Goal: Communication & Community: Answer question/provide support

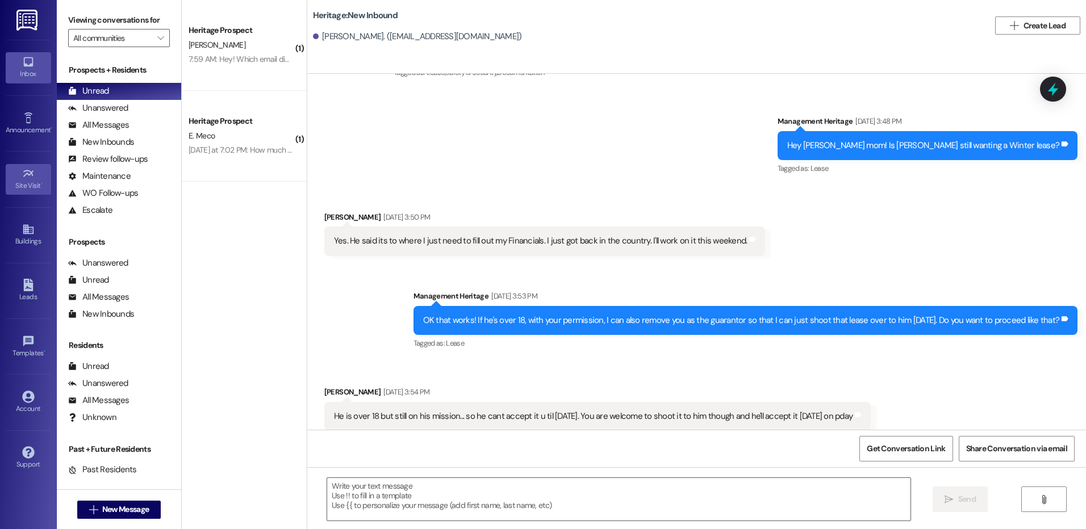
scroll to position [752, 0]
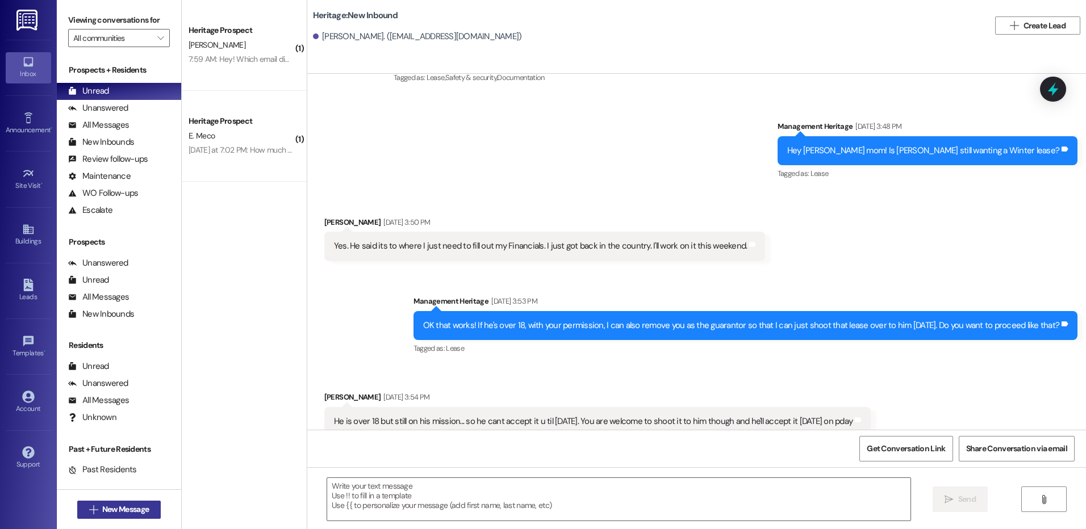
click at [110, 508] on span "New Message" at bounding box center [125, 510] width 47 height 12
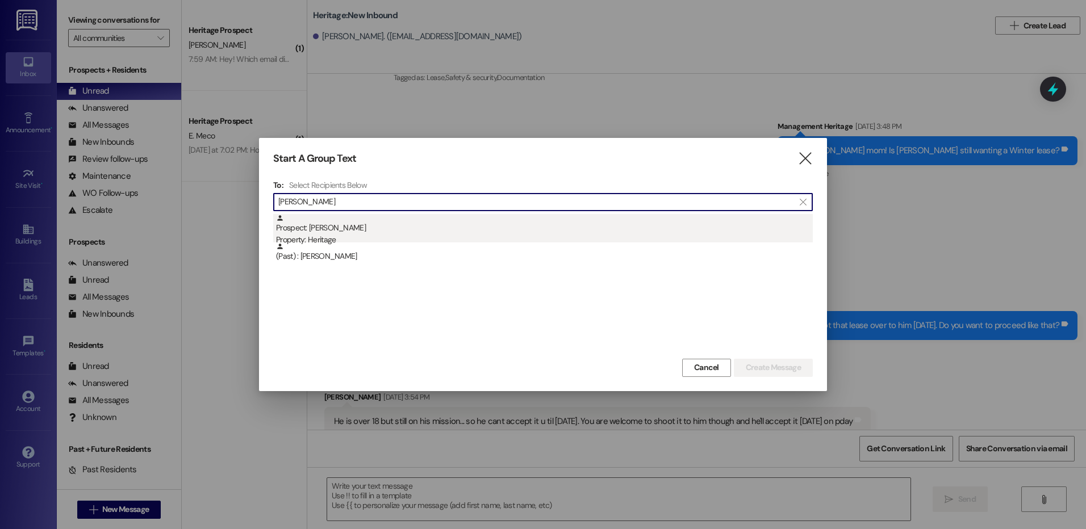
type input "[PERSON_NAME]"
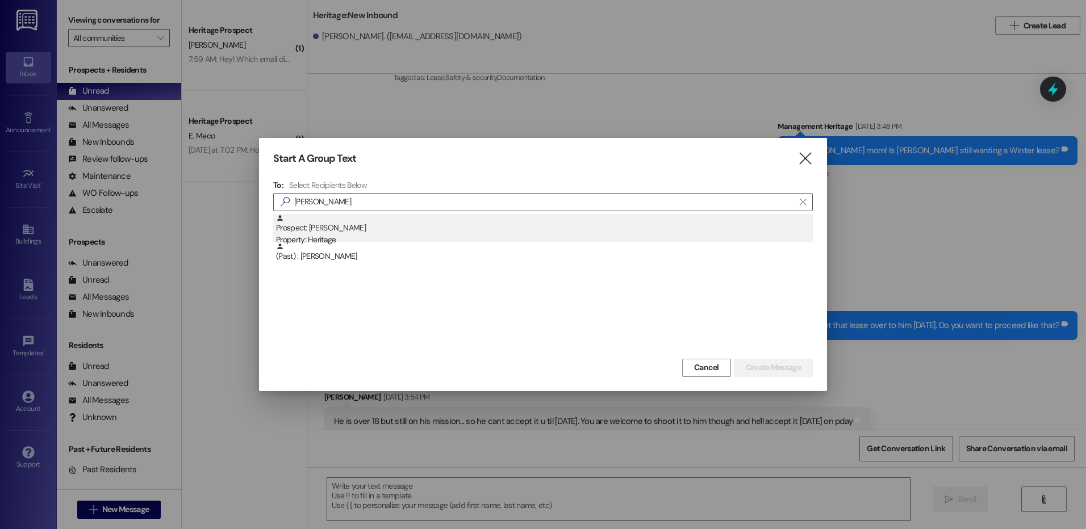
click at [409, 238] on div "Property: Heritage" at bounding box center [544, 240] width 537 height 12
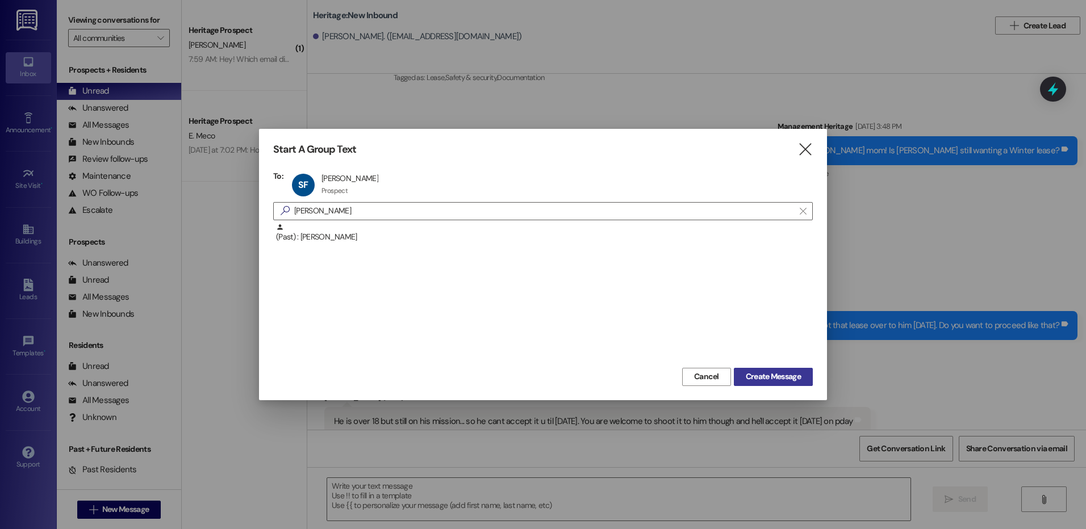
click at [766, 381] on span "Create Message" at bounding box center [773, 377] width 55 height 12
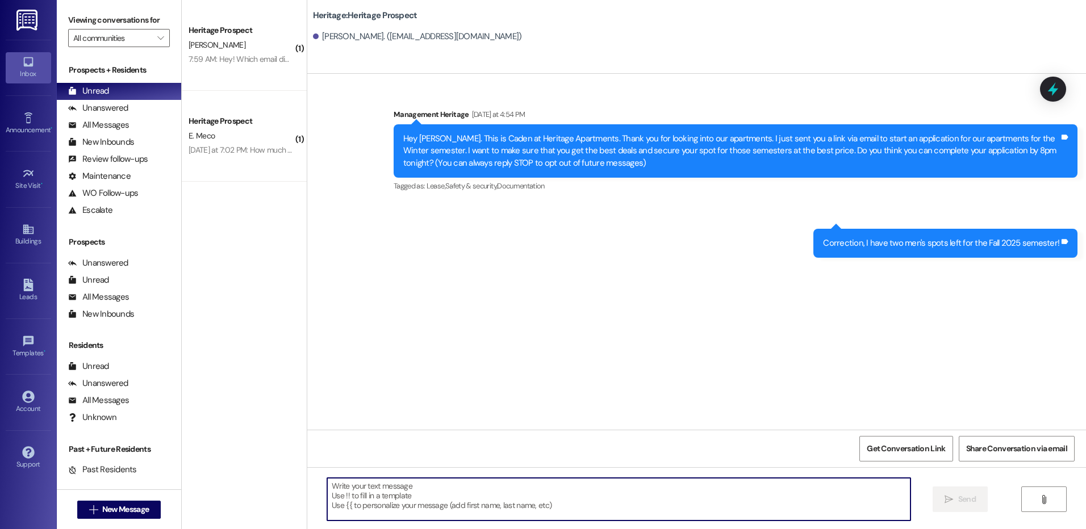
click at [374, 506] on textarea at bounding box center [618, 499] width 583 height 43
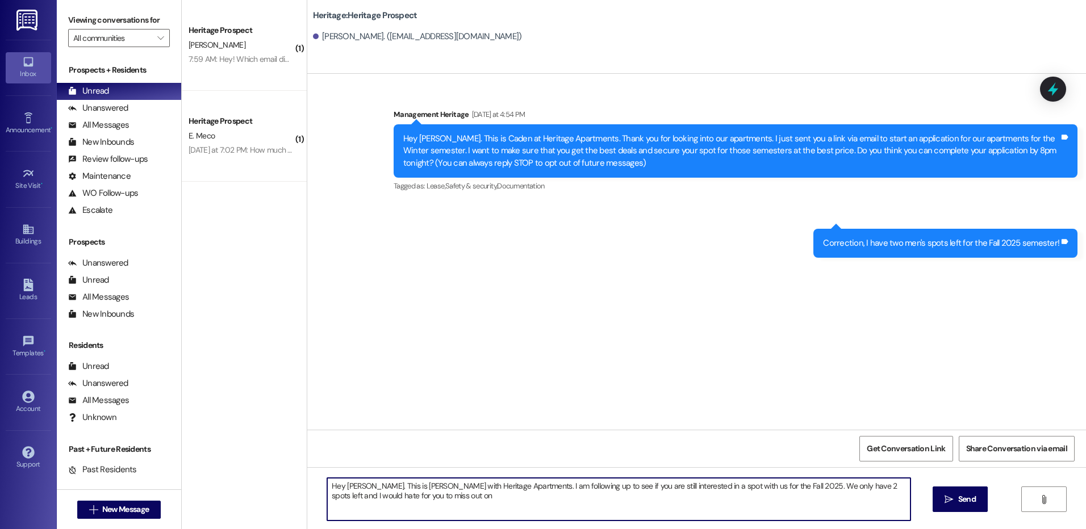
type textarea "Hey [PERSON_NAME]. This is [PERSON_NAME] with Heritage Apartments. I am followi…"
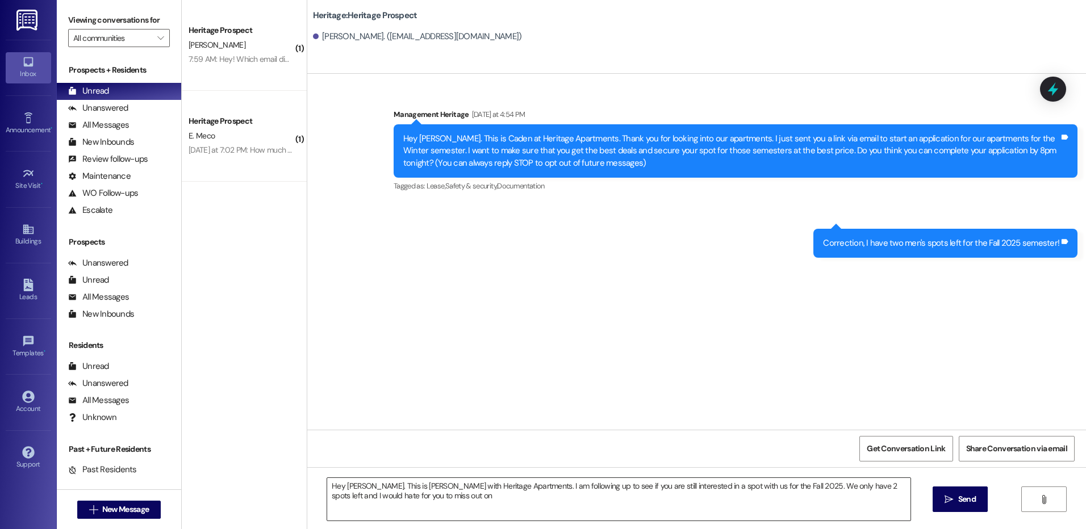
click at [400, 509] on textarea "Hey [PERSON_NAME]. This is [PERSON_NAME] with Heritage Apartments. I am followi…" at bounding box center [618, 499] width 583 height 43
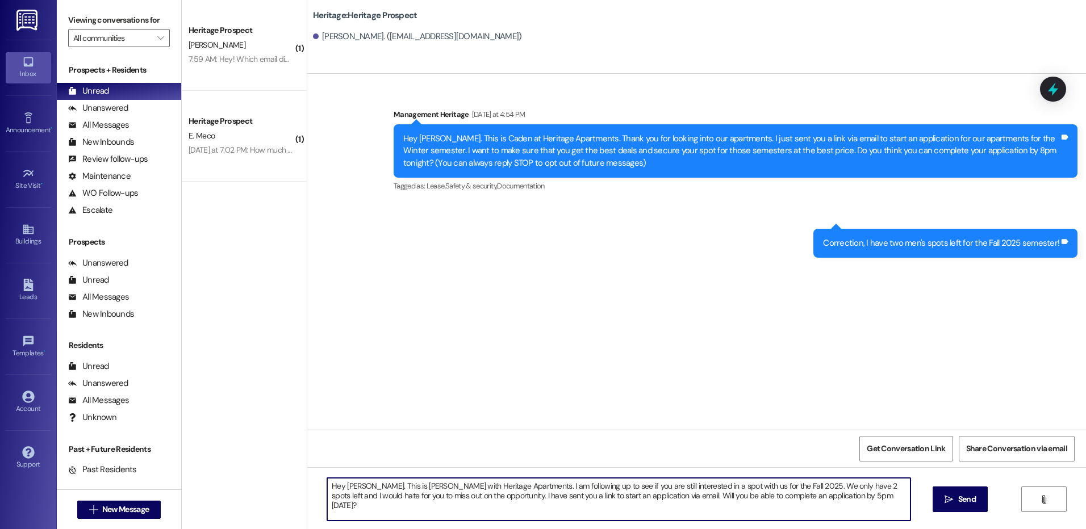
click at [675, 482] on textarea "Hey [PERSON_NAME]. This is [PERSON_NAME] with Heritage Apartments. I am followi…" at bounding box center [618, 499] width 583 height 43
type textarea "Hey [PERSON_NAME]. This is [PERSON_NAME] with Heritage Apartments. I am followi…"
click at [943, 492] on button " Send" at bounding box center [959, 500] width 55 height 26
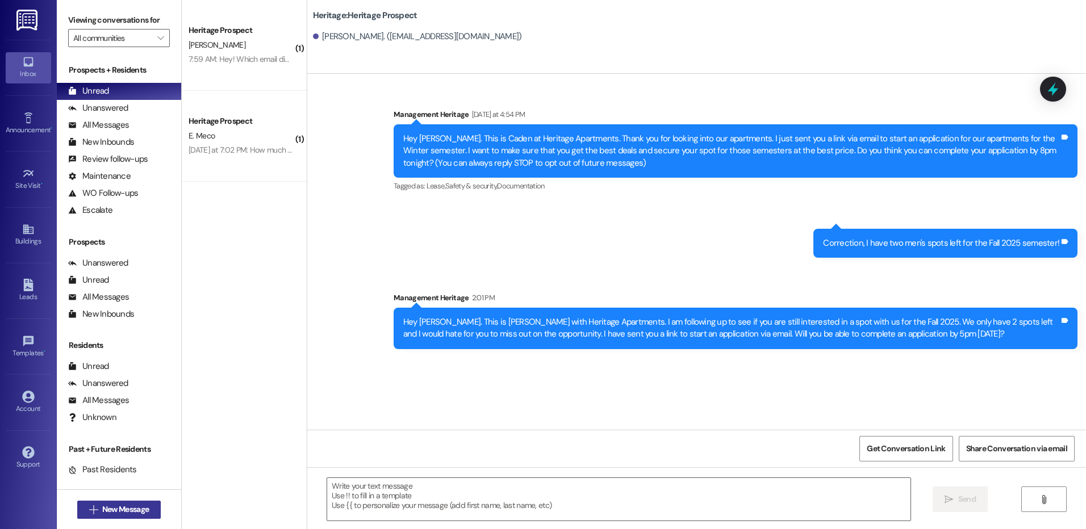
click at [115, 509] on span "New Message" at bounding box center [125, 510] width 47 height 12
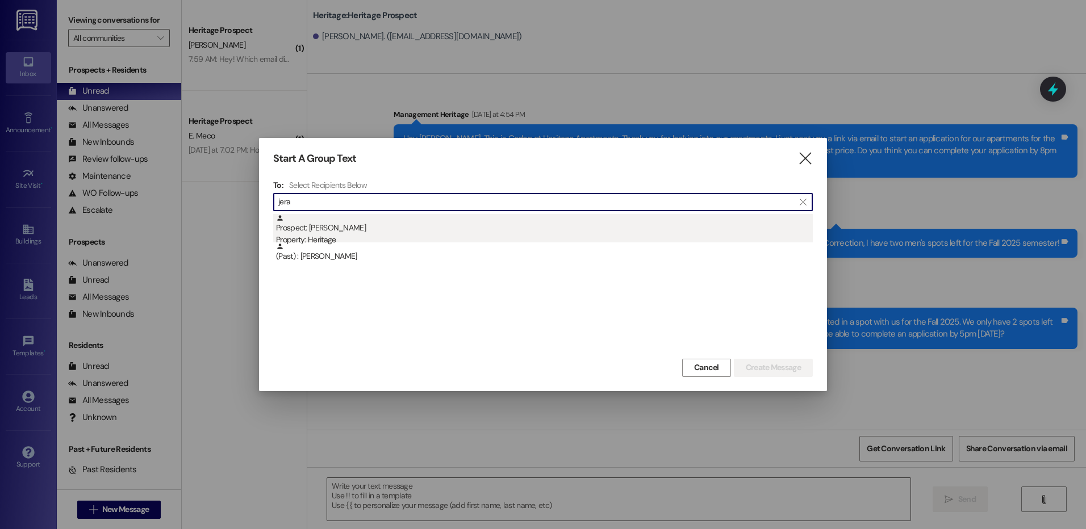
type input "jera"
click at [396, 227] on div "Prospect: [PERSON_NAME] Property: Heritage" at bounding box center [544, 230] width 537 height 32
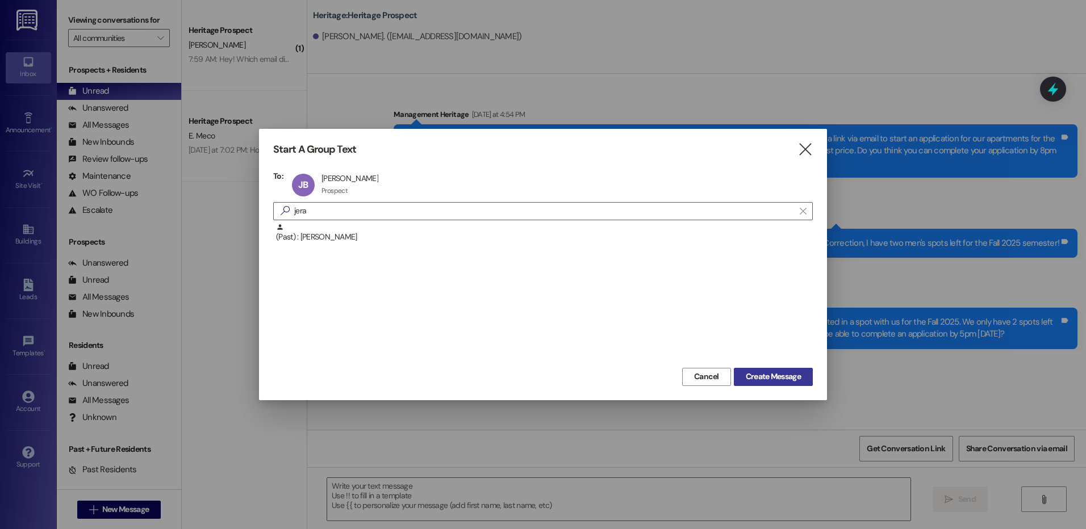
click at [743, 377] on span "Create Message" at bounding box center [773, 377] width 60 height 12
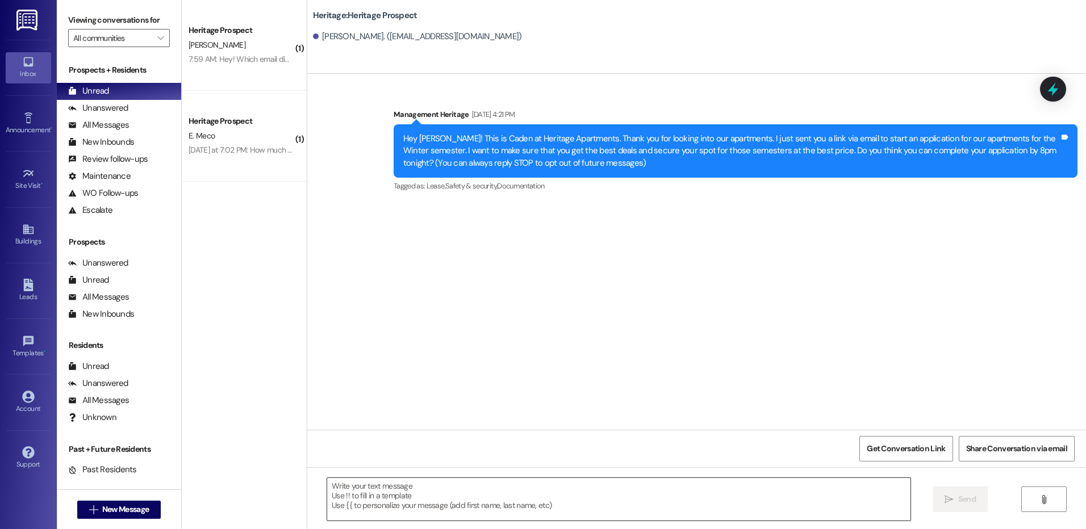
click at [373, 502] on textarea at bounding box center [618, 499] width 583 height 43
paste textarea "Hey _____! This is [PERSON_NAME] at Heritage Apartments. Thanks again for check…"
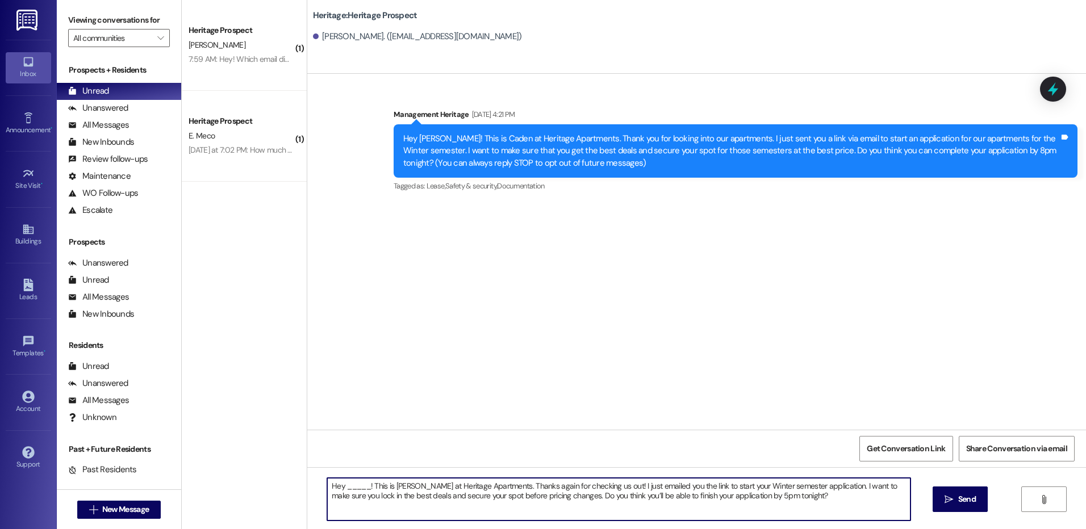
click at [348, 483] on textarea "Hey _____! This is [PERSON_NAME] at Heritage Apartments. Thanks again for check…" at bounding box center [618, 499] width 583 height 43
click at [348, 483] on textarea "Hey [PERSON_NAME]! This is [PERSON_NAME] at Heritage Apartments. Thanks again f…" at bounding box center [618, 499] width 583 height 43
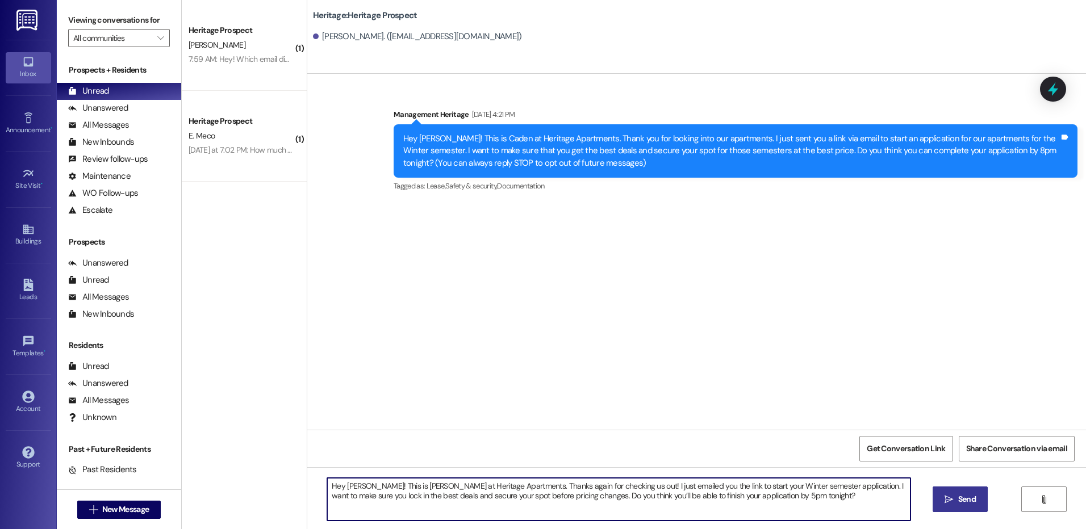
type textarea "Hey [PERSON_NAME]! This is [PERSON_NAME] at Heritage Apartments. Thanks again f…"
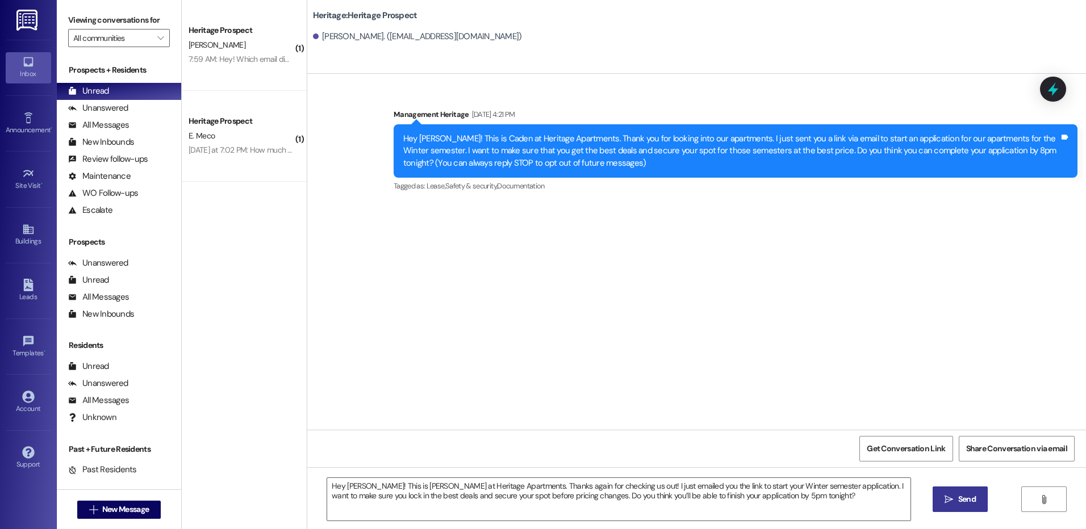
click at [970, 512] on button " Send" at bounding box center [959, 500] width 55 height 26
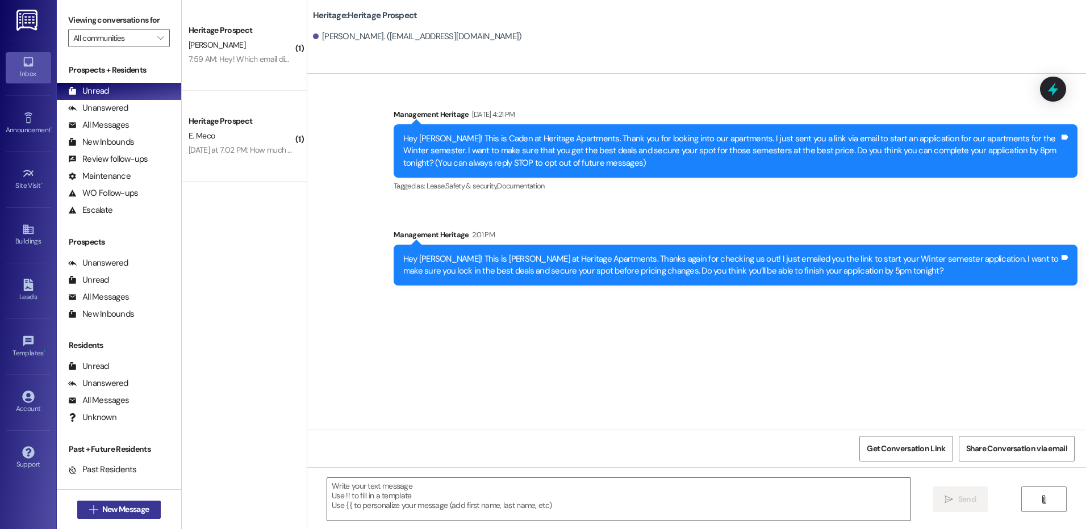
click at [102, 510] on span "New Message" at bounding box center [125, 510] width 47 height 12
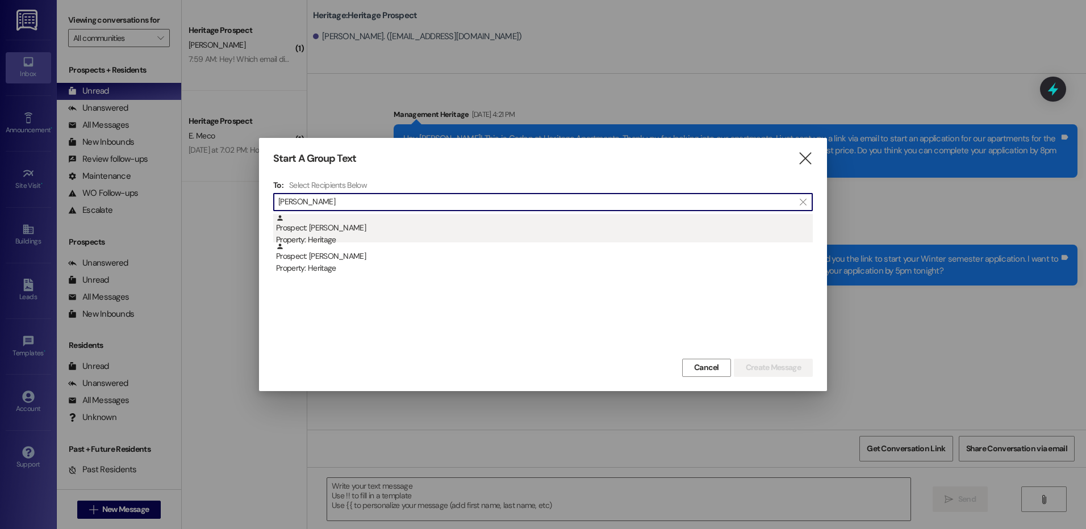
type input "[PERSON_NAME]"
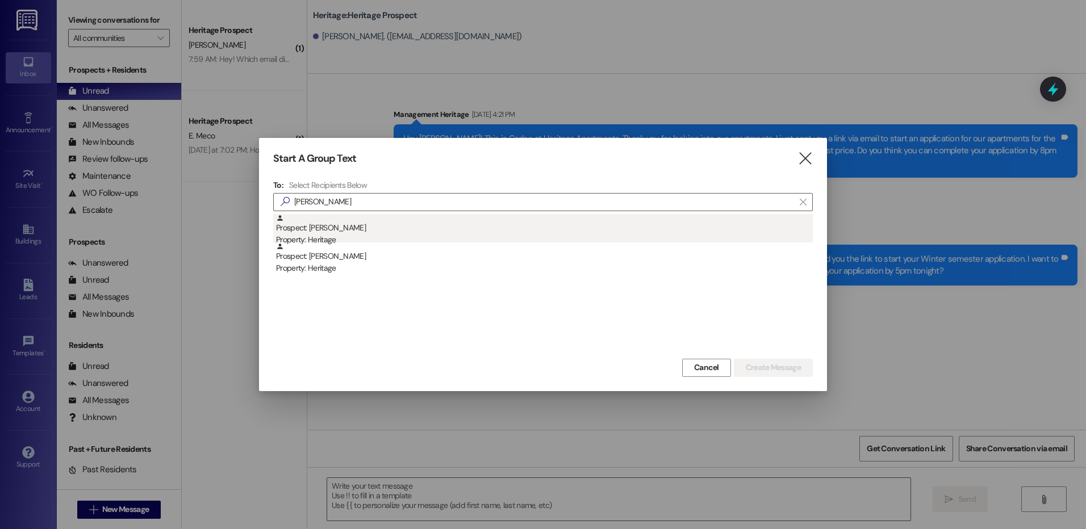
click at [517, 231] on div "Prospect: [PERSON_NAME] Property: Heritage" at bounding box center [544, 230] width 537 height 32
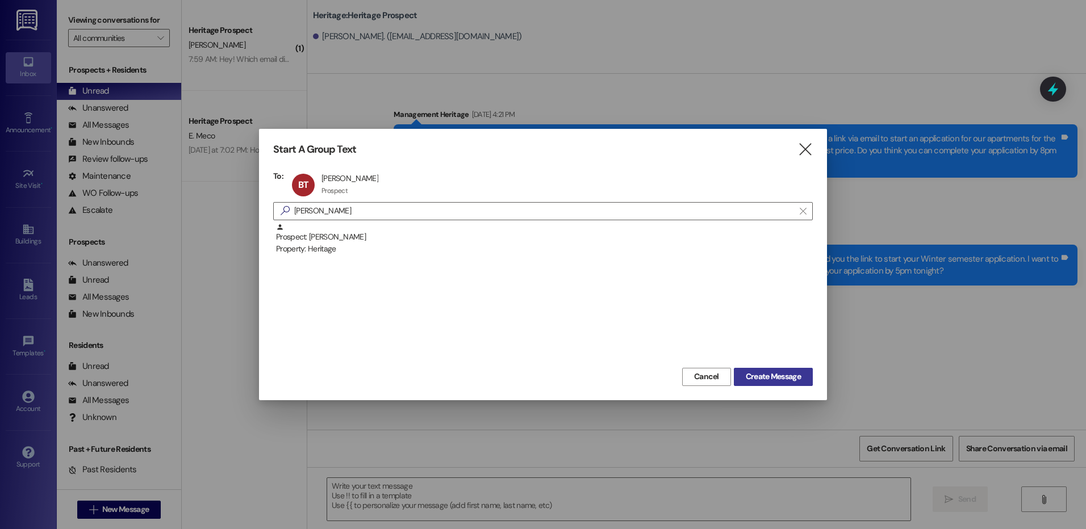
click at [781, 380] on span "Create Message" at bounding box center [773, 377] width 55 height 12
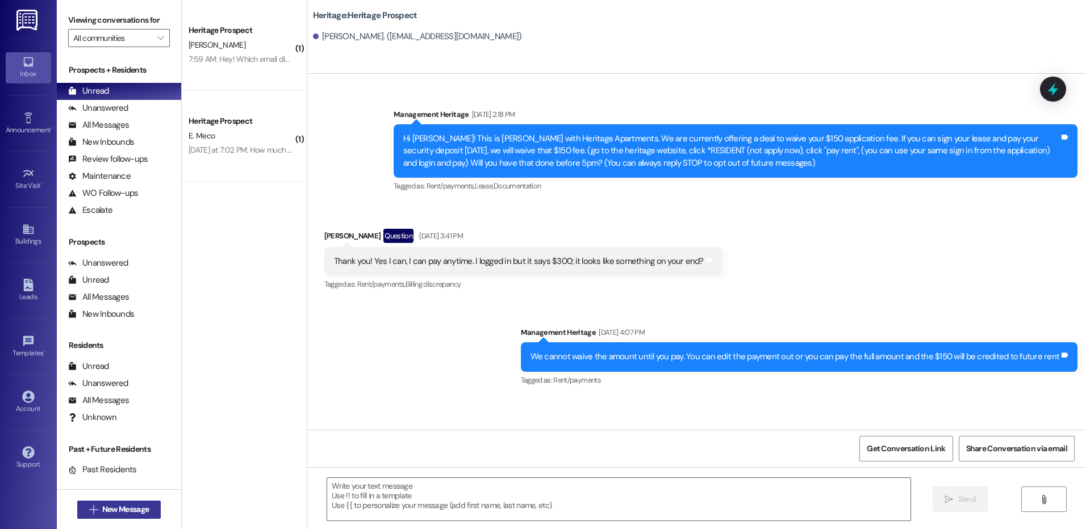
click at [111, 507] on span "New Message" at bounding box center [125, 510] width 47 height 12
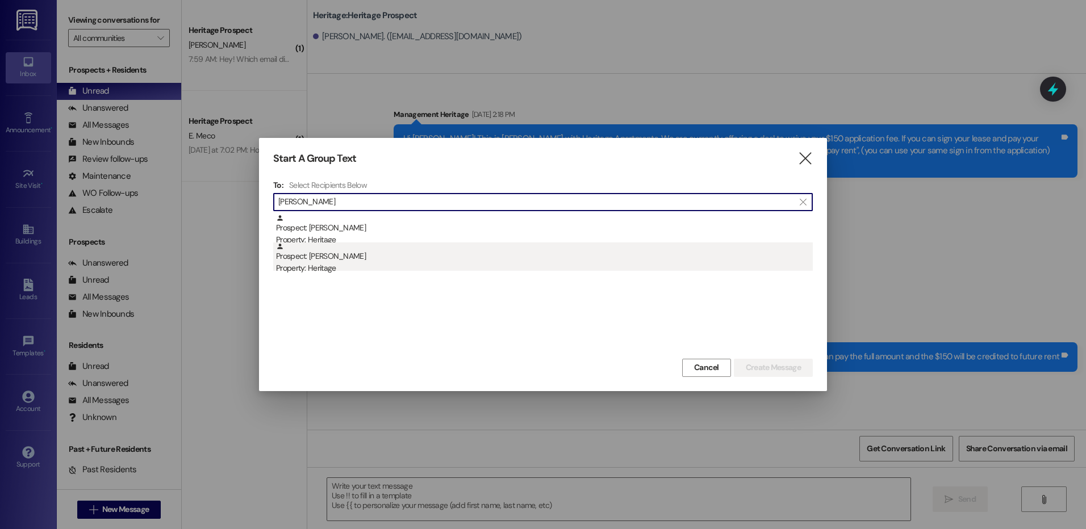
type input "[PERSON_NAME]"
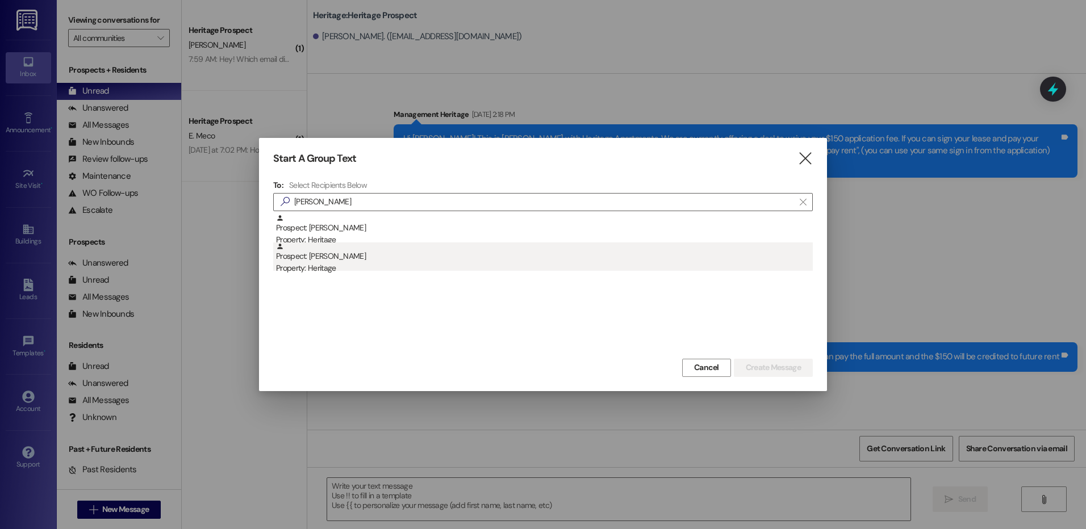
click at [660, 258] on div "Prospect: [PERSON_NAME] Property: Heritage" at bounding box center [544, 258] width 537 height 32
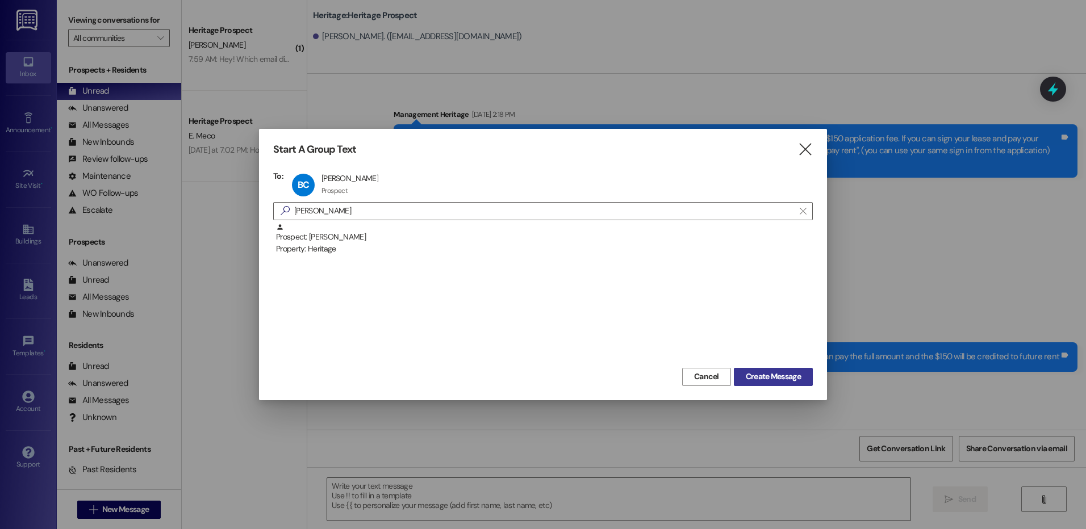
click at [783, 378] on span "Create Message" at bounding box center [773, 377] width 55 height 12
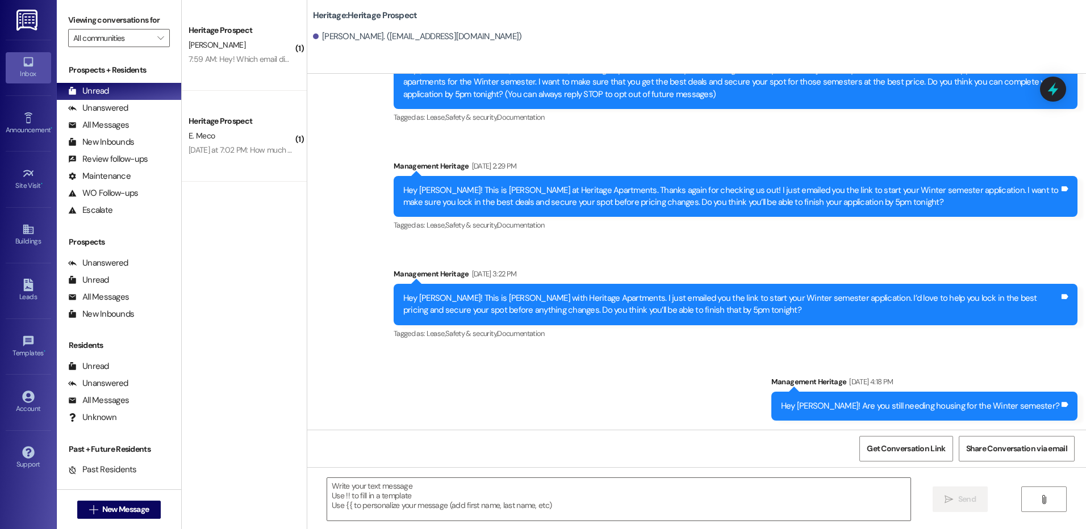
scroll to position [0, 0]
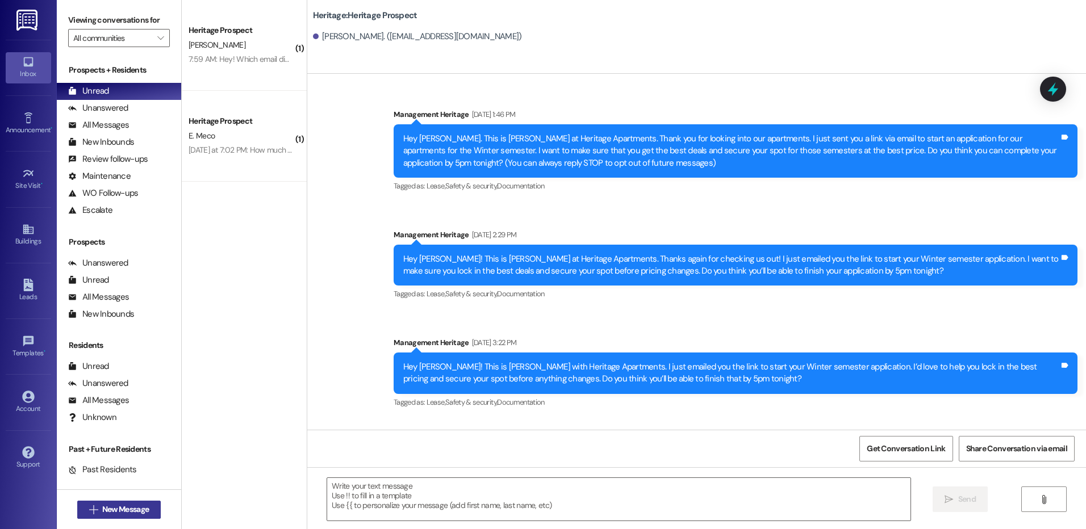
click at [142, 508] on span "New Message" at bounding box center [125, 510] width 47 height 12
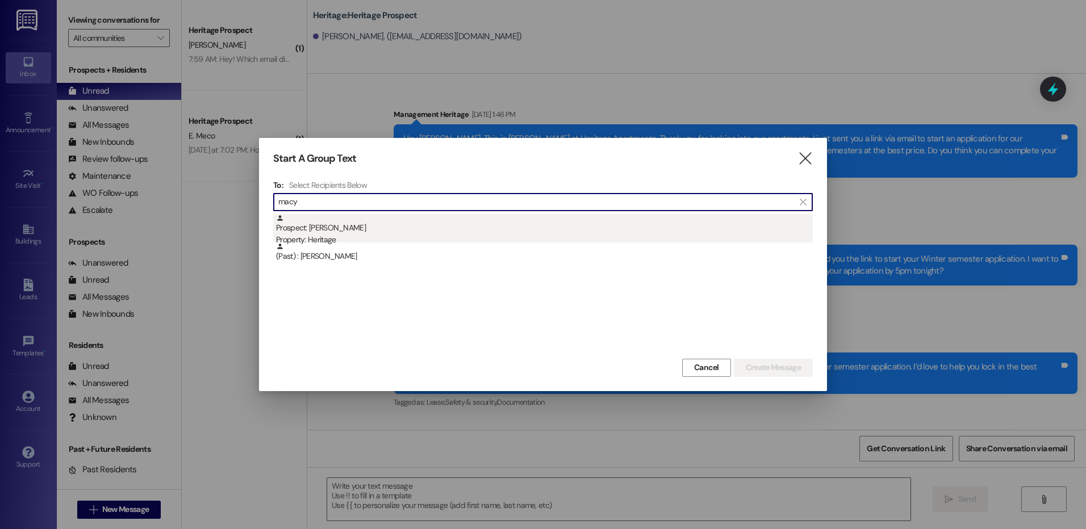
type input "macy"
click at [352, 238] on div "Property: Heritage" at bounding box center [544, 240] width 537 height 12
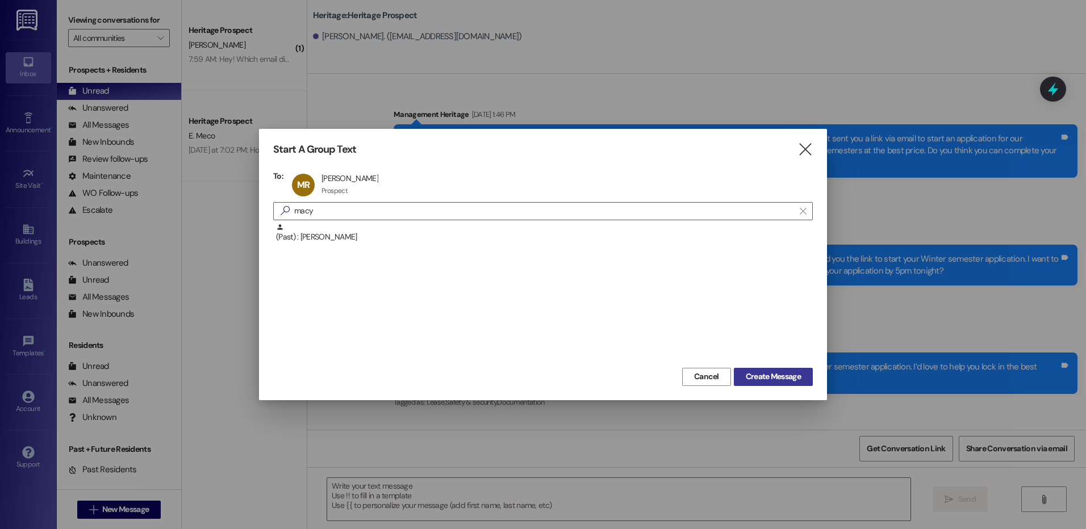
click at [784, 383] on span "Create Message" at bounding box center [773, 377] width 55 height 12
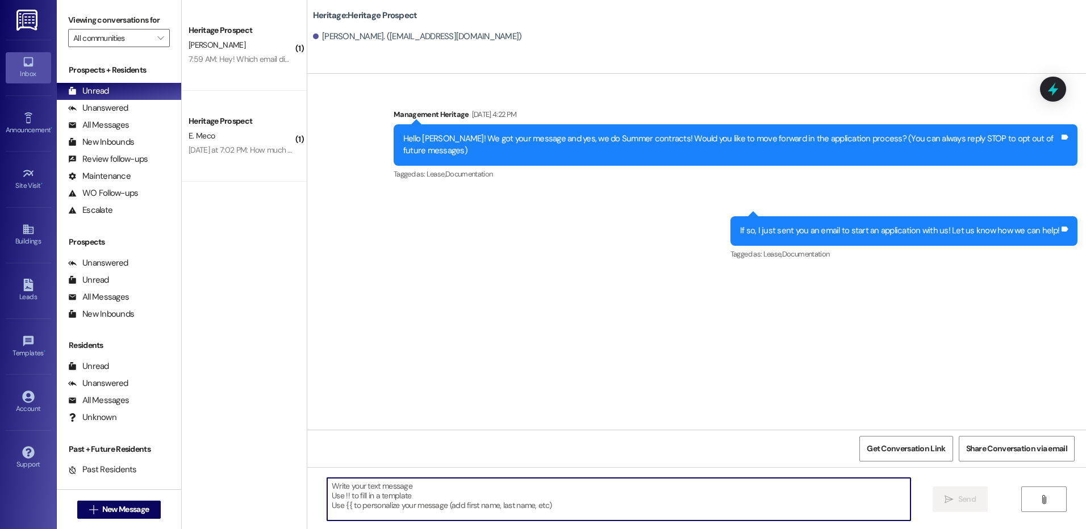
click at [354, 507] on textarea at bounding box center [618, 499] width 583 height 43
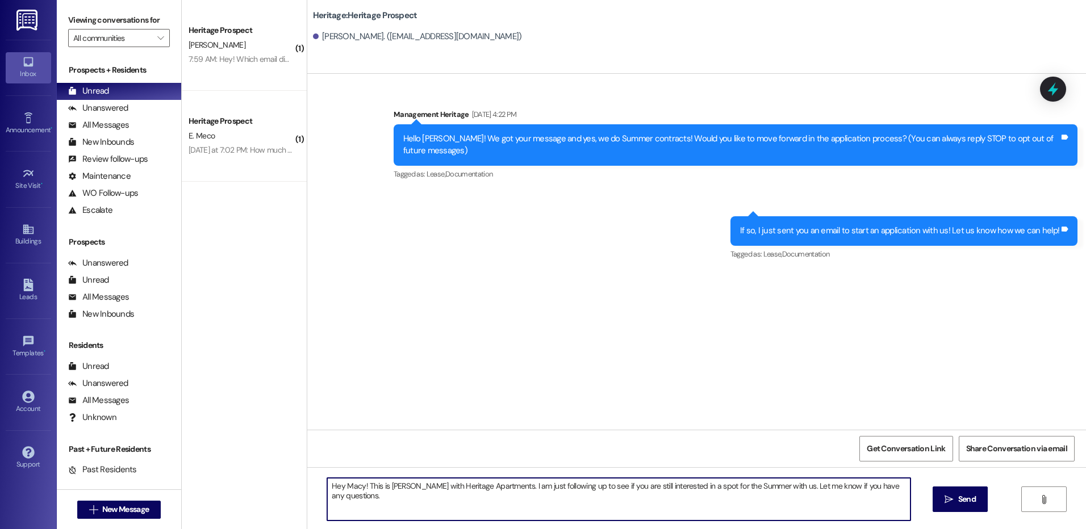
click at [398, 496] on textarea "Hey Macy! This is [PERSON_NAME] with Heritage Apartments. I am just following u…" at bounding box center [618, 499] width 583 height 43
type textarea "Hey Macy! This is [PERSON_NAME] with Heritage Apartments. I am just following u…"
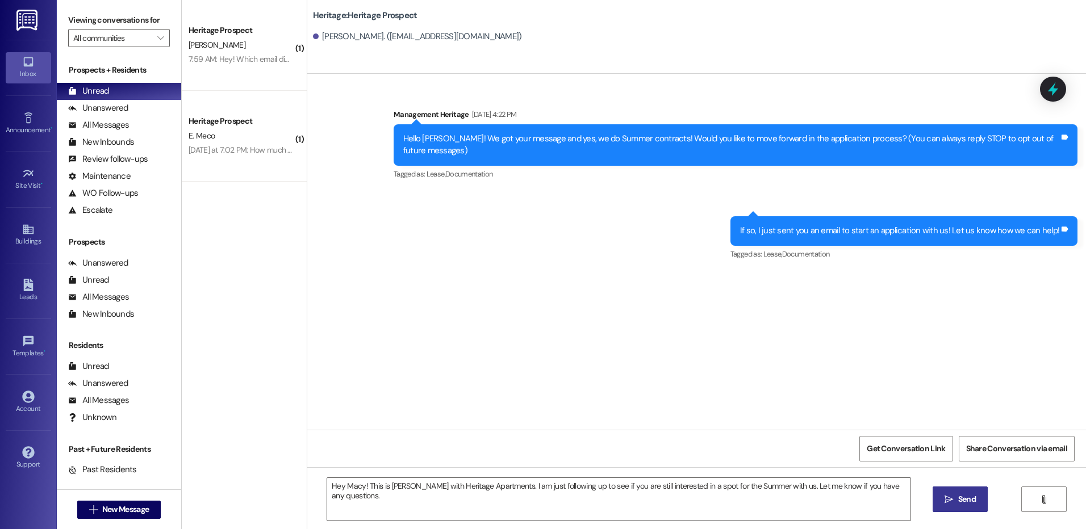
click at [969, 496] on span "Send" at bounding box center [967, 499] width 18 height 12
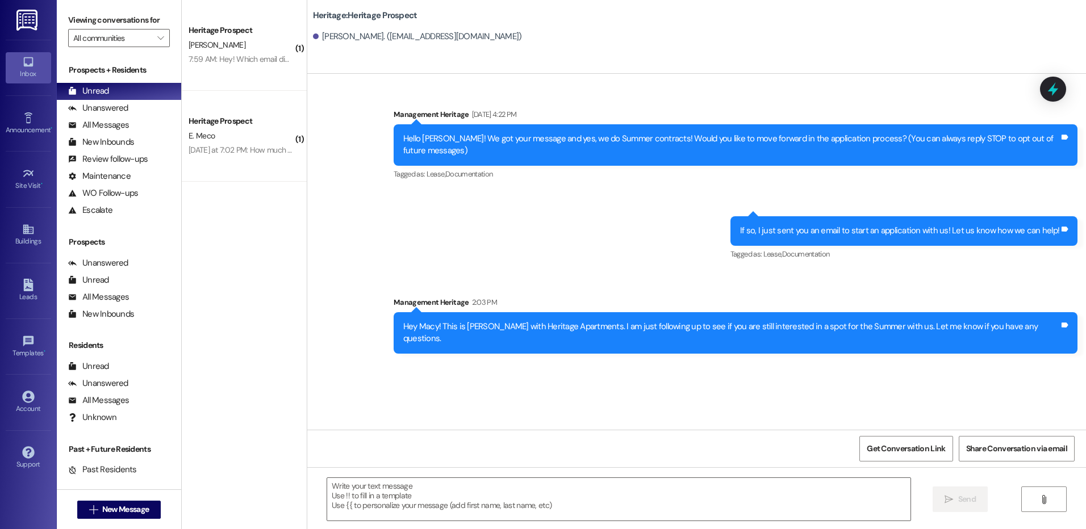
click at [209, 139] on div "E. Meco" at bounding box center [240, 136] width 107 height 14
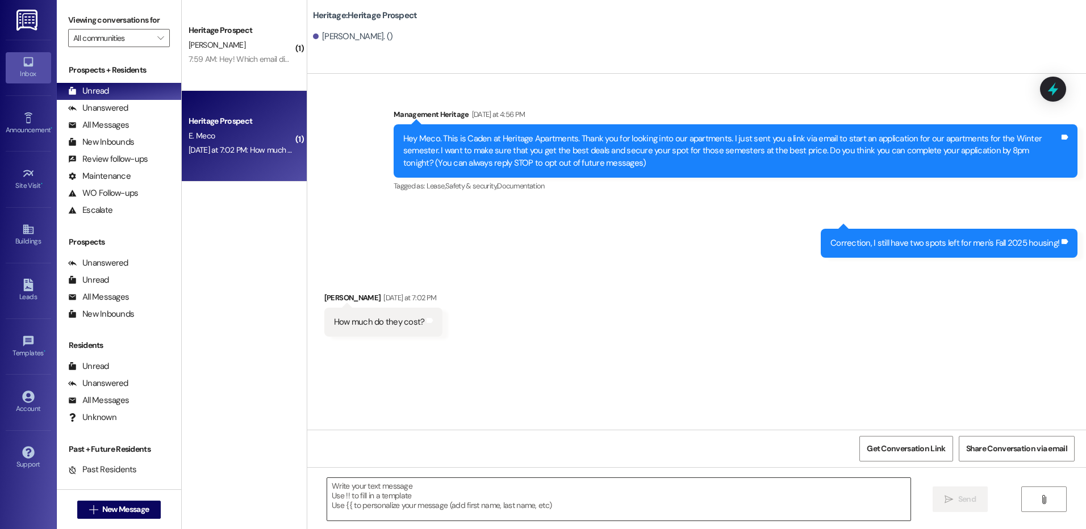
click at [367, 496] on textarea at bounding box center [618, 499] width 583 height 43
click at [417, 505] on textarea at bounding box center [618, 499] width 583 height 43
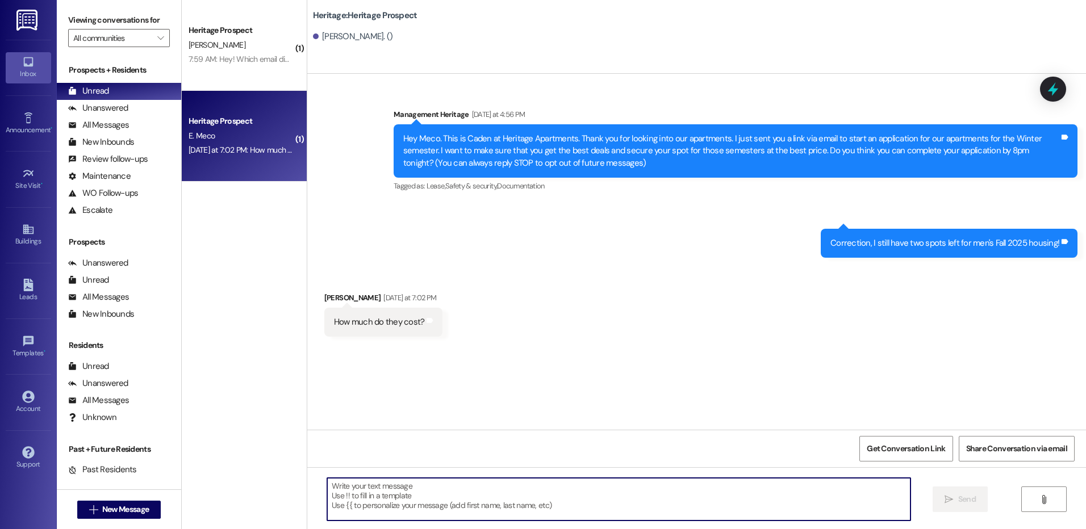
click at [354, 491] on textarea at bounding box center [618, 499] width 583 height 43
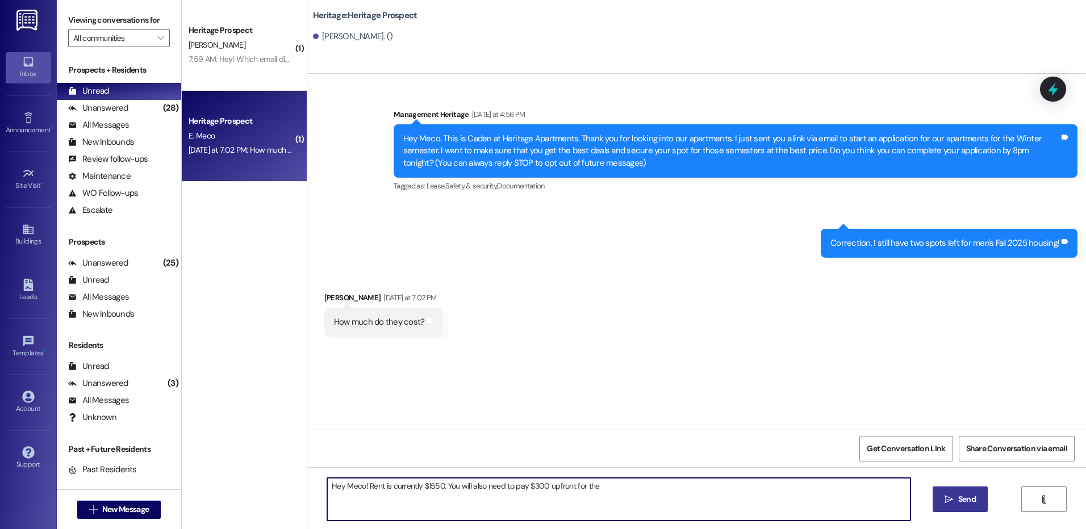
click at [605, 486] on textarea "Hey Meco! Rent is currently $1550. You will also need to pay $300 upfront for t…" at bounding box center [618, 499] width 583 height 43
type textarea "Hey Meco! Rent is currently $1550. You will also need to pay $300 upfront for t…"
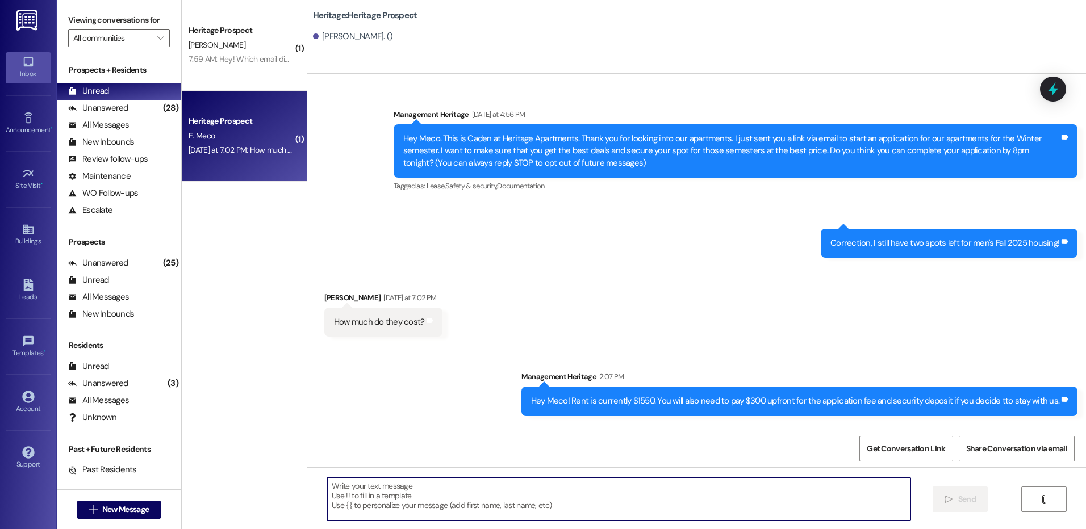
click at [605, 398] on div "Hey Meco! Rent is currently $1550. You will also need to pay $300 upfront for t…" at bounding box center [795, 401] width 529 height 12
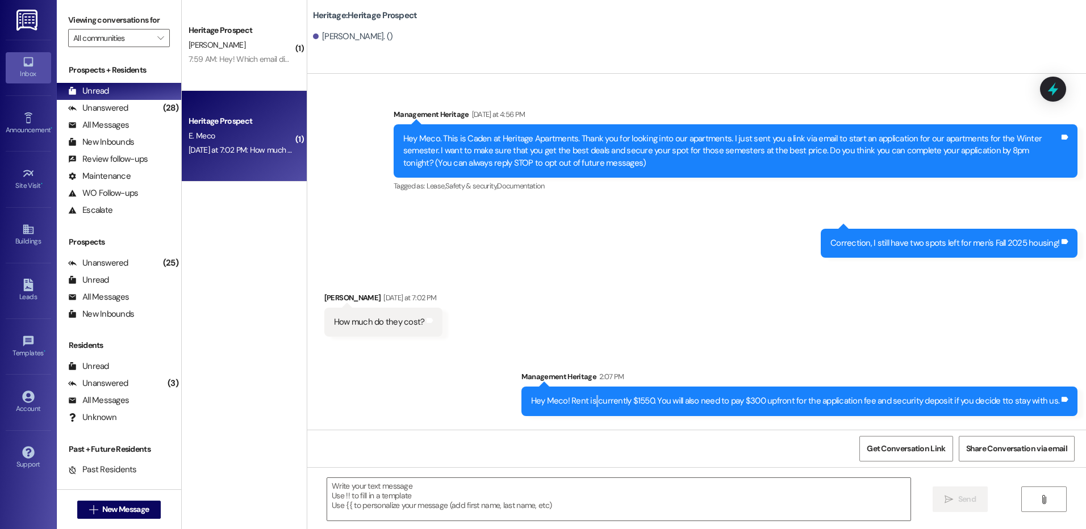
click at [605, 398] on div "Hey Meco! Rent is currently $1550. You will also need to pay $300 upfront for t…" at bounding box center [795, 401] width 529 height 12
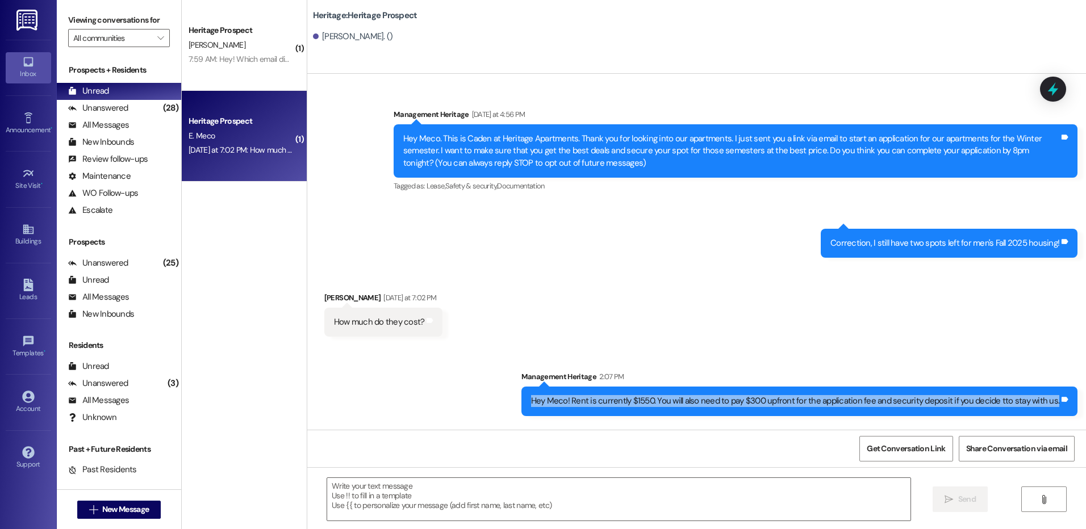
click at [605, 398] on div "Hey Meco! Rent is currently $1550. You will also need to pay $300 upfront for t…" at bounding box center [795, 401] width 529 height 12
copy div "Hey Meco! Rent is currently $1550. You will also need to pay $300 upfront for t…"
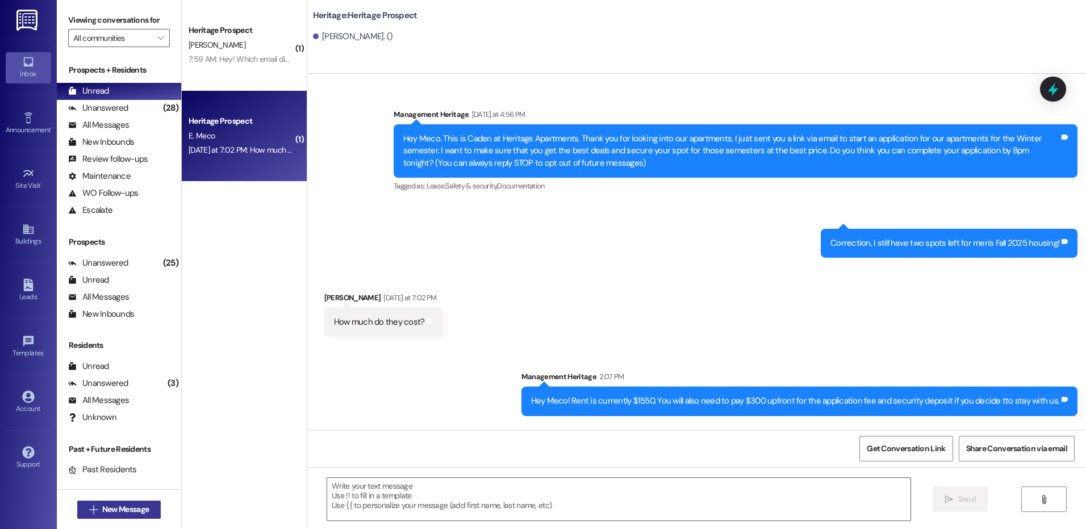
drag, startPoint x: 107, startPoint y: 520, endPoint x: 112, endPoint y: 512, distance: 8.7
click at [112, 520] on div " New Message" at bounding box center [119, 510] width 84 height 28
click at [112, 511] on span "New Message" at bounding box center [125, 510] width 47 height 12
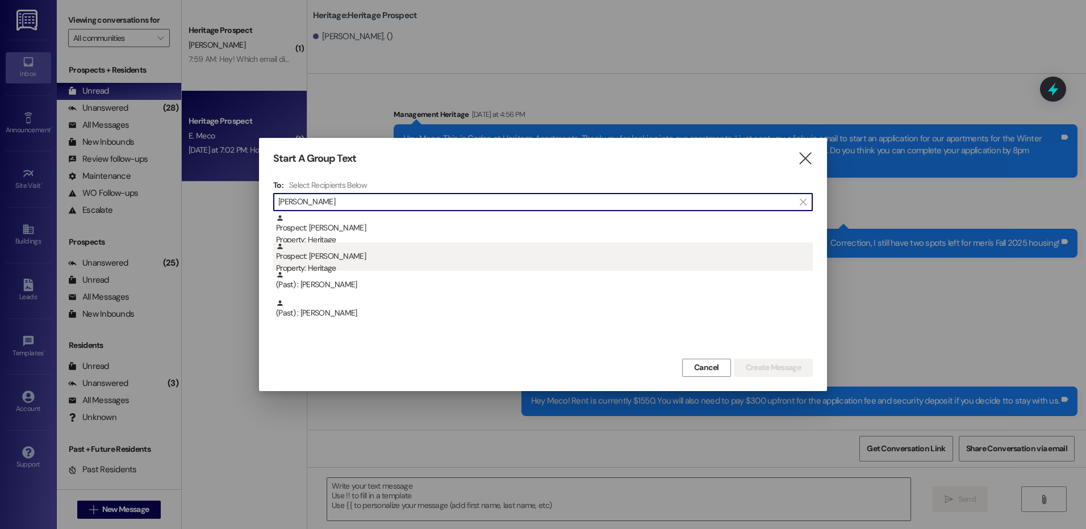
type input "[PERSON_NAME]"
click at [441, 269] on div "Property: Heritage" at bounding box center [544, 268] width 537 height 12
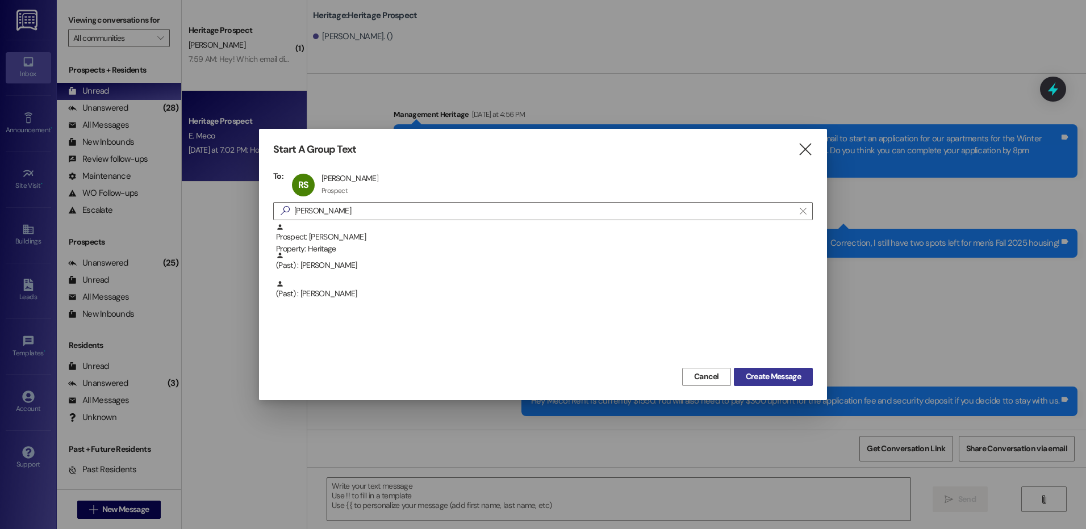
click at [760, 373] on span "Create Message" at bounding box center [773, 377] width 55 height 12
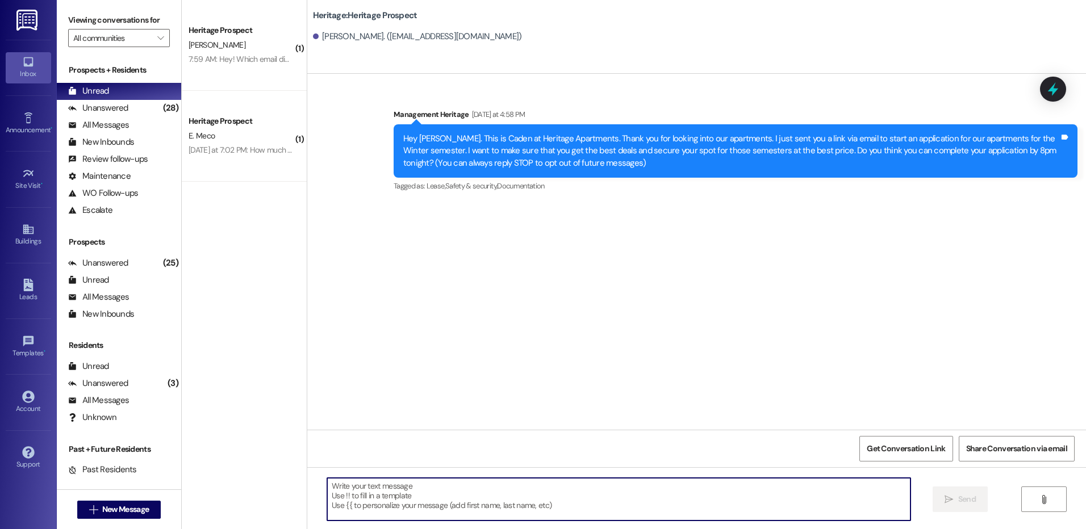
click at [348, 499] on textarea at bounding box center [618, 499] width 583 height 43
click at [361, 488] on textarea at bounding box center [618, 499] width 583 height 43
paste textarea "Hey _____! This is [PERSON_NAME] at Heritage Apartments. Thanks again for check…"
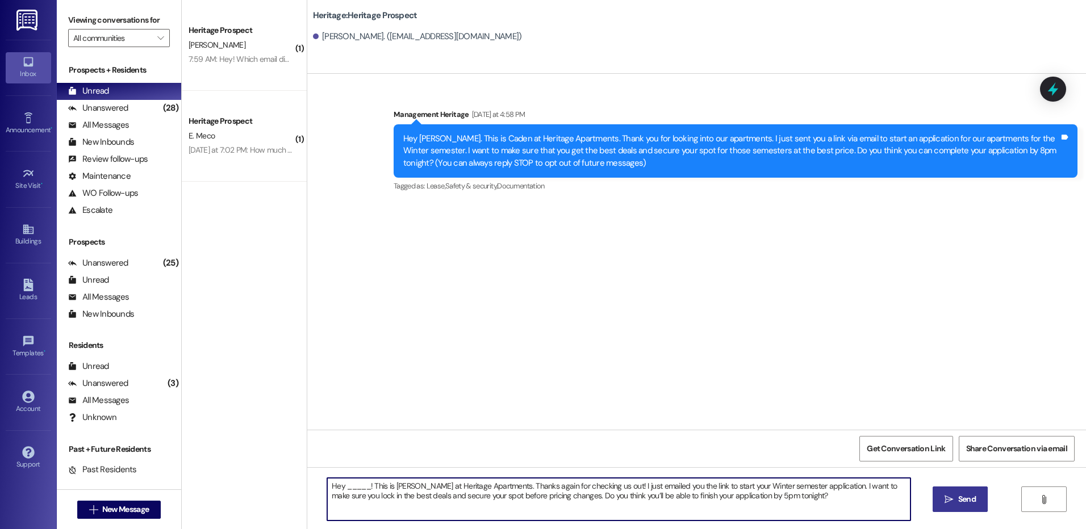
click at [355, 486] on textarea "Hey _____! This is [PERSON_NAME] at Heritage Apartments. Thanks again for check…" at bounding box center [618, 499] width 583 height 43
click at [355, 486] on textarea "Hey [PERSON_NAME]! This is [PERSON_NAME] at Heritage Apartments. Thanks again f…" at bounding box center [618, 499] width 583 height 43
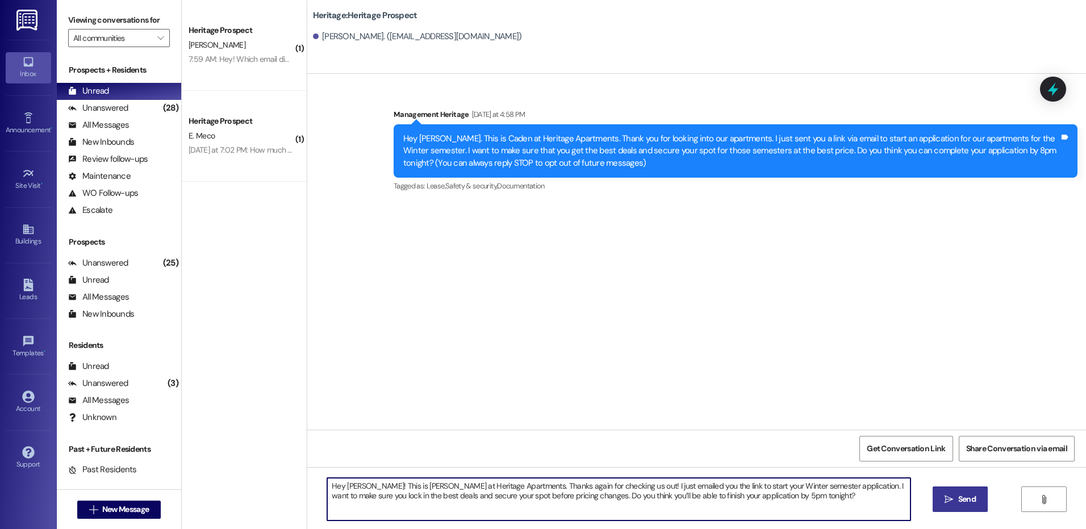
type textarea "Hey [PERSON_NAME]! This is [PERSON_NAME] at Heritage Apartments. Thanks again f…"
click at [974, 504] on span "Send" at bounding box center [967, 499] width 18 height 12
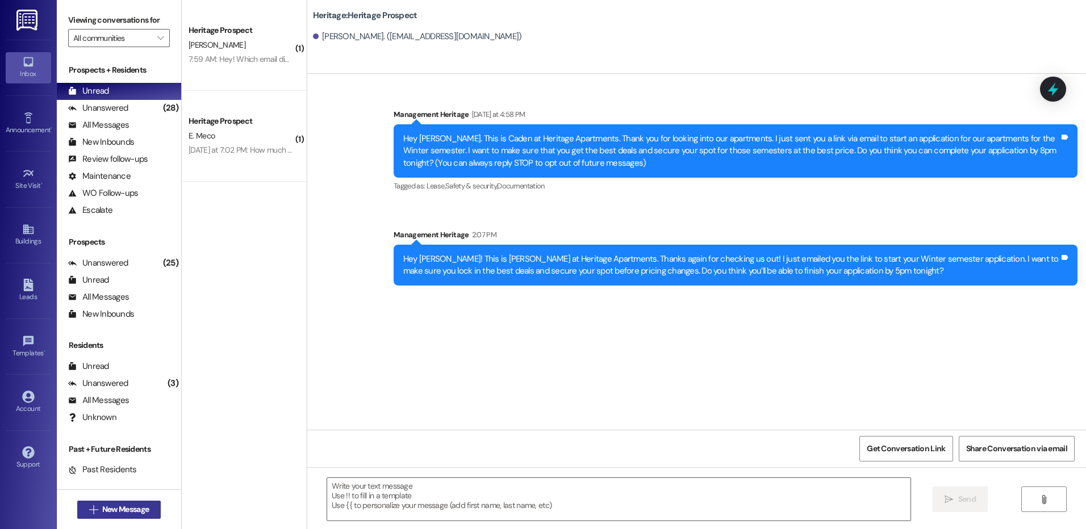
click at [102, 512] on span "New Message" at bounding box center [125, 510] width 47 height 12
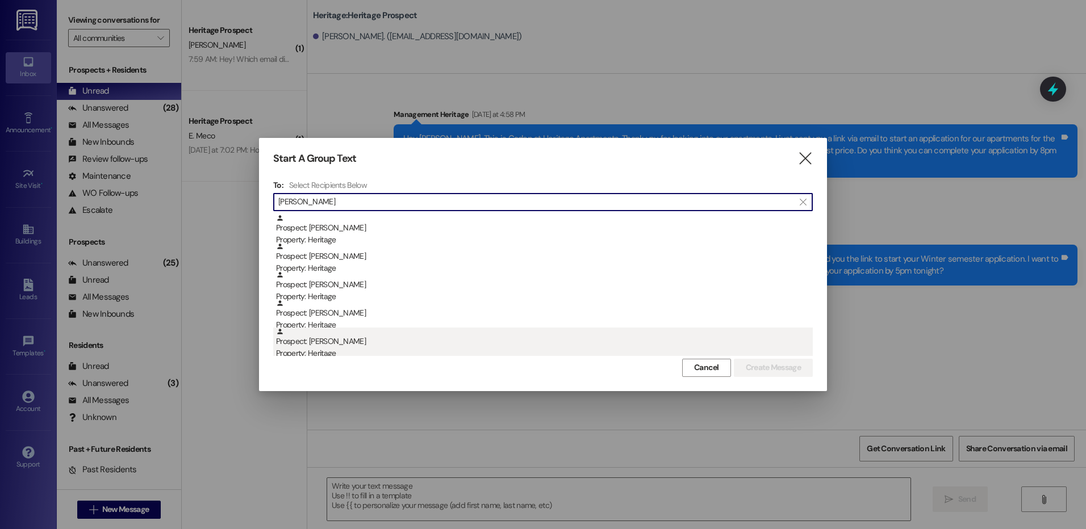
type input "[PERSON_NAME]"
click at [355, 337] on div "Prospect: [PERSON_NAME] Property: Heritage" at bounding box center [544, 344] width 537 height 32
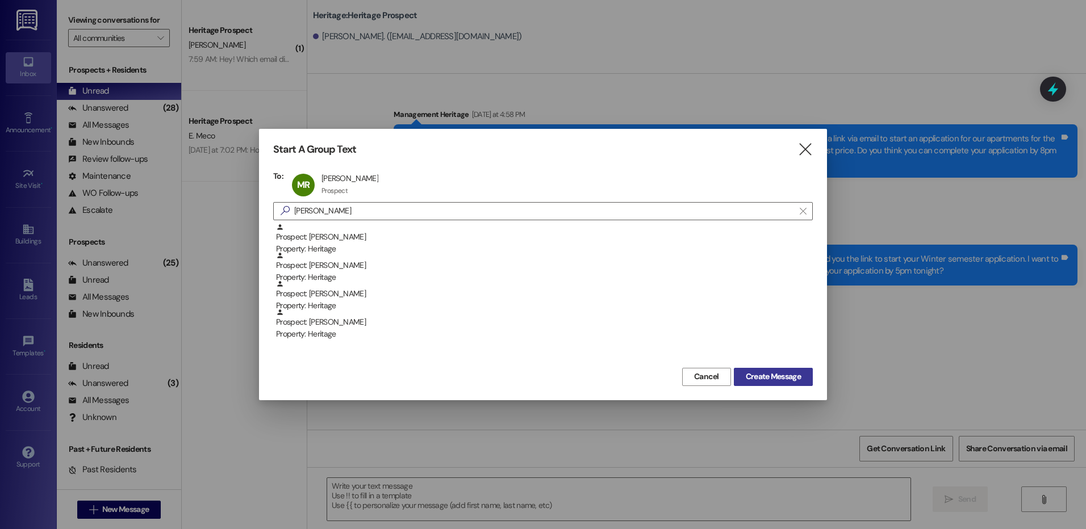
drag, startPoint x: 767, startPoint y: 386, endPoint x: 767, endPoint y: 379, distance: 6.8
click at [767, 383] on div "Start A Group Text  To: MR [PERSON_NAME] [PERSON_NAME] Prospect Prospect click…" at bounding box center [543, 264] width 568 height 271
click at [766, 378] on span "Create Message" at bounding box center [773, 377] width 55 height 12
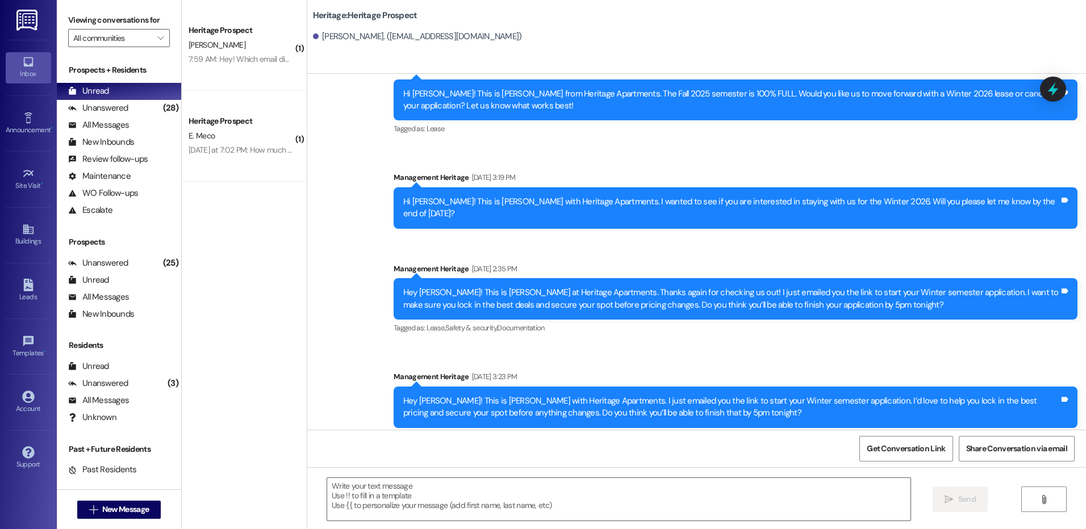
scroll to position [256, 0]
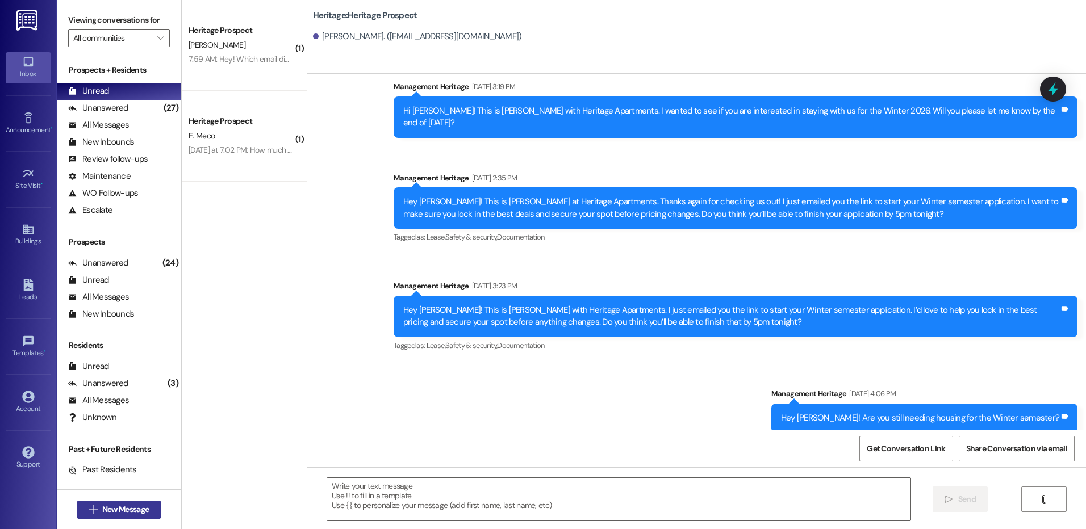
click at [104, 505] on span "New Message" at bounding box center [125, 510] width 47 height 12
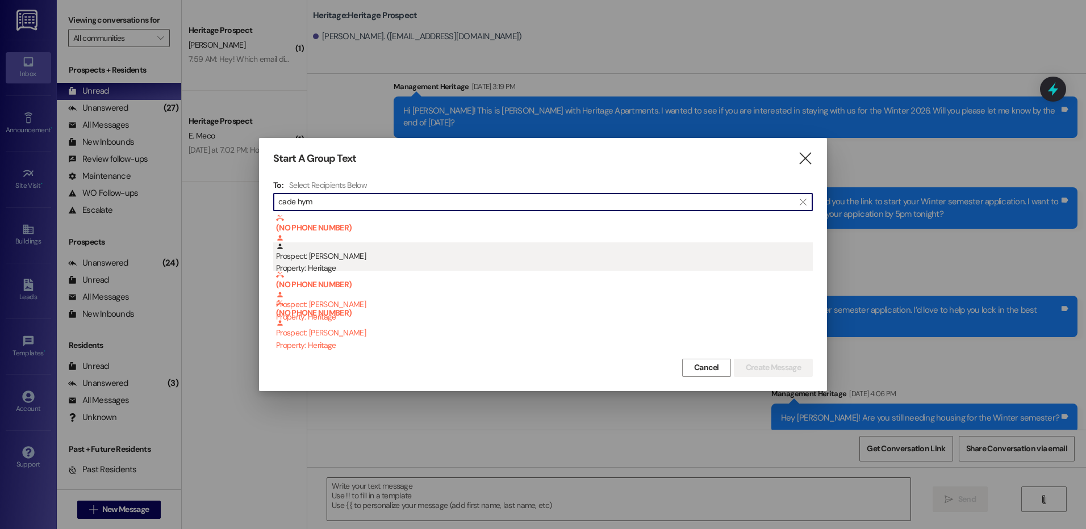
type input "cade hym"
click at [354, 256] on div "Prospect: [PERSON_NAME] Property: Heritage" at bounding box center [544, 258] width 537 height 32
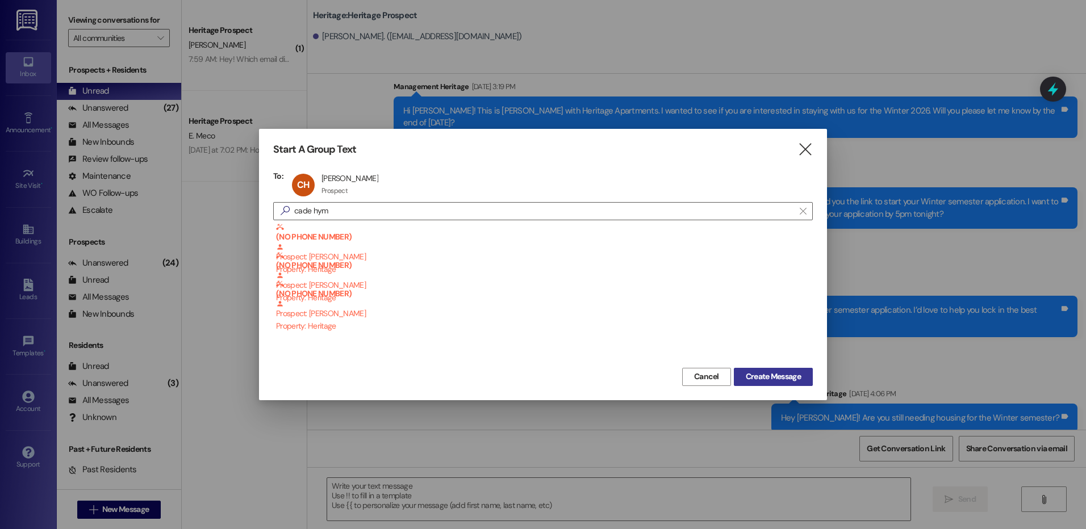
click at [788, 375] on span "Create Message" at bounding box center [773, 377] width 55 height 12
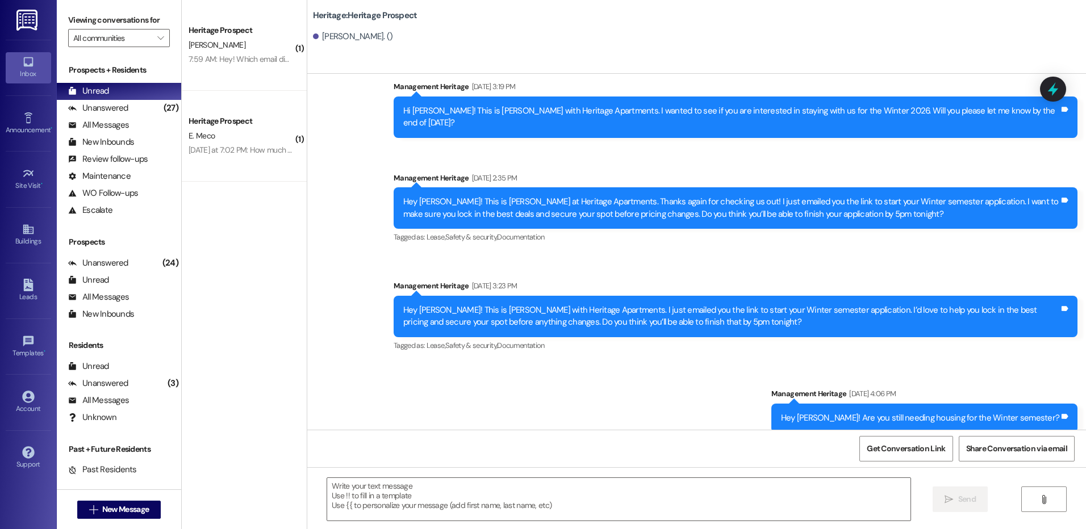
scroll to position [0, 0]
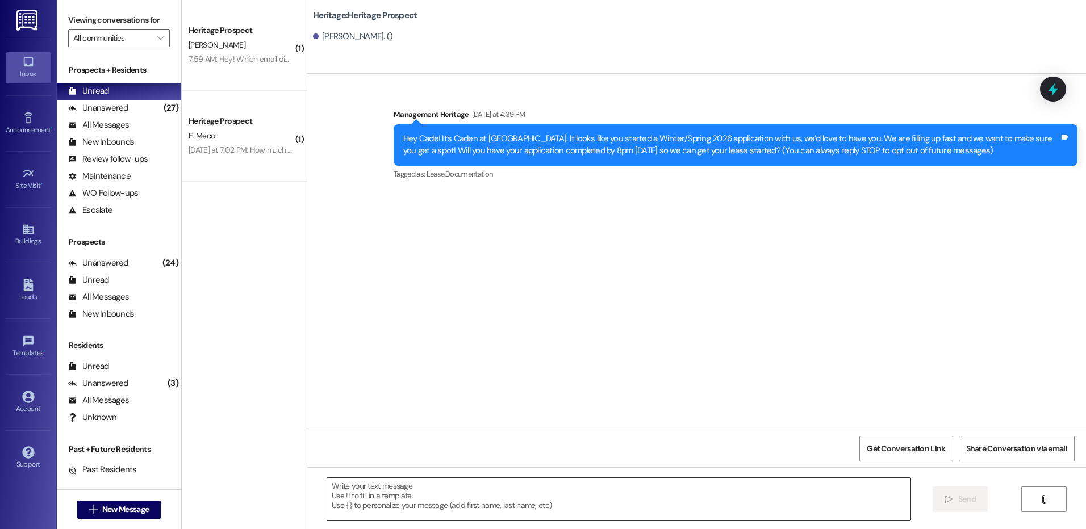
click at [345, 484] on textarea at bounding box center [618, 499] width 583 height 43
paste textarea "Hi ____! This is [PERSON_NAME] with Heritage Apartments. I just sent your ____ …"
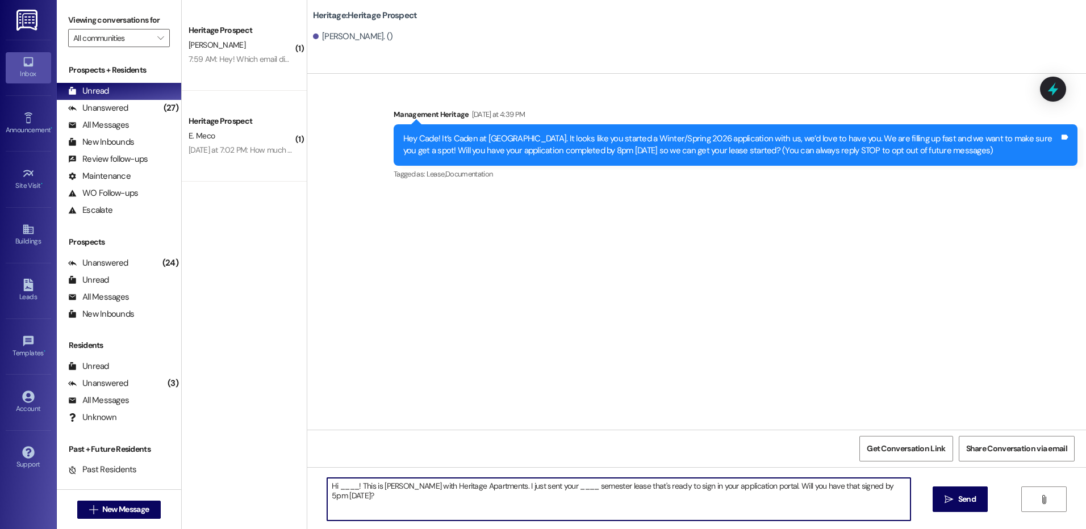
click at [337, 487] on textarea "Hi ____! This is [PERSON_NAME] with Heritage Apartments. I just sent your ____ …" at bounding box center [618, 499] width 583 height 43
click at [539, 488] on textarea "Hi Cade! This is [PERSON_NAME] with Heritage Apartments. I just sent your ____ …" at bounding box center [618, 499] width 583 height 43
click at [539, 489] on textarea "Hi Cade! This is [PERSON_NAME] with Heritage Apartments. I just sent your ____ …" at bounding box center [618, 499] width 583 height 43
click at [539, 490] on textarea "Hi Cade! This is [PERSON_NAME] with Heritage Apartments. I just sent your Winte…" at bounding box center [618, 499] width 583 height 43
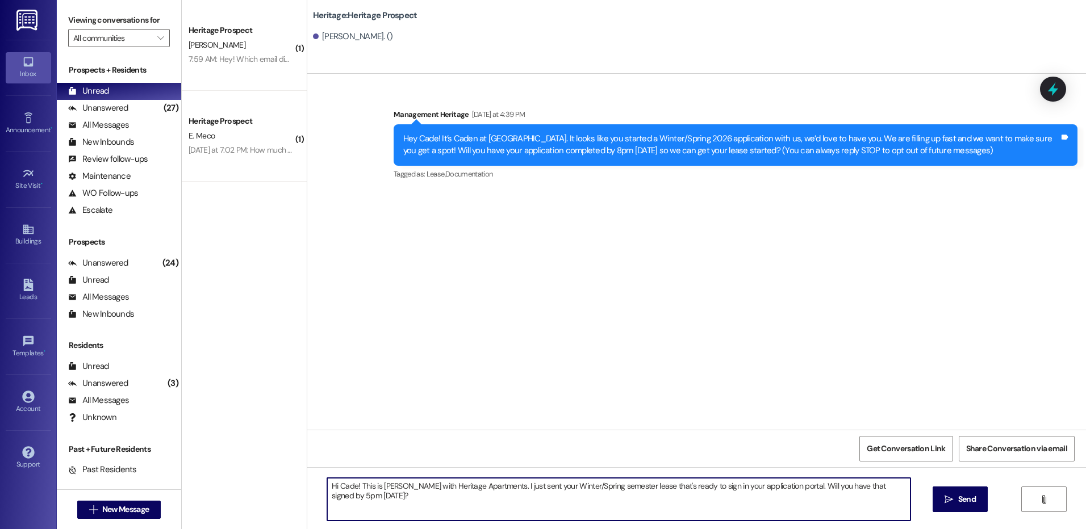
click at [539, 490] on textarea "Hi Cade! This is [PERSON_NAME] with Heritage Apartments. I just sent your Winte…" at bounding box center [618, 499] width 583 height 43
type textarea "Hi Cade! This is [PERSON_NAME] with Heritage Apartments. I just sent your Winte…"
click at [943, 505] on span " Send" at bounding box center [960, 499] width 36 height 12
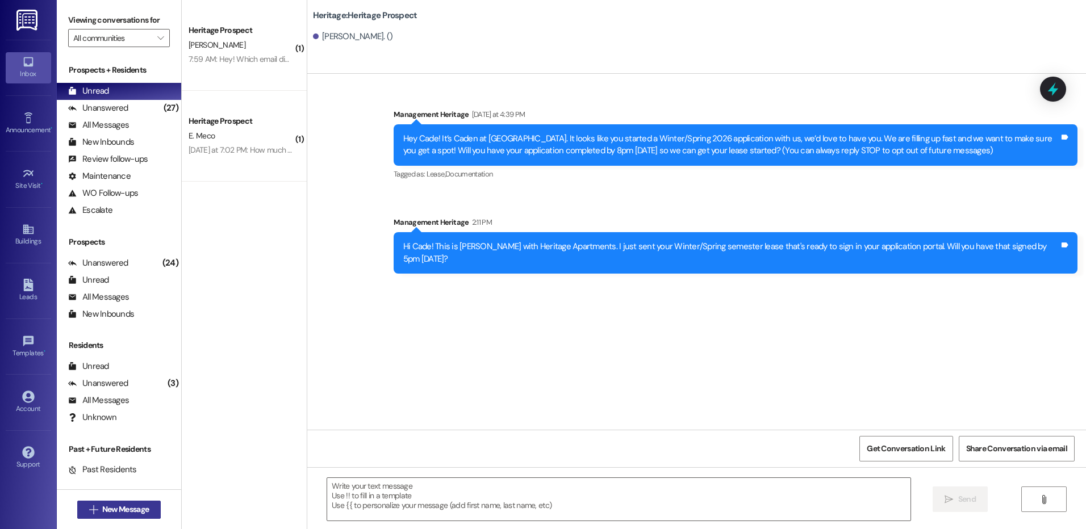
click at [136, 512] on span "New Message" at bounding box center [125, 510] width 47 height 12
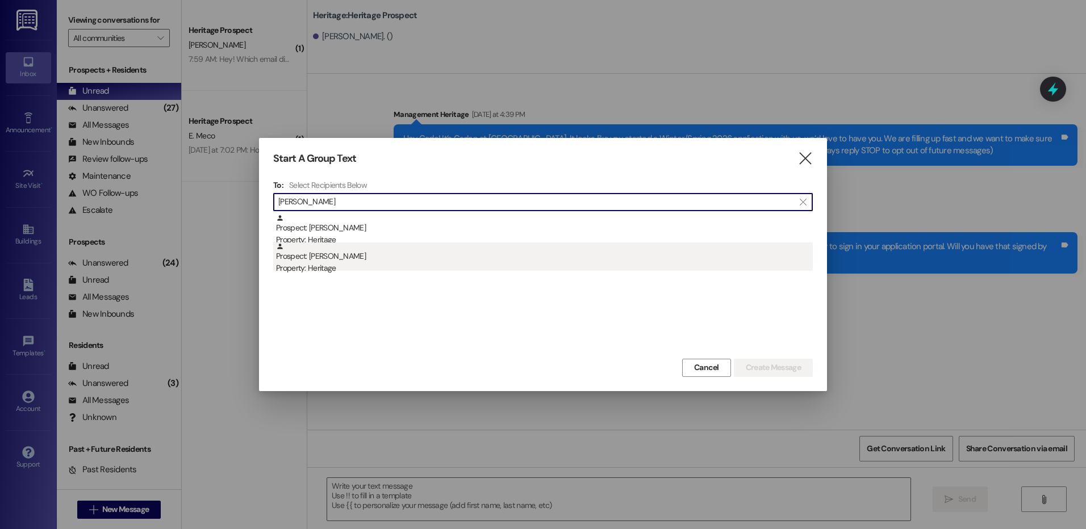
type input "[PERSON_NAME]"
click at [564, 270] on div "Property: Heritage" at bounding box center [544, 268] width 537 height 12
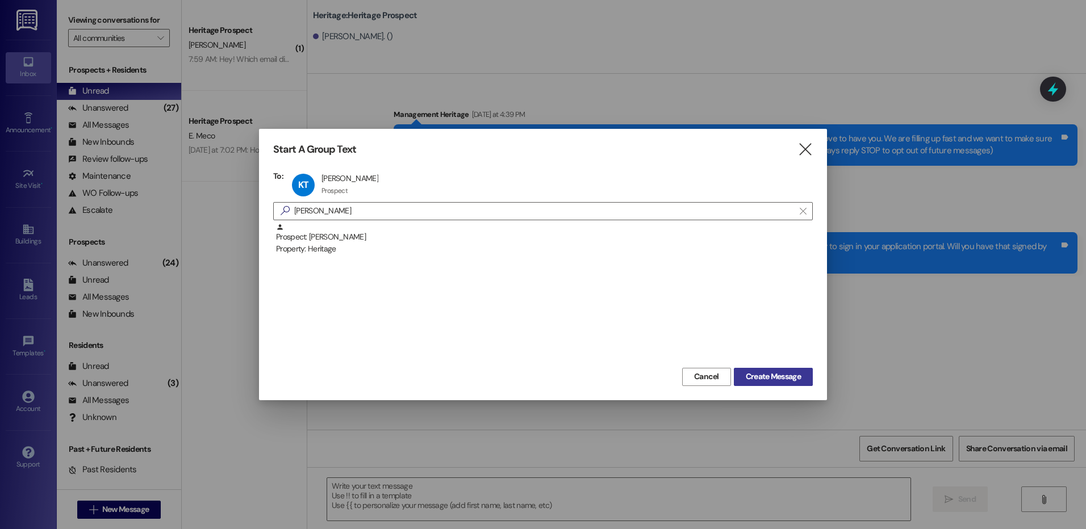
click at [754, 369] on button "Create Message" at bounding box center [773, 377] width 79 height 18
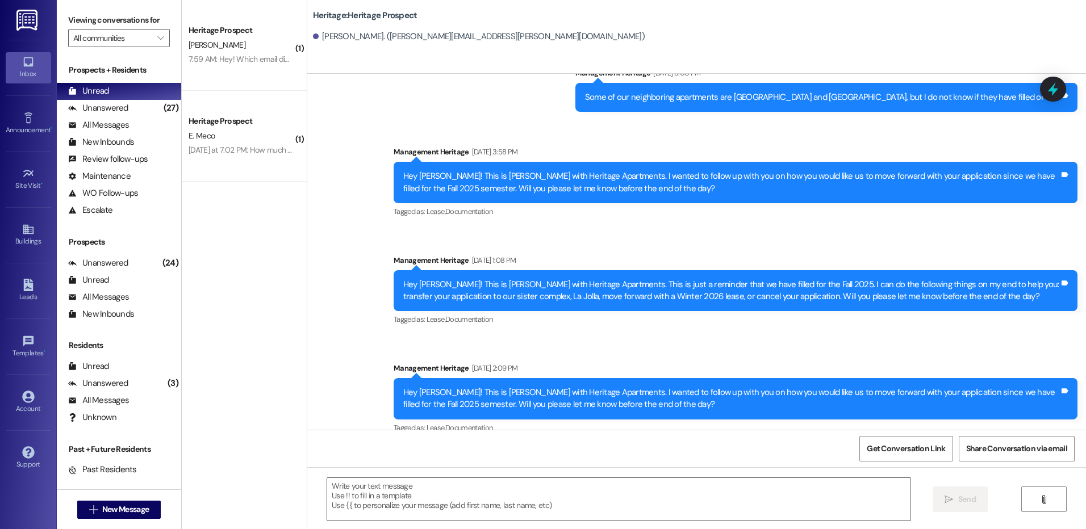
scroll to position [438, 0]
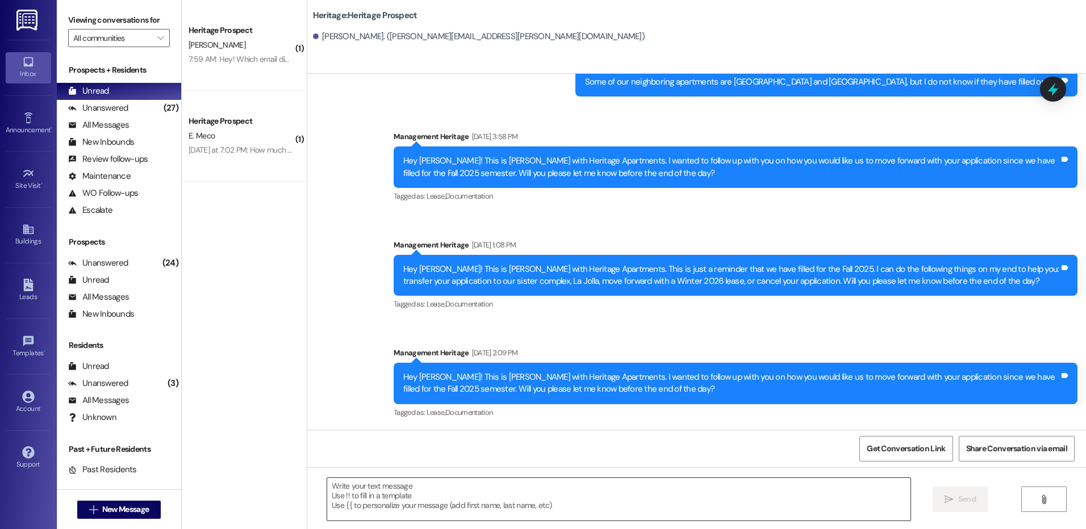
click at [398, 493] on textarea at bounding box center [618, 499] width 583 height 43
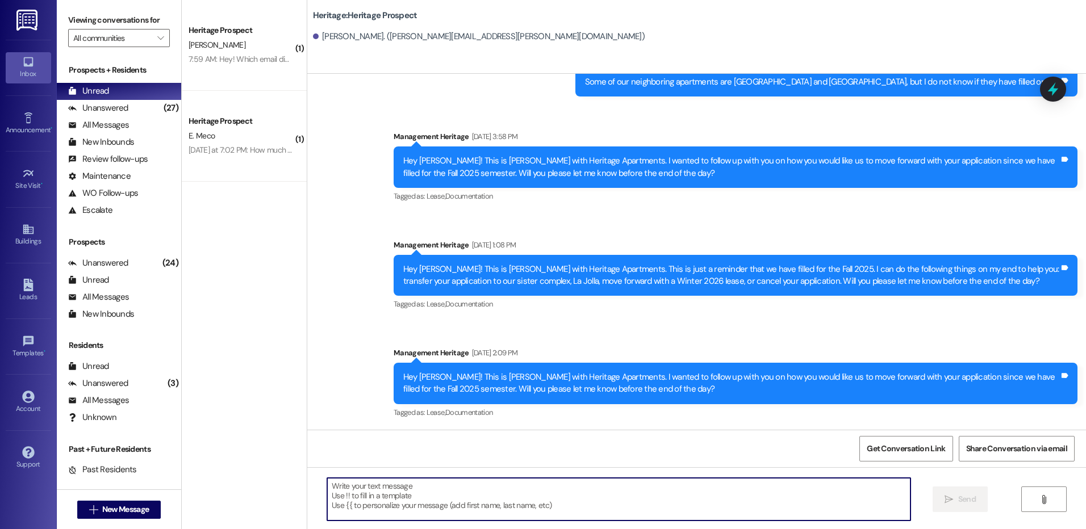
paste textarea "Hi _____! This is [PERSON_NAME] from Heritage Apartments. The Fall 2025 semeste…"
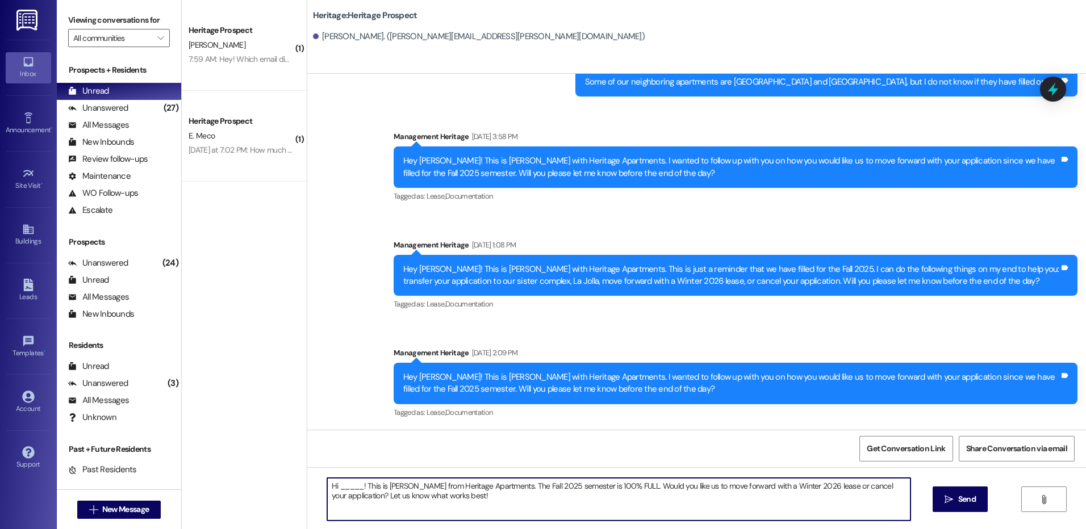
click at [338, 488] on textarea "Hi _____! This is [PERSON_NAME] from Heritage Apartments. The Fall 2025 semeste…" at bounding box center [618, 499] width 583 height 43
click at [337, 488] on textarea "Hi [PERSON_NAME]! This is [PERSON_NAME] from Heritage Apartments. The Fall 2025…" at bounding box center [618, 499] width 583 height 43
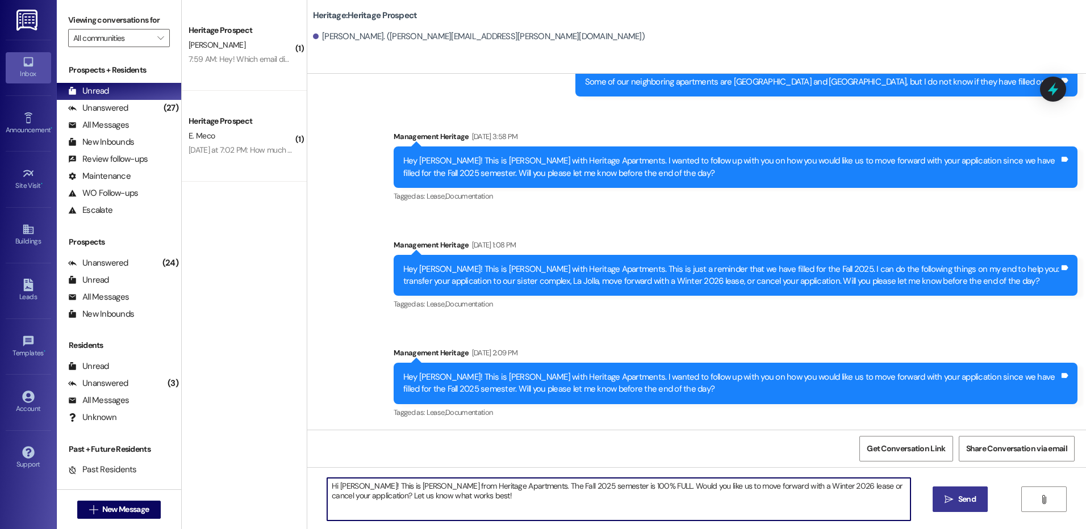
type textarea "Hi [PERSON_NAME]! This is [PERSON_NAME] from Heritage Apartments. The Fall 2025…"
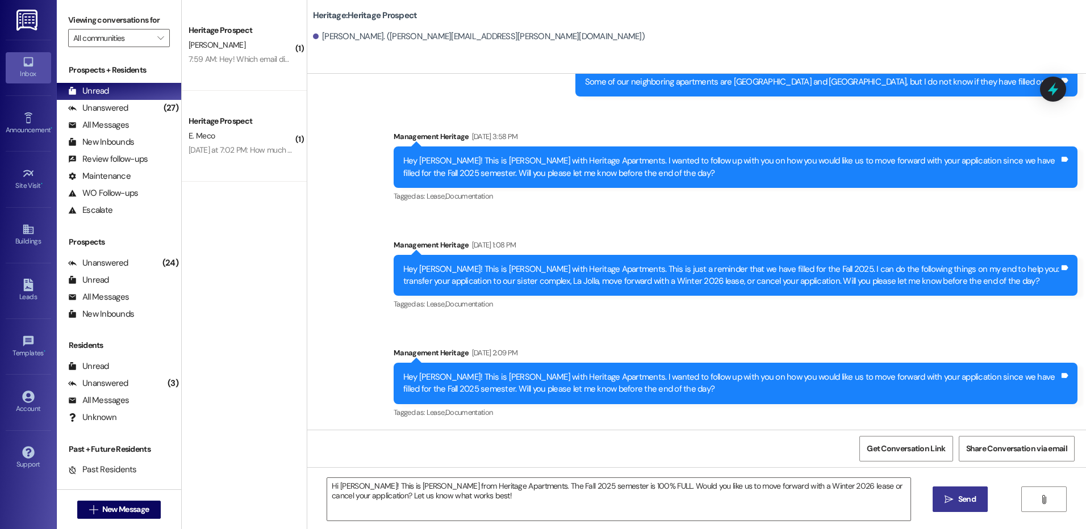
click at [940, 492] on button " Send" at bounding box center [959, 500] width 55 height 26
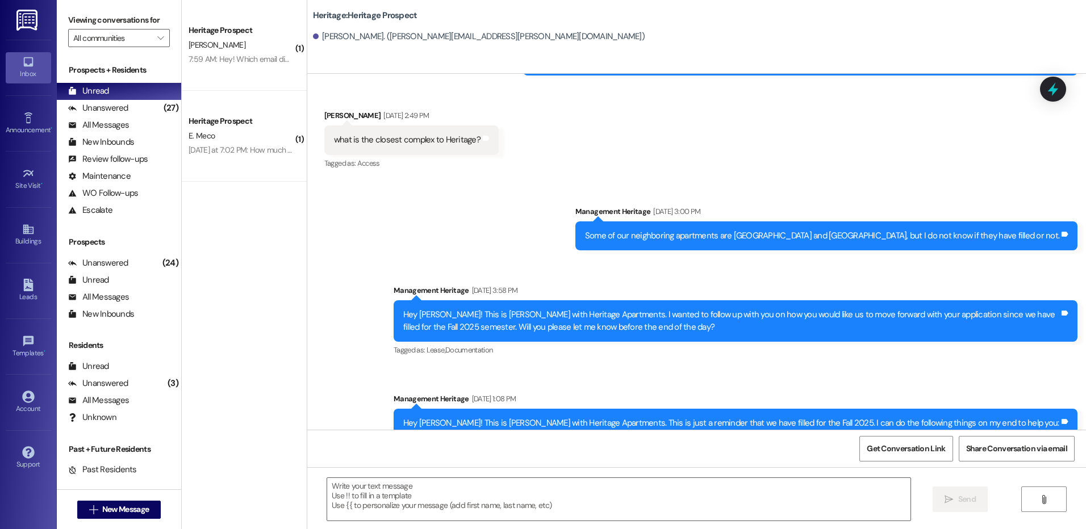
scroll to position [341, 0]
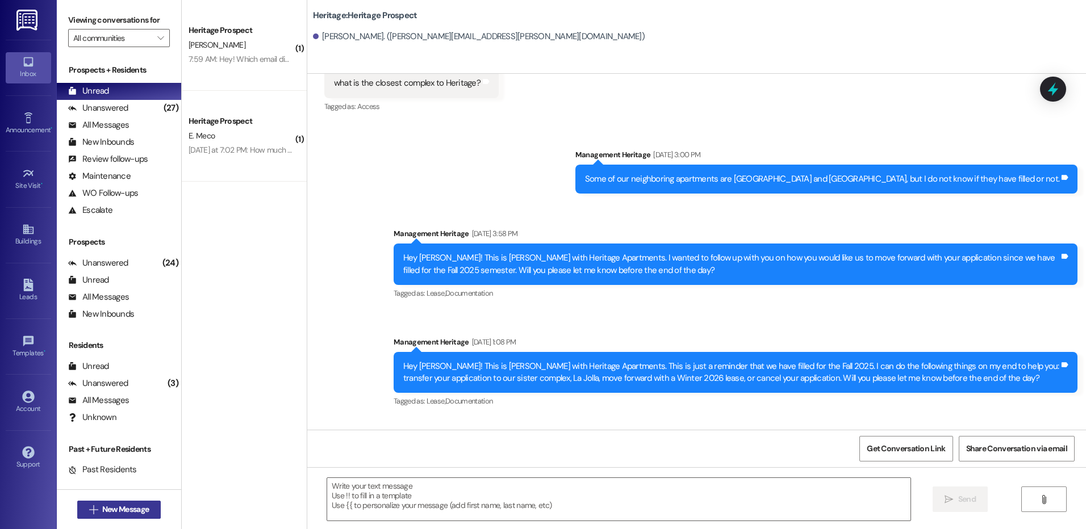
click at [124, 503] on button " New Message" at bounding box center [119, 510] width 84 height 18
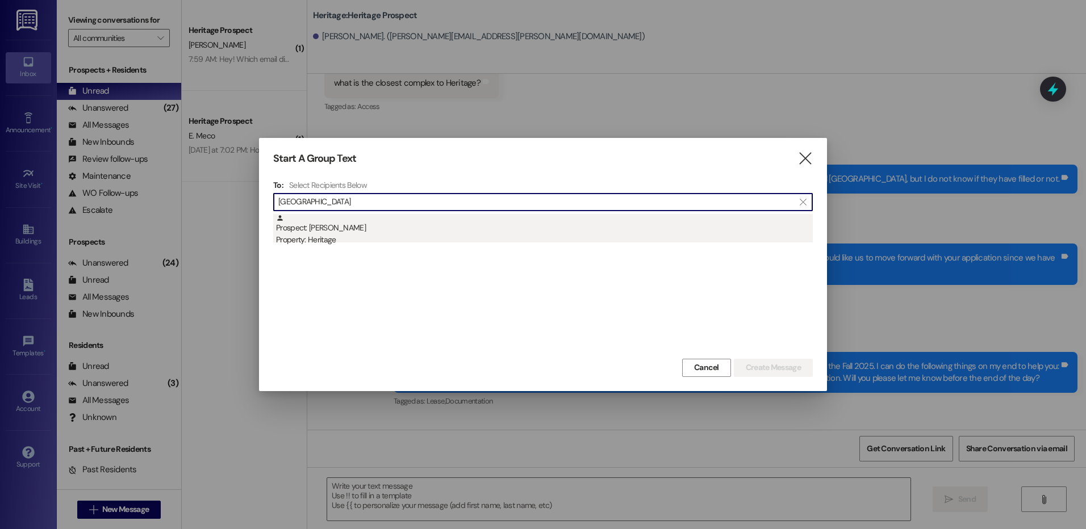
type input "[GEOGRAPHIC_DATA]"
click at [366, 221] on div "Prospect: [PERSON_NAME] Property: Heritage" at bounding box center [544, 230] width 537 height 32
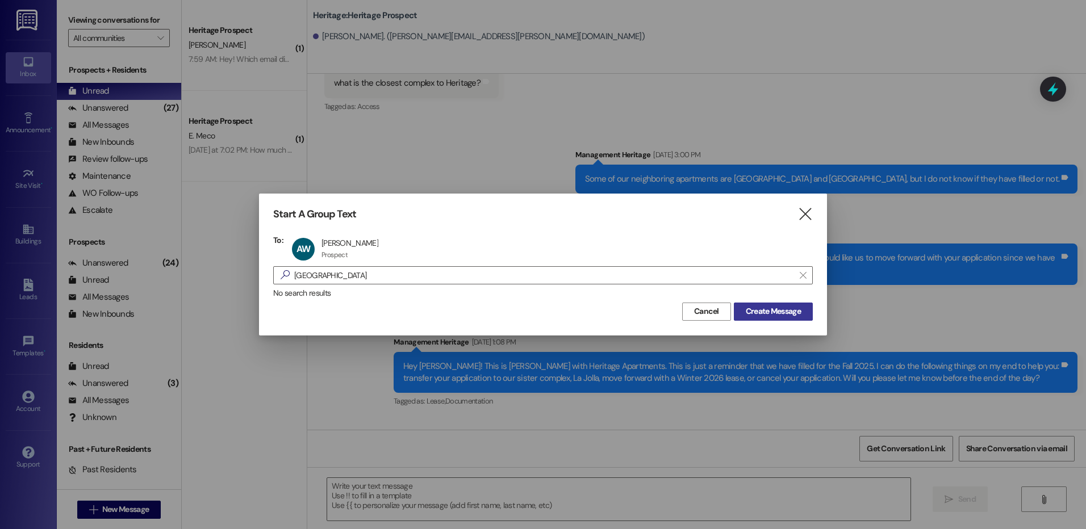
click at [764, 311] on span "Create Message" at bounding box center [773, 312] width 55 height 12
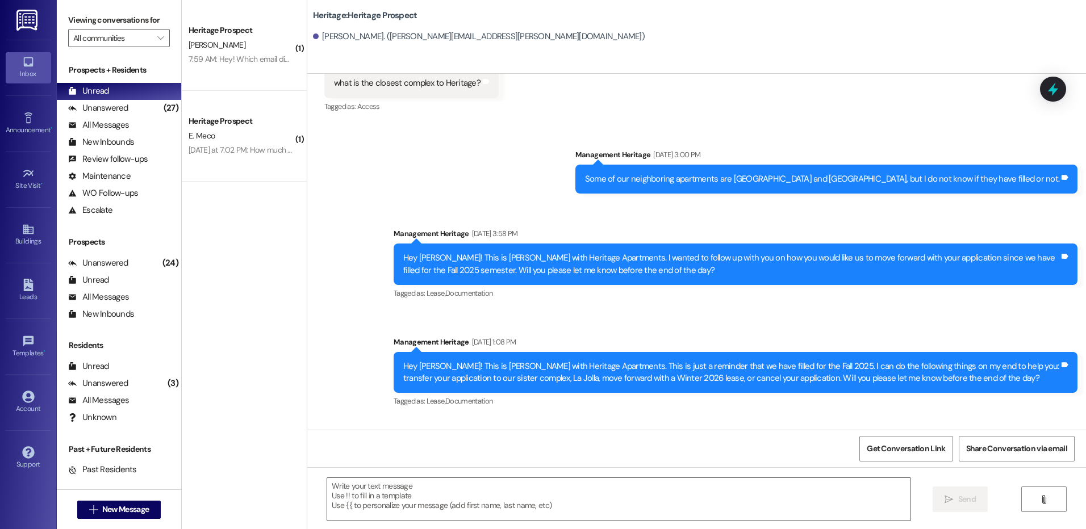
scroll to position [0, 0]
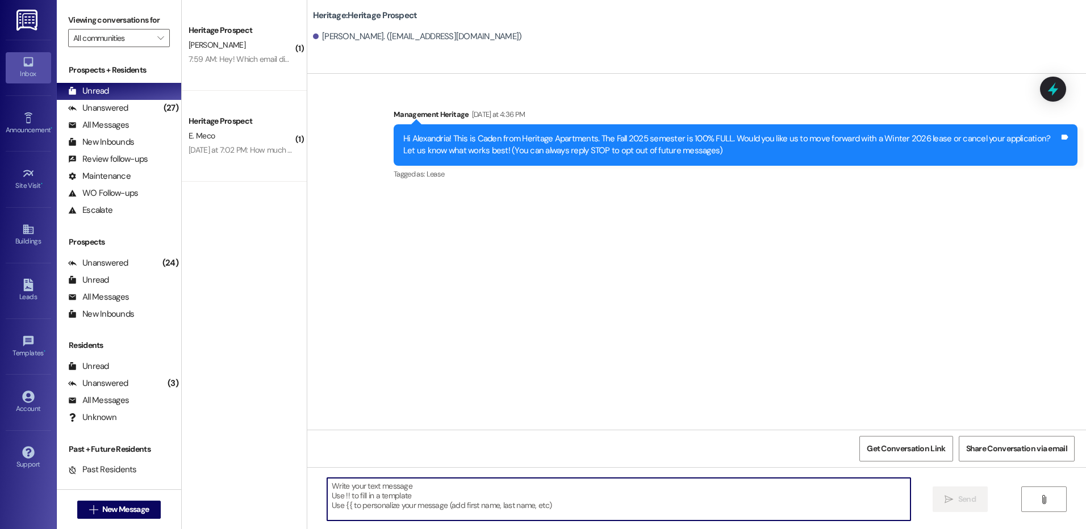
click at [367, 514] on textarea at bounding box center [618, 499] width 583 height 43
paste textarea "Hey _____! This is [PERSON_NAME] with Heritage Apartments. This is just a remin…"
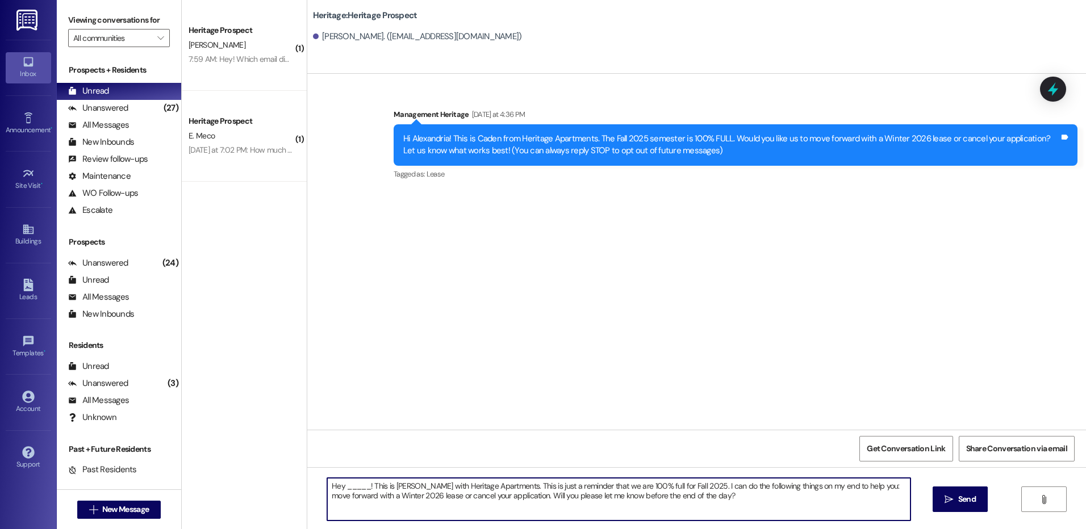
click at [351, 486] on textarea "Hey _____! This is [PERSON_NAME] with Heritage Apartments. This is just a remin…" at bounding box center [618, 499] width 583 height 43
click at [351, 486] on textarea "Hey Alexandria! This is [PERSON_NAME] with Heritage Apartments. This is just a …" at bounding box center [618, 499] width 583 height 43
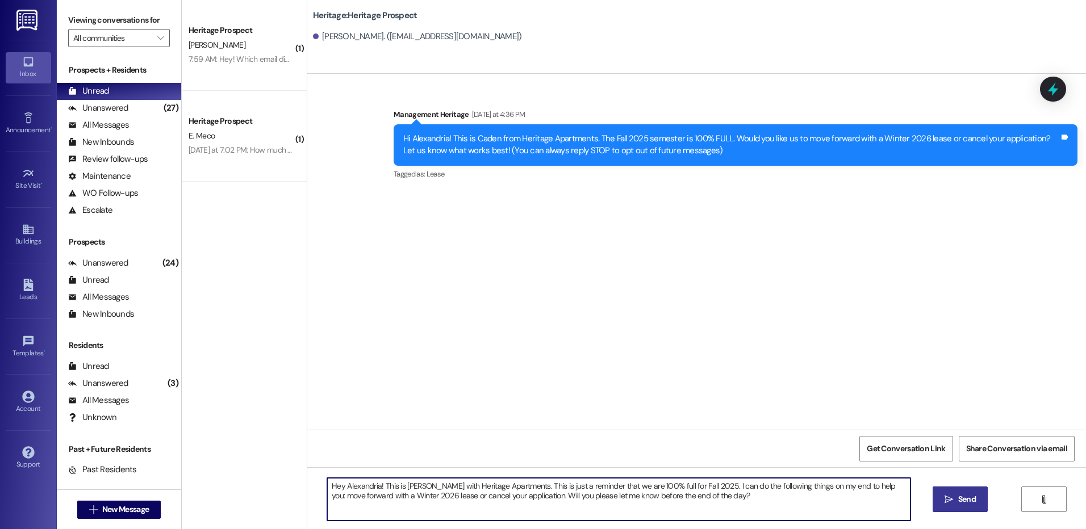
type textarea "Hey Alexandria! This is [PERSON_NAME] with Heritage Apartments. This is just a …"
click at [956, 495] on span "Send" at bounding box center [967, 499] width 22 height 12
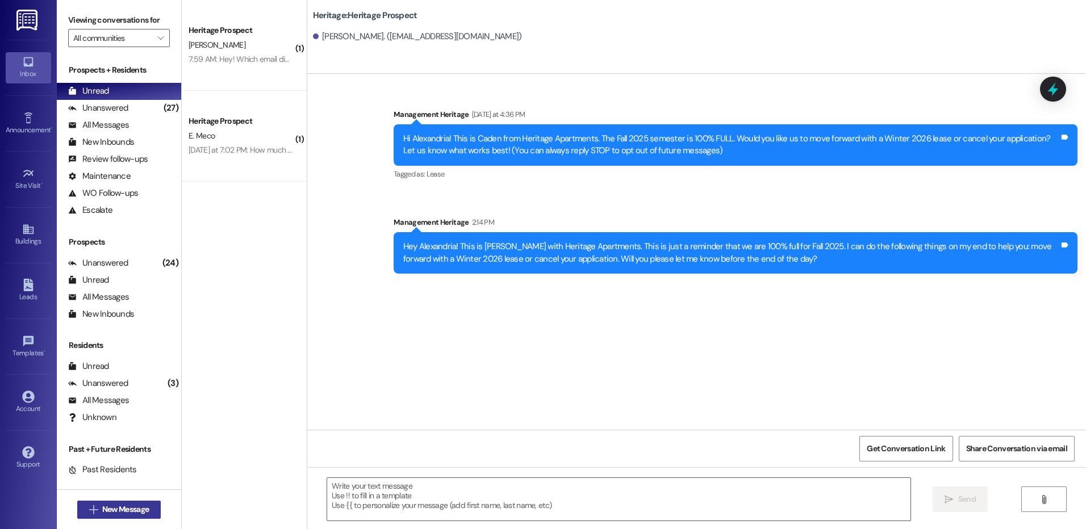
click at [110, 508] on span "New Message" at bounding box center [125, 510] width 47 height 12
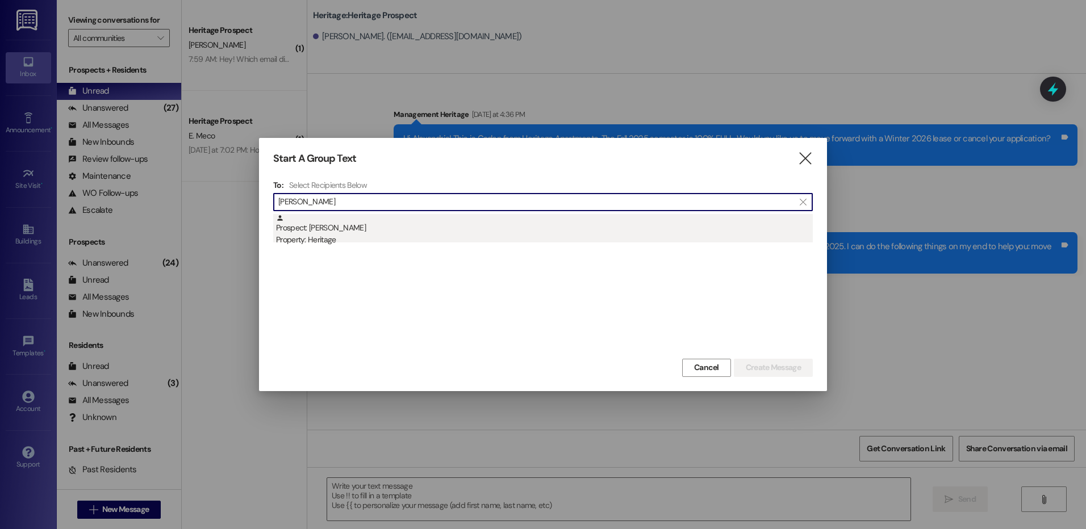
type input "[PERSON_NAME]"
click at [369, 236] on div "Property: Heritage" at bounding box center [544, 240] width 537 height 12
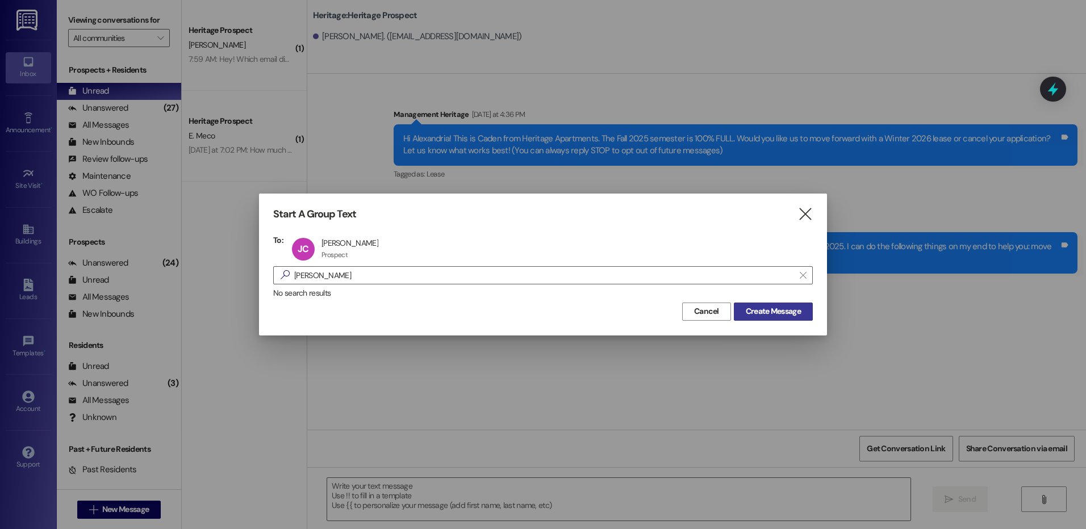
click at [757, 309] on span "Create Message" at bounding box center [773, 312] width 55 height 12
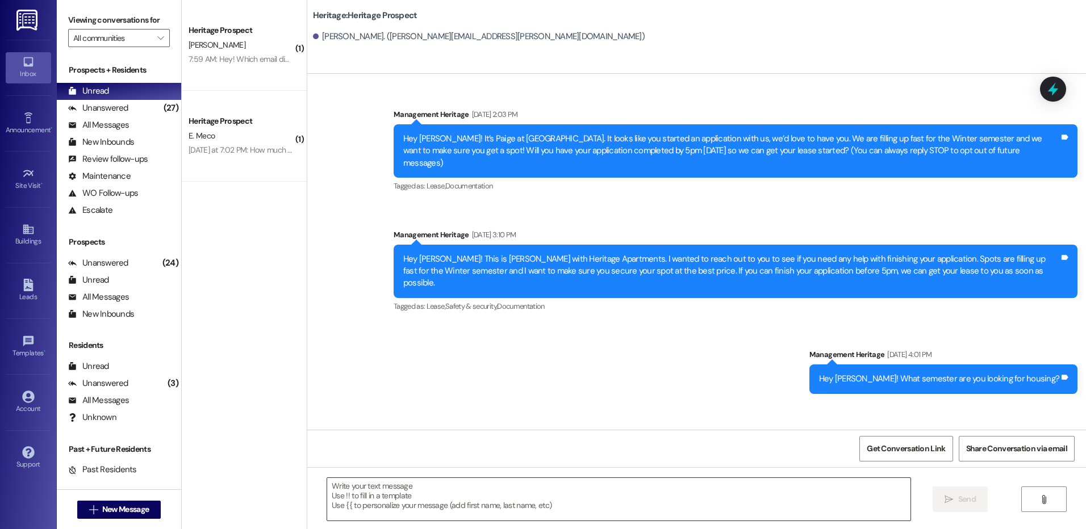
click at [398, 514] on textarea at bounding box center [618, 499] width 583 height 43
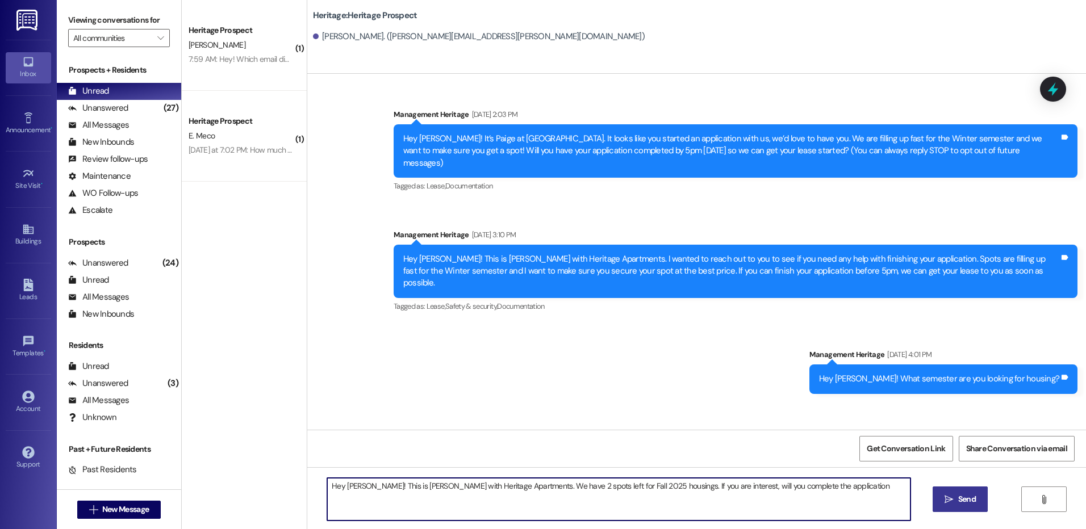
click at [758, 483] on textarea "Hey [PERSON_NAME]! This is [PERSON_NAME] with Heritage Apartments. We have 2 sp…" at bounding box center [618, 499] width 583 height 43
click at [758, 482] on textarea "Hey [PERSON_NAME]! This is [PERSON_NAME] with Heritage Apartments. We have 2 sp…" at bounding box center [618, 499] width 583 height 43
click at [541, 504] on textarea "Hey [PERSON_NAME]! This is [PERSON_NAME] with Heritage Apartments. We have 2 sp…" at bounding box center [618, 499] width 583 height 43
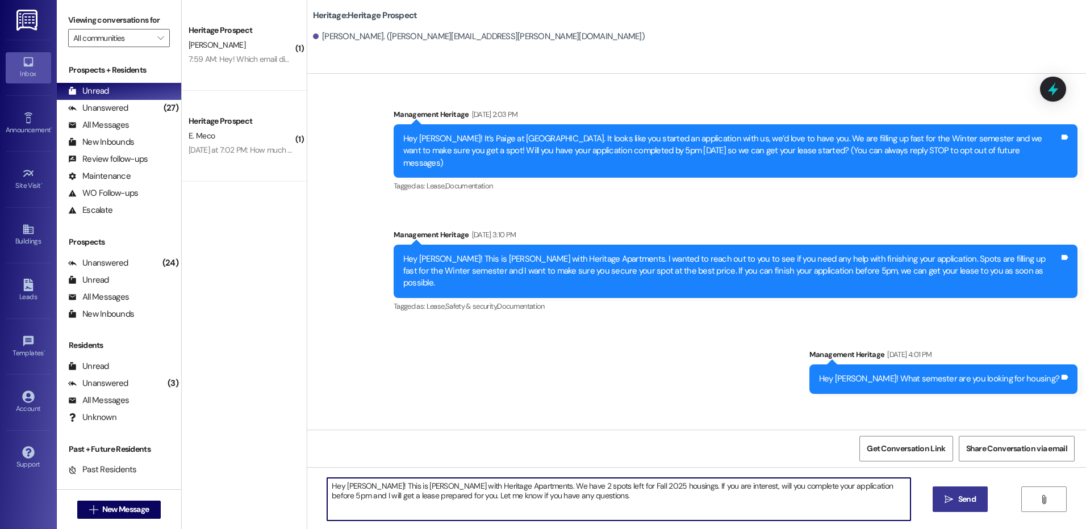
type textarea "Hey [PERSON_NAME]! This is [PERSON_NAME] with Heritage Apartments. We have 2 sp…"
click at [951, 502] on icon "" at bounding box center [948, 499] width 9 height 9
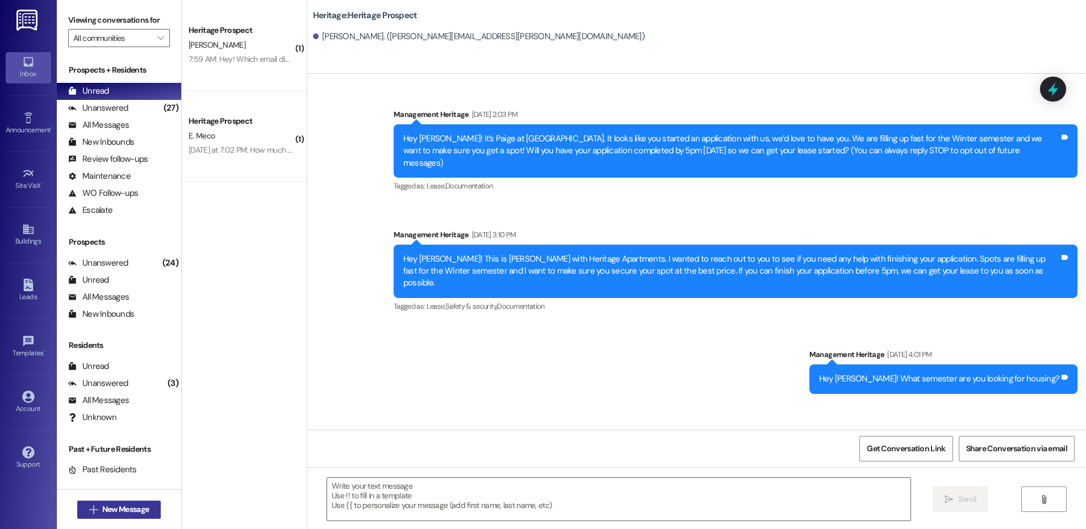
click at [90, 511] on icon "" at bounding box center [93, 509] width 9 height 9
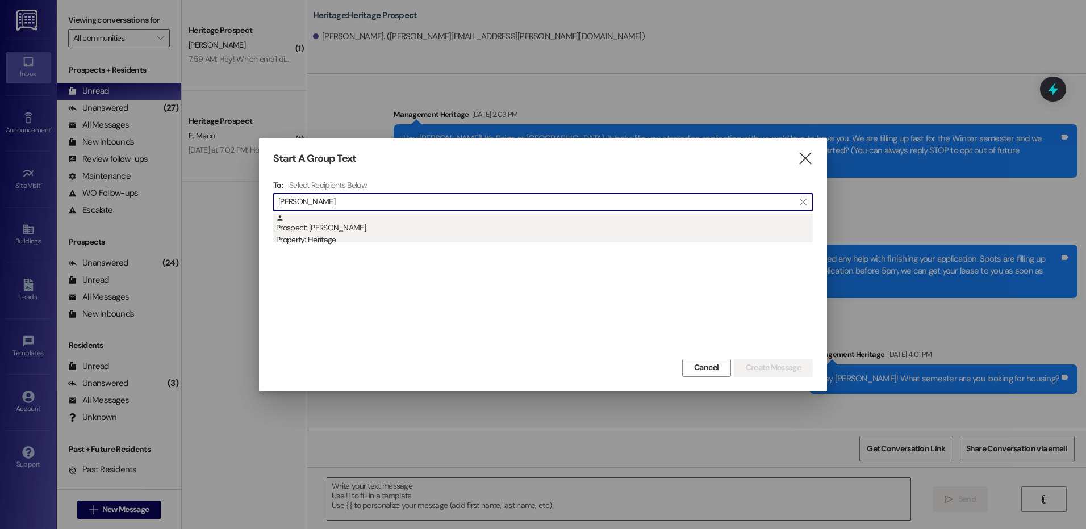
type input "[PERSON_NAME]"
click at [516, 241] on div "Property: Heritage" at bounding box center [544, 240] width 537 height 12
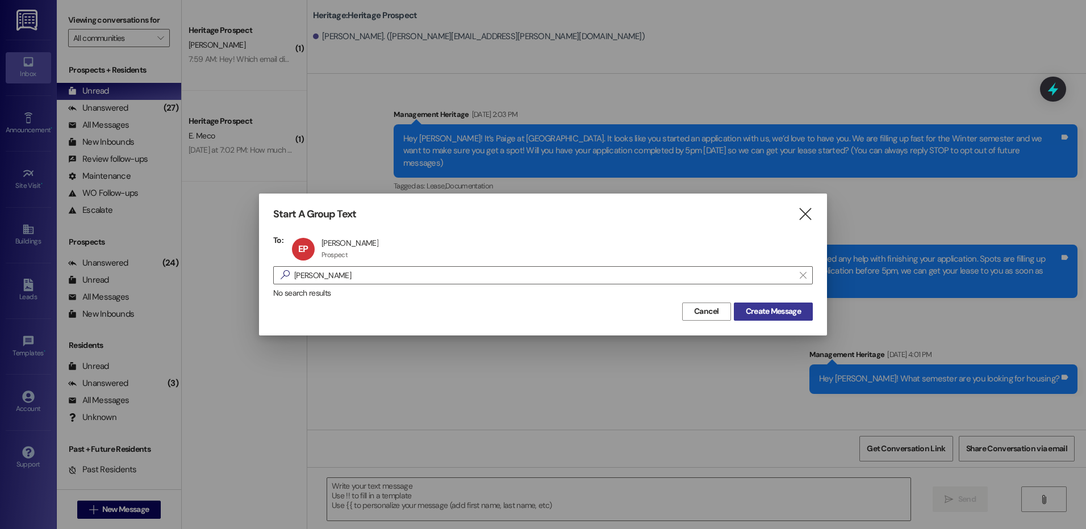
click at [752, 308] on span "Create Message" at bounding box center [773, 312] width 55 height 12
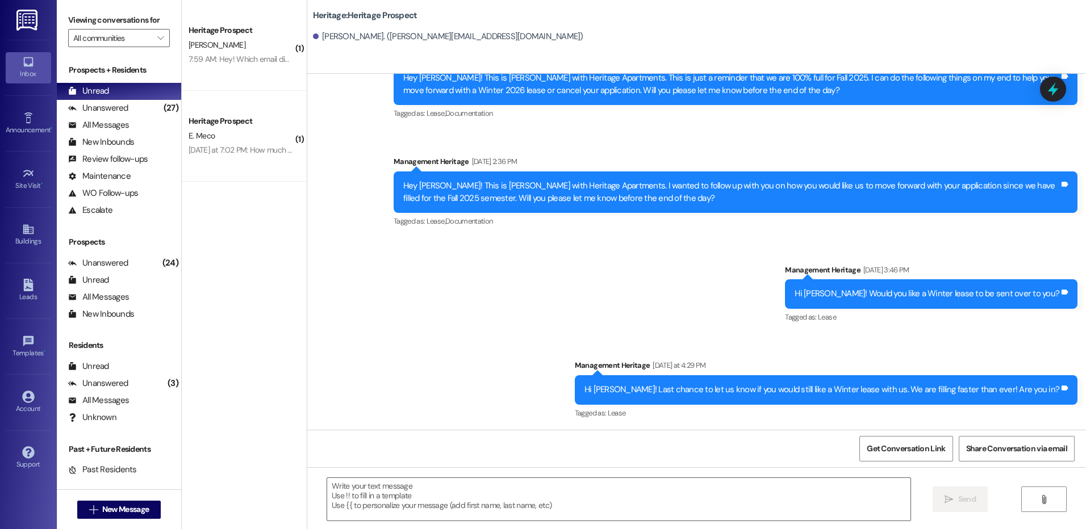
scroll to position [169, 0]
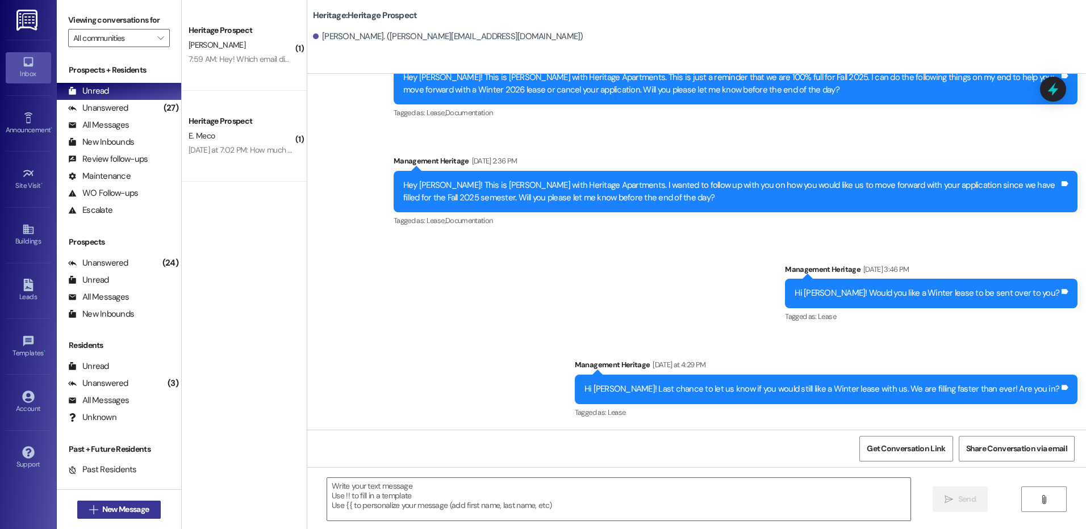
click at [135, 513] on span "New Message" at bounding box center [125, 510] width 47 height 12
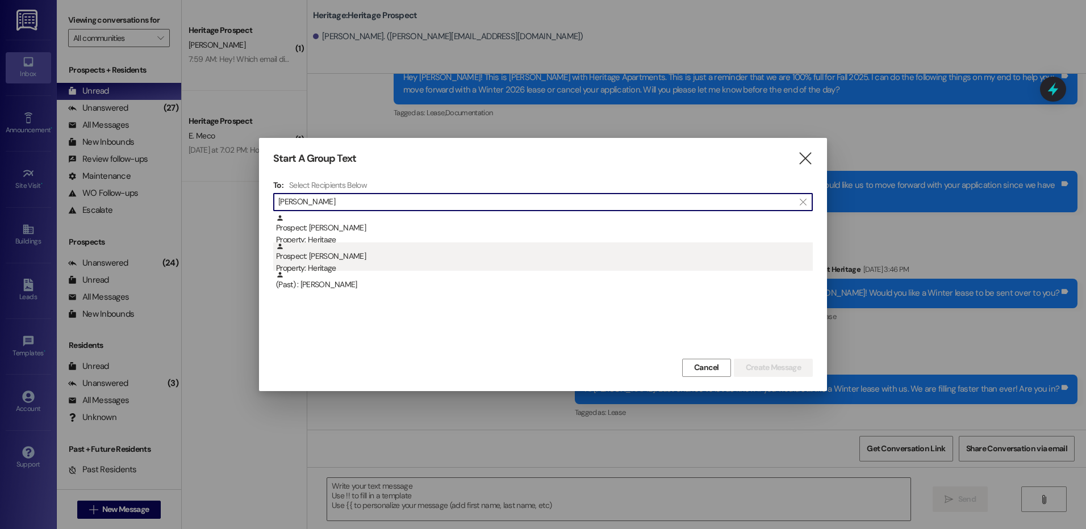
type input "[PERSON_NAME]"
click at [306, 260] on div "Prospect: [PERSON_NAME] Property: Heritage" at bounding box center [544, 258] width 537 height 32
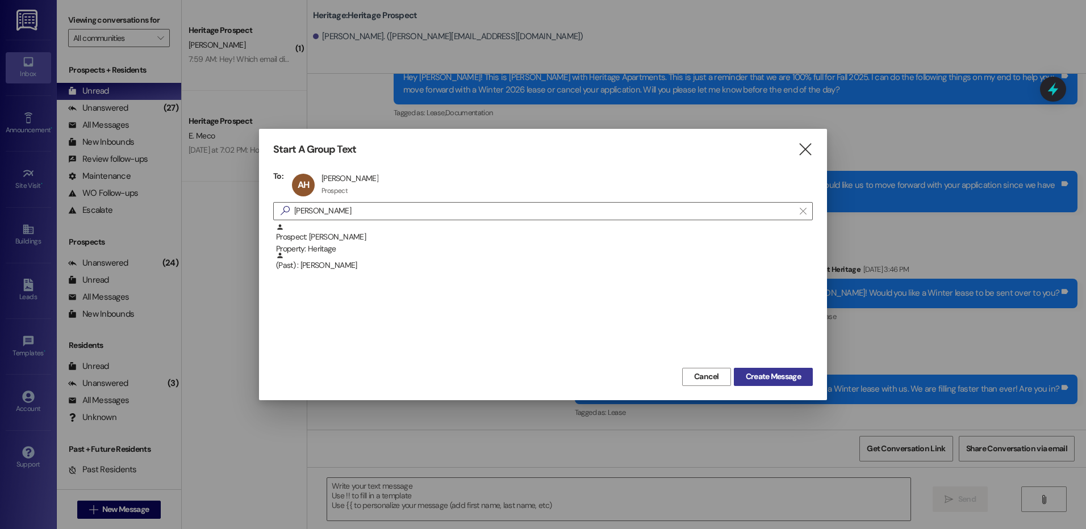
click at [790, 376] on span "Create Message" at bounding box center [773, 377] width 55 height 12
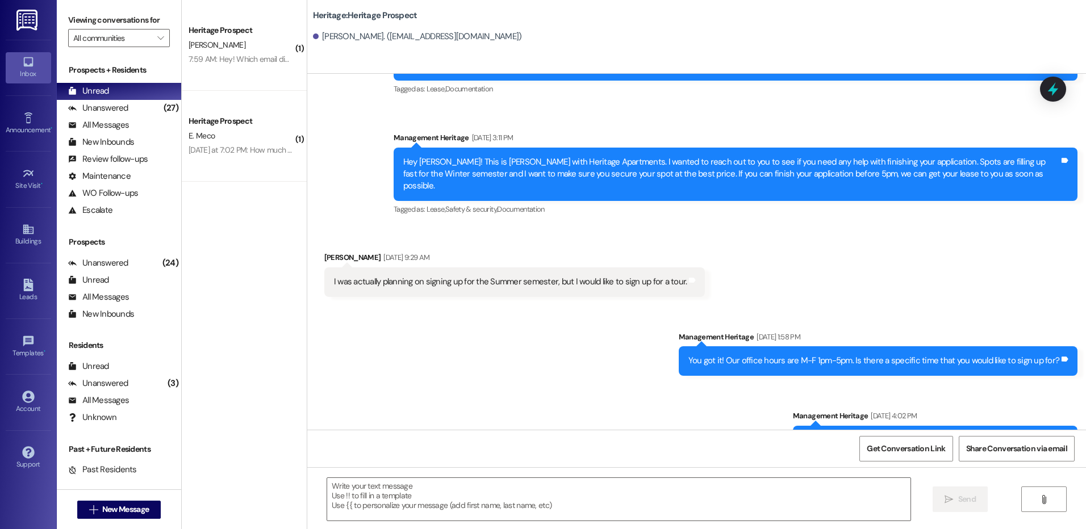
scroll to position [107, 0]
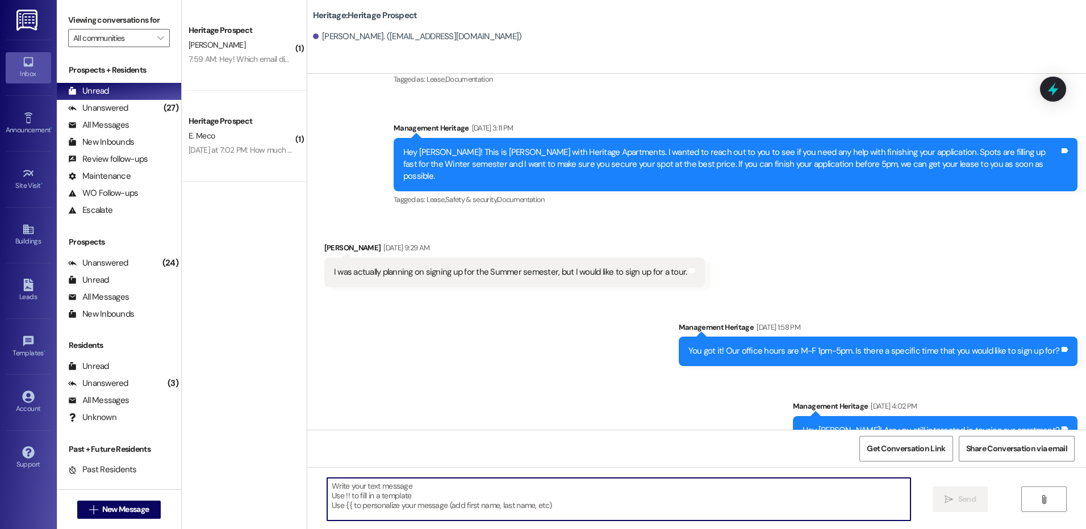
click at [473, 501] on textarea at bounding box center [618, 499] width 583 height 43
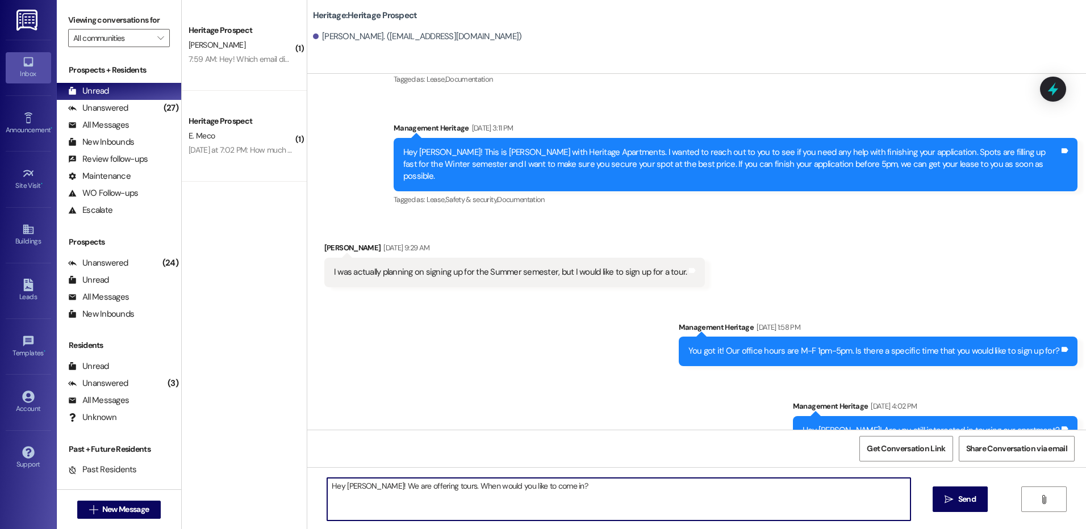
click at [475, 504] on textarea "Hey [PERSON_NAME]! We are offering tours. When would you like to come in?" at bounding box center [618, 499] width 583 height 43
type textarea "Hey [PERSON_NAME]! We are offering tours. When would you like to come in?"
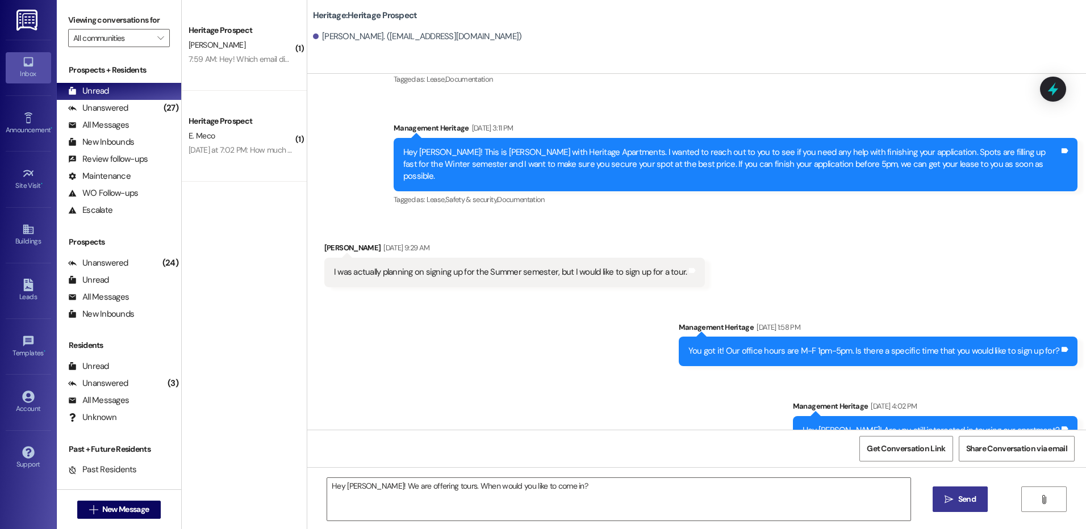
click at [949, 498] on icon "" at bounding box center [948, 499] width 9 height 9
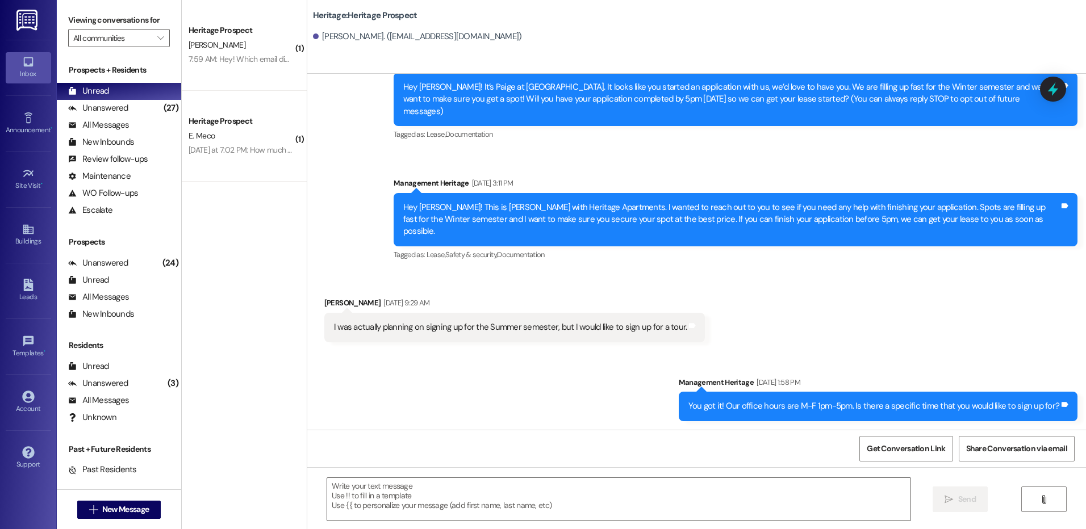
scroll to position [0, 0]
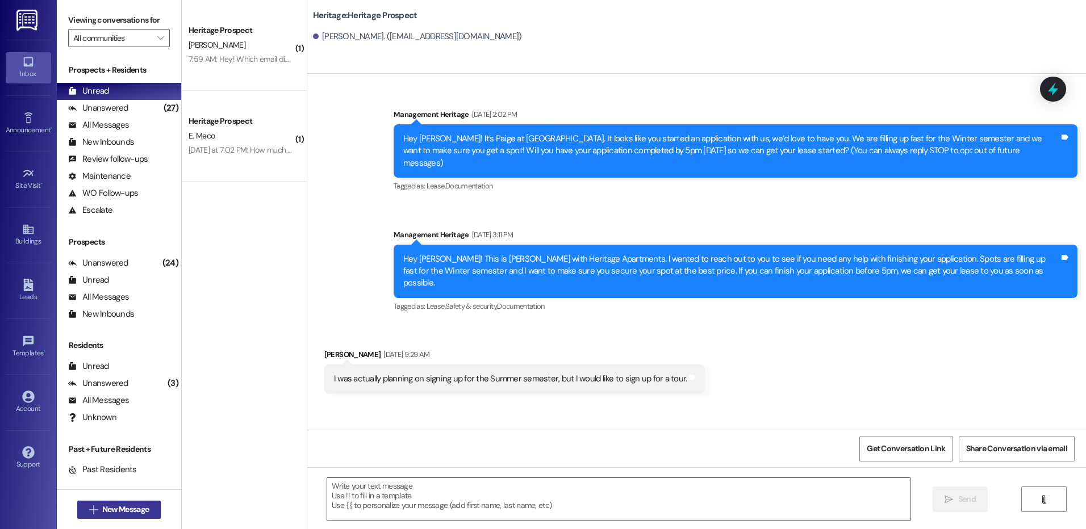
click at [127, 511] on span "New Message" at bounding box center [125, 510] width 47 height 12
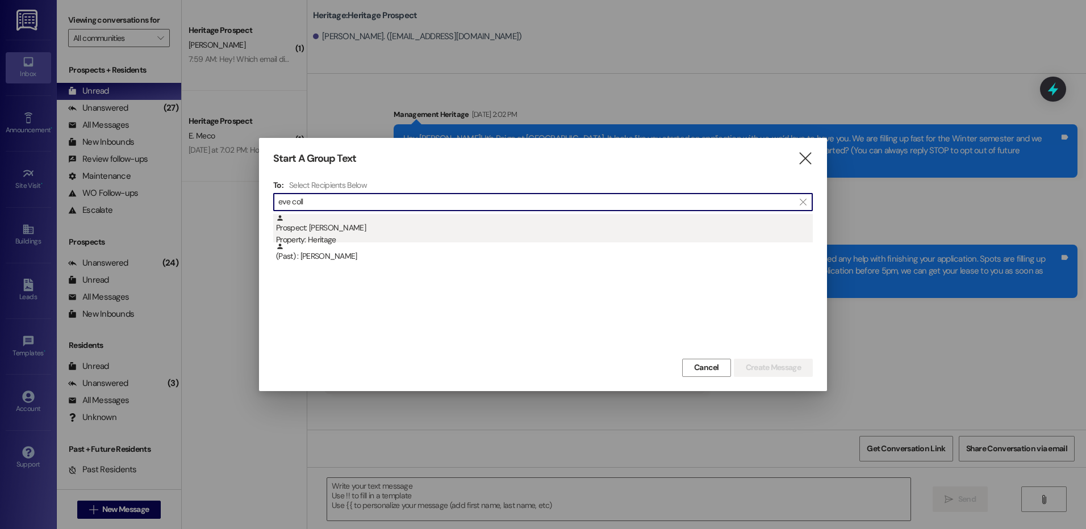
type input "eve coll"
click at [441, 215] on div "Prospect: [PERSON_NAME] Property: Heritage" at bounding box center [544, 230] width 537 height 32
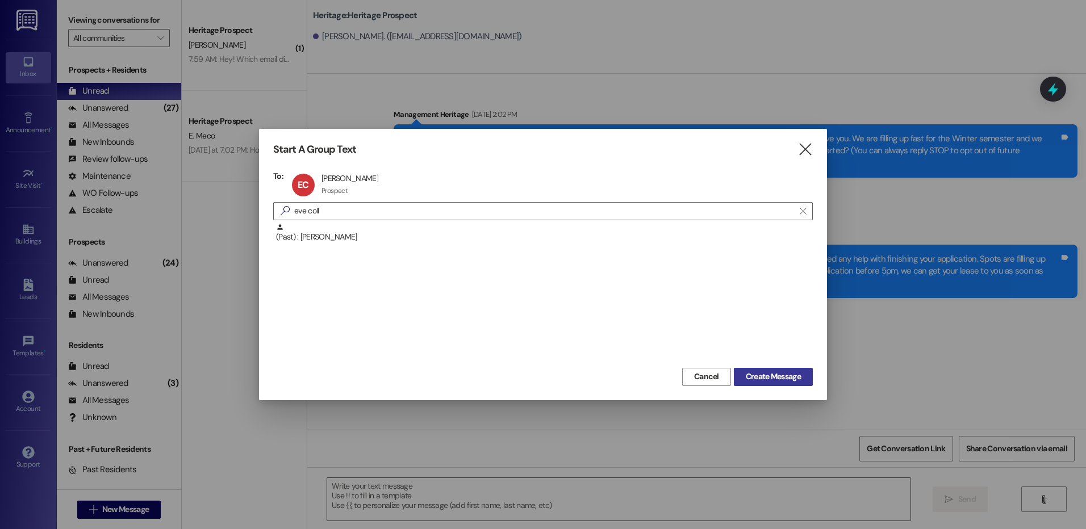
click at [755, 379] on span "Create Message" at bounding box center [773, 377] width 55 height 12
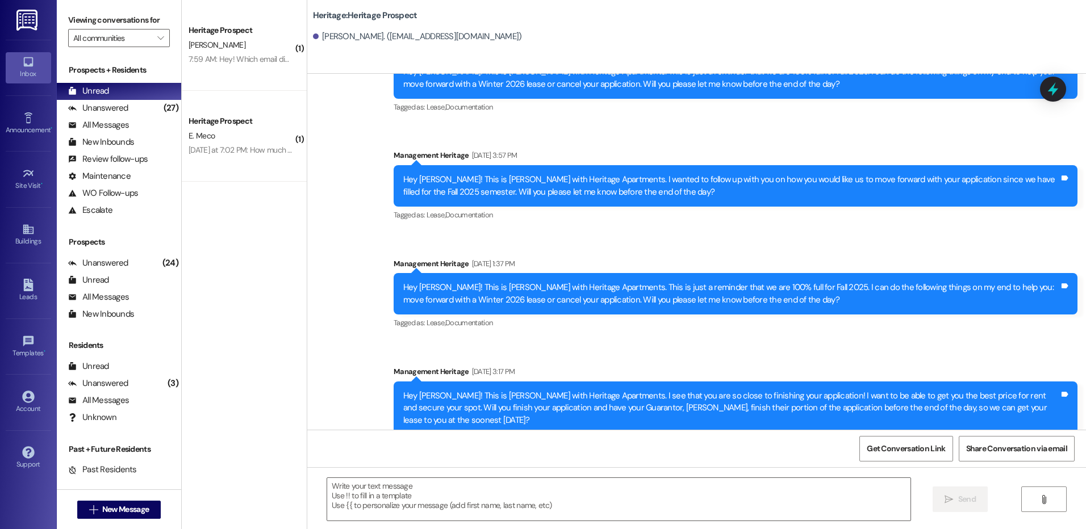
scroll to position [493, 0]
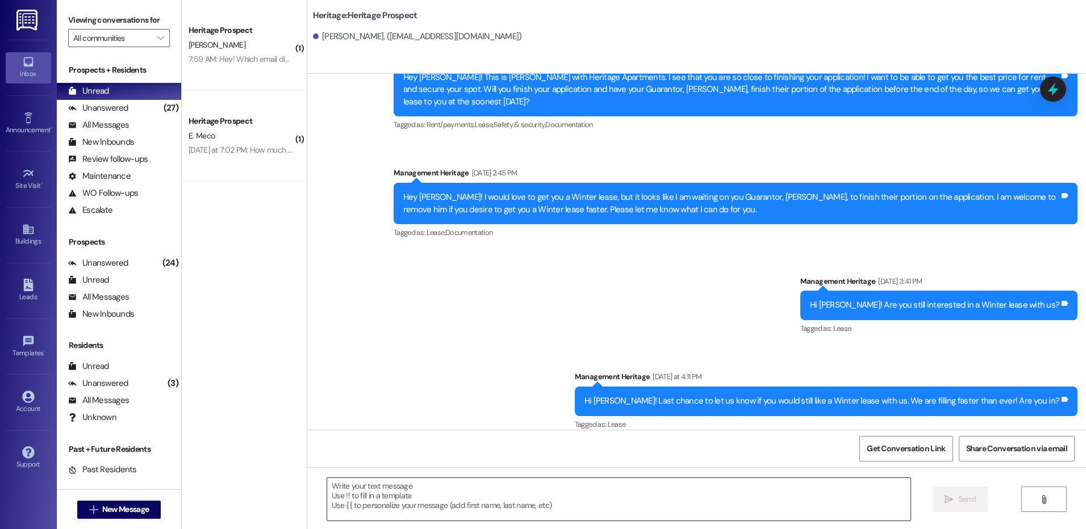
click at [369, 521] on textarea at bounding box center [618, 499] width 583 height 43
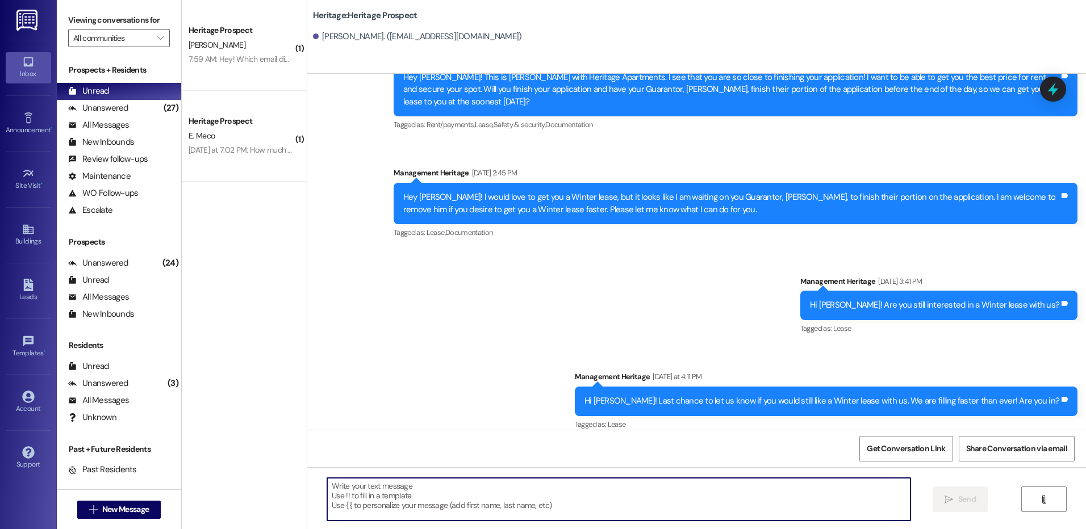
paste textarea "Hey ___! This is [PERSON_NAME] with Heritage Apartments. I see that you are so …"
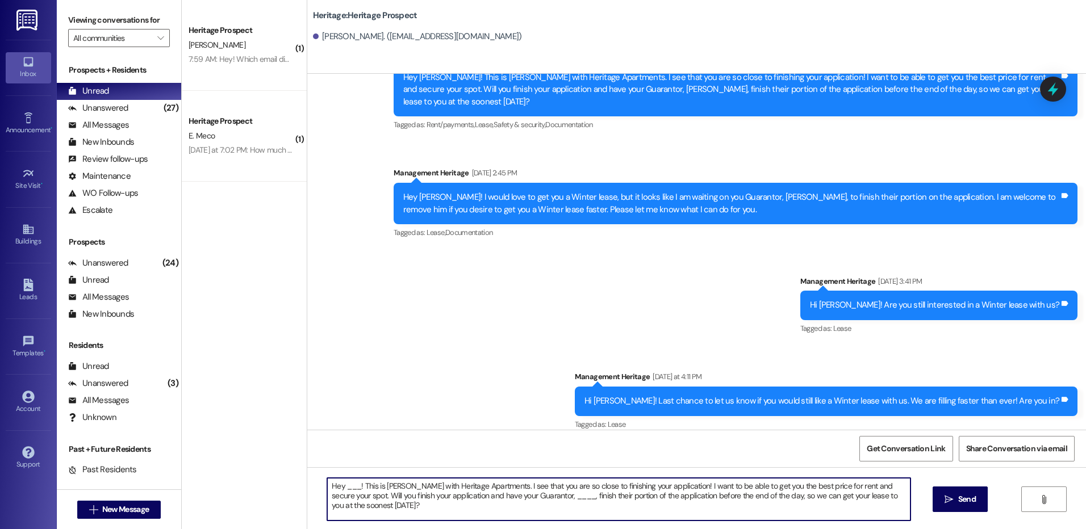
click at [346, 489] on textarea "Hey ___! This is [PERSON_NAME] with Heritage Apartments. I see that you are so …" at bounding box center [618, 499] width 583 height 43
click at [517, 495] on textarea "Hey [PERSON_NAME]! This is [PERSON_NAME] with Heritage Apartments. I see that y…" at bounding box center [618, 499] width 583 height 43
click at [517, 496] on textarea "Hey [PERSON_NAME]! This is [PERSON_NAME] with Heritage Apartments. I see that y…" at bounding box center [618, 499] width 583 height 43
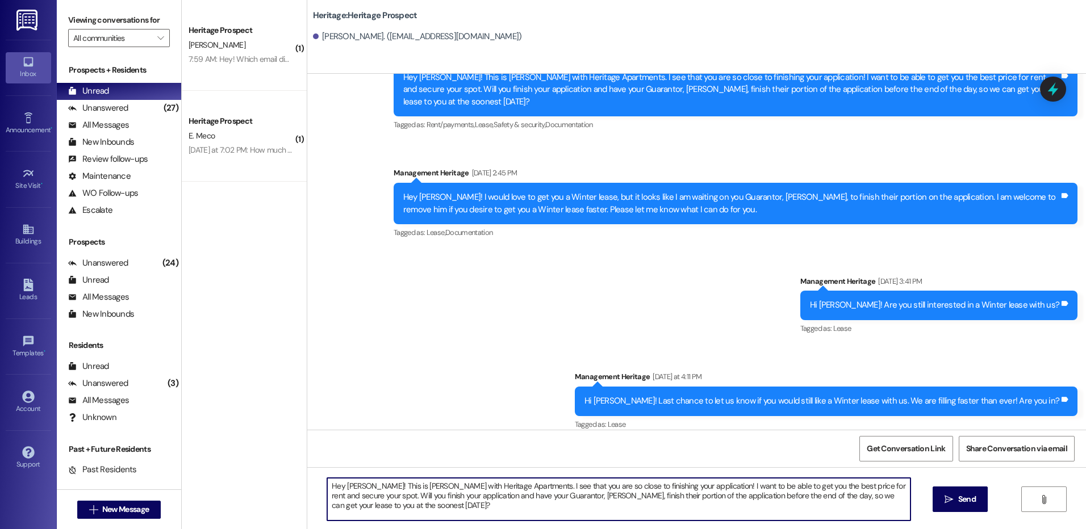
click at [517, 496] on textarea "Hey [PERSON_NAME]! This is [PERSON_NAME] with Heritage Apartments. I see that y…" at bounding box center [618, 499] width 583 height 43
type textarea "Hey [PERSON_NAME]! This is [PERSON_NAME] with Heritage Apartments. I see that y…"
click at [981, 500] on button " Send" at bounding box center [959, 500] width 55 height 26
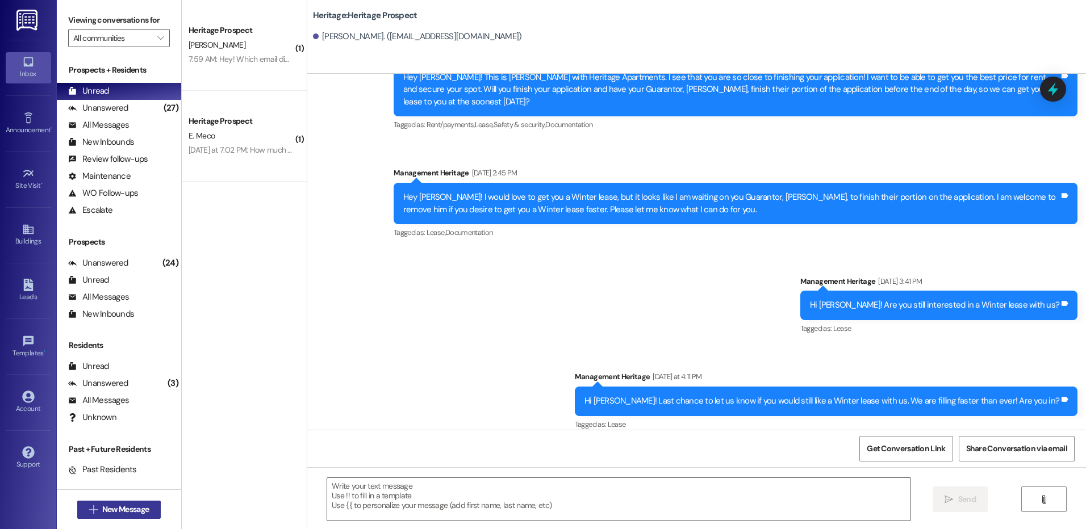
click at [111, 508] on span "New Message" at bounding box center [125, 510] width 47 height 12
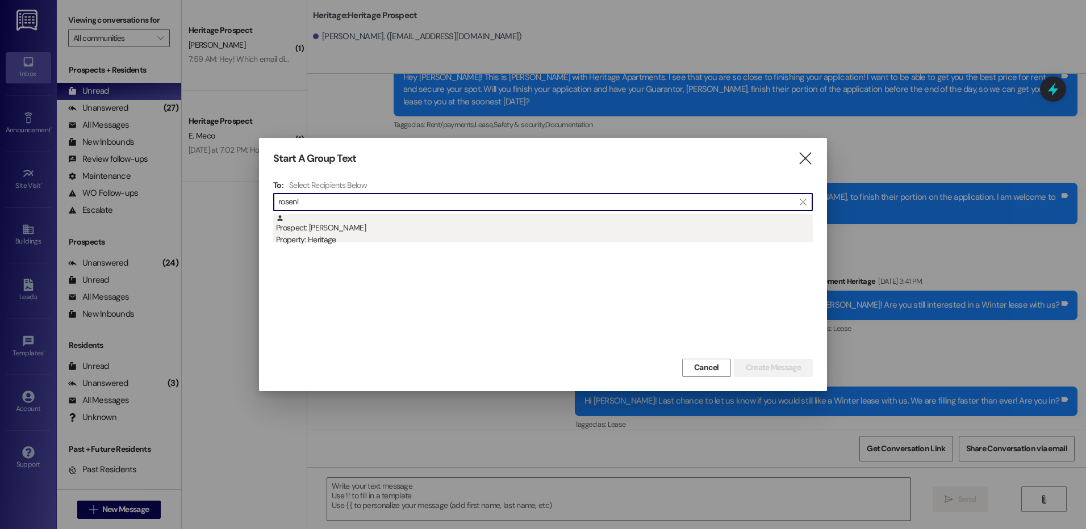
type input "rosenl"
click at [346, 232] on div "Prospect: [PERSON_NAME] Property: Heritage" at bounding box center [544, 230] width 537 height 32
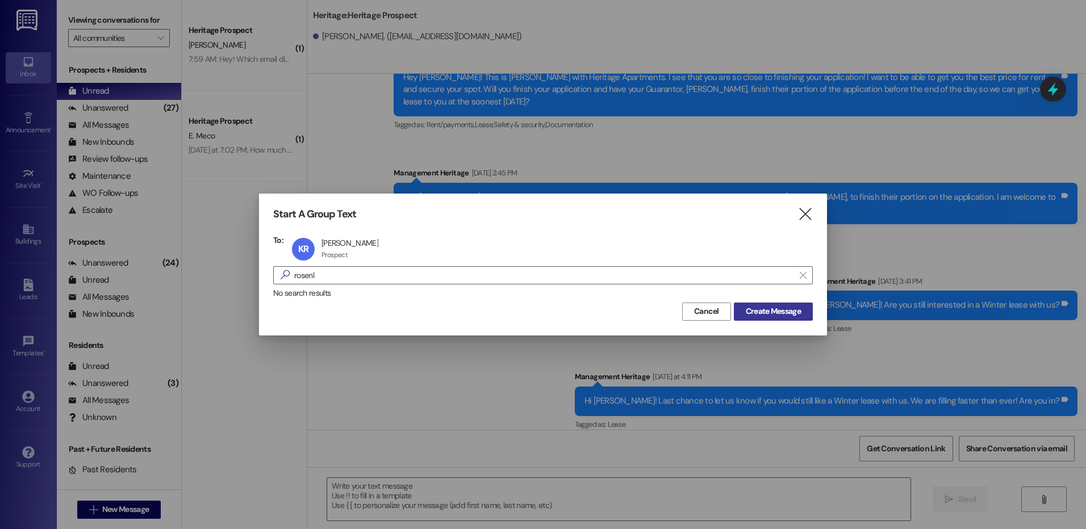
click at [785, 314] on span "Create Message" at bounding box center [773, 312] width 55 height 12
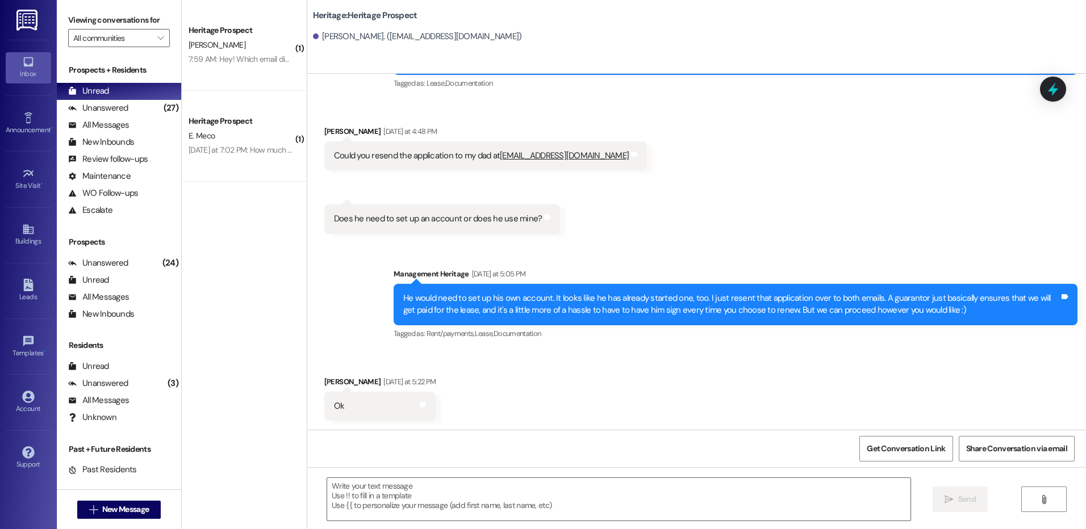
scroll to position [303, 0]
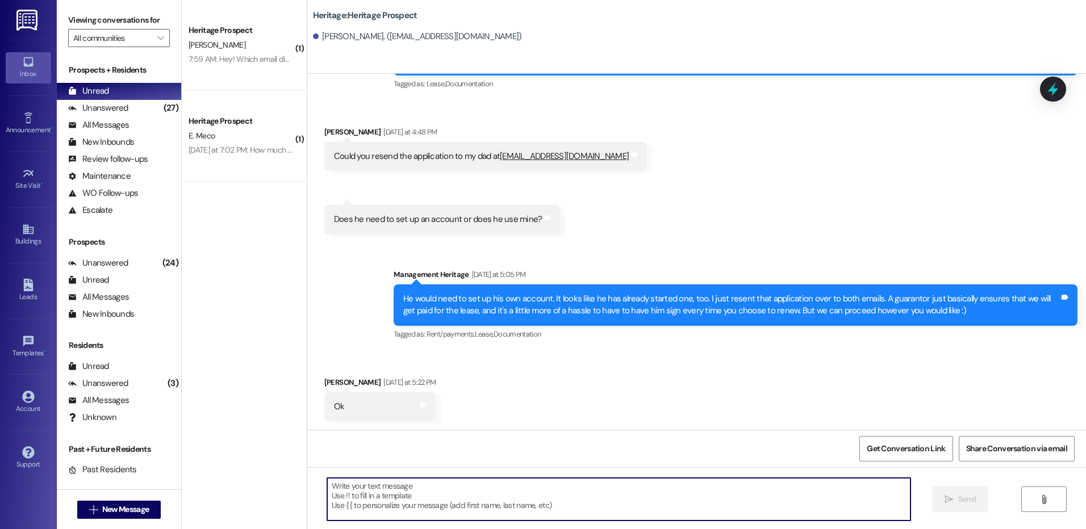
drag, startPoint x: 352, startPoint y: 493, endPoint x: 341, endPoint y: 491, distance: 10.9
click at [352, 493] on textarea at bounding box center [618, 499] width 583 height 43
paste textarea "Hi ____! This is [PERSON_NAME] with Heritage Apartments. I just sent your ____ …"
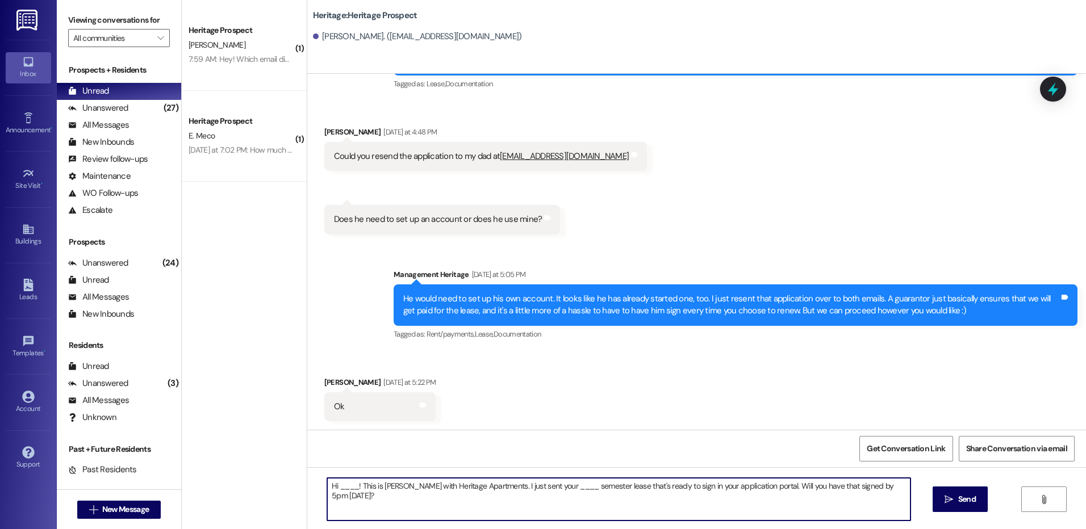
click at [337, 482] on textarea "Hi ____! This is [PERSON_NAME] with Heritage Apartments. I just sent your ____ …" at bounding box center [618, 499] width 583 height 43
click at [541, 487] on textarea "Hi [PERSON_NAME]! This is [PERSON_NAME] with Heritage Apartments. I just sent y…" at bounding box center [618, 499] width 583 height 43
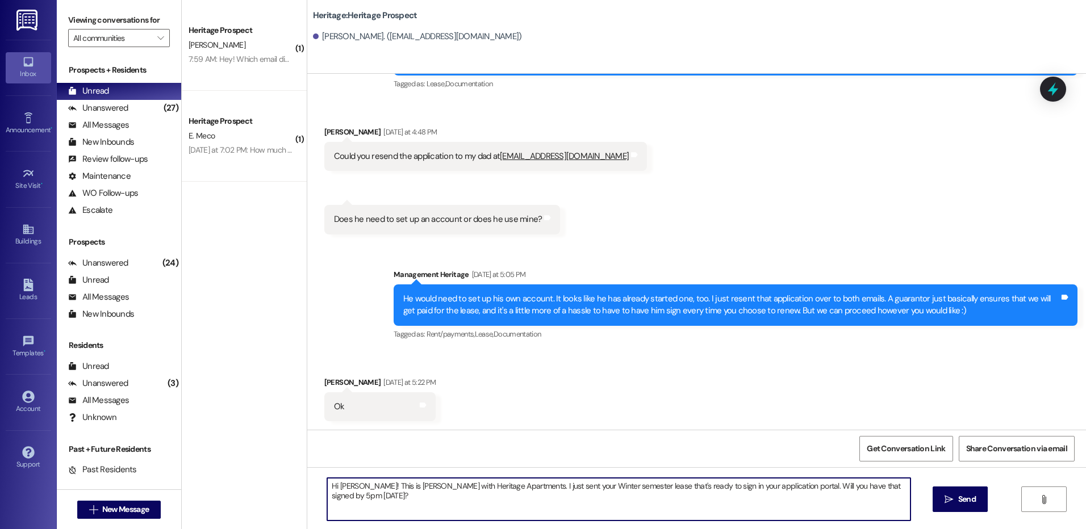
click at [541, 487] on textarea "Hi [PERSON_NAME]! This is [PERSON_NAME] with Heritage Apartments. I just sent y…" at bounding box center [618, 499] width 583 height 43
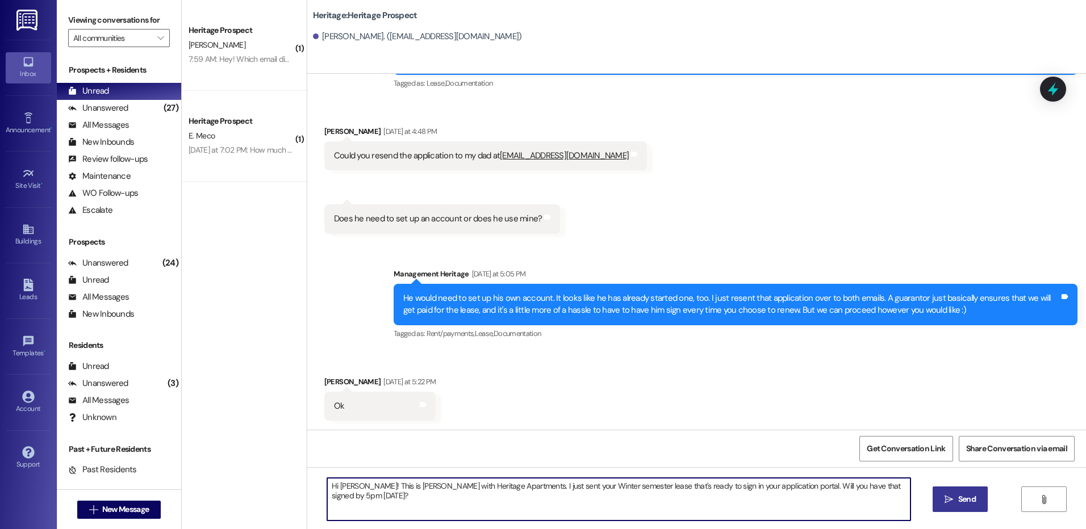
type textarea "Hi [PERSON_NAME]! This is [PERSON_NAME] with Heritage Apartments. I just sent y…"
click at [976, 500] on span "Send" at bounding box center [967, 499] width 22 height 12
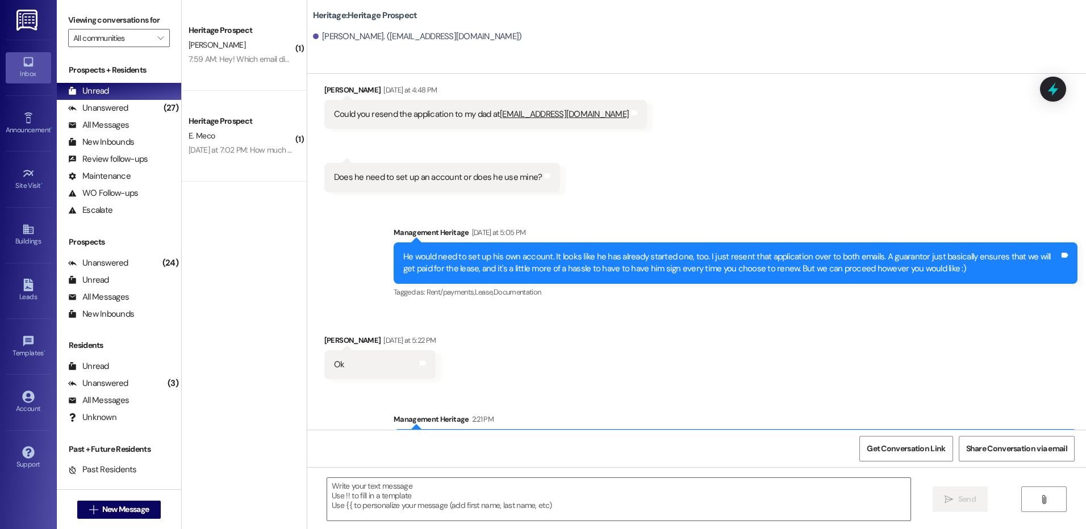
scroll to position [383, 0]
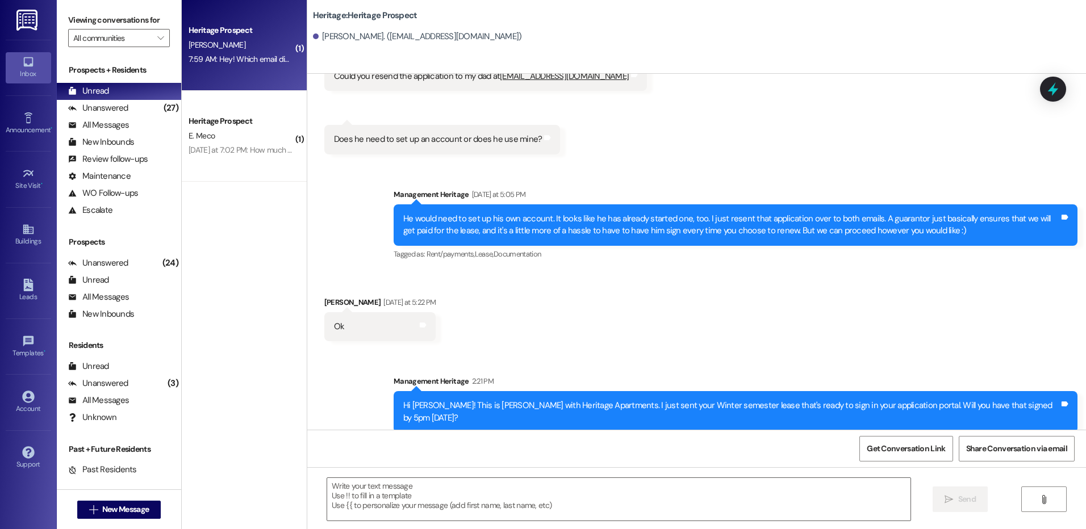
click at [281, 36] on div "Heritage Prospect" at bounding box center [241, 30] width 105 height 12
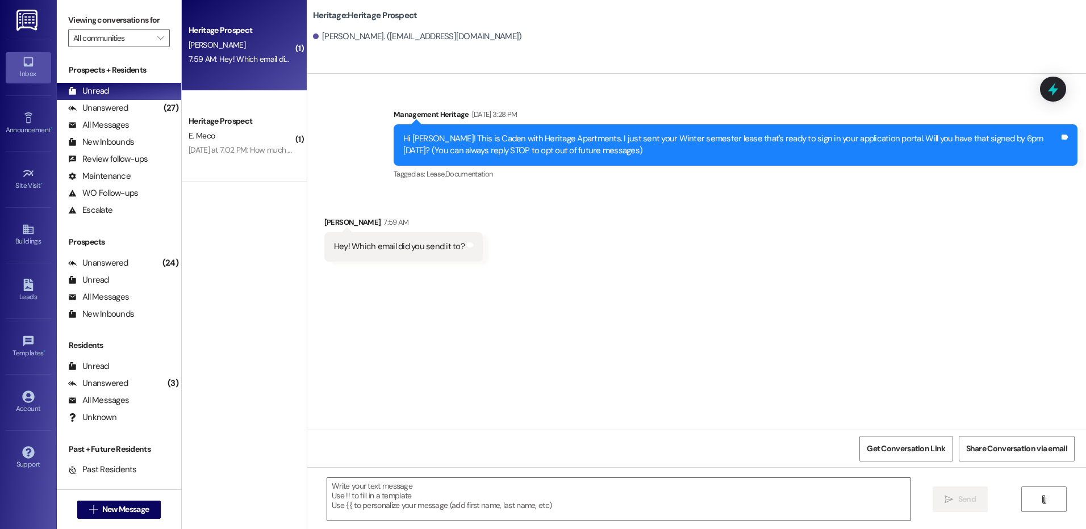
click at [376, 522] on div " Send " at bounding box center [696, 509] width 779 height 85
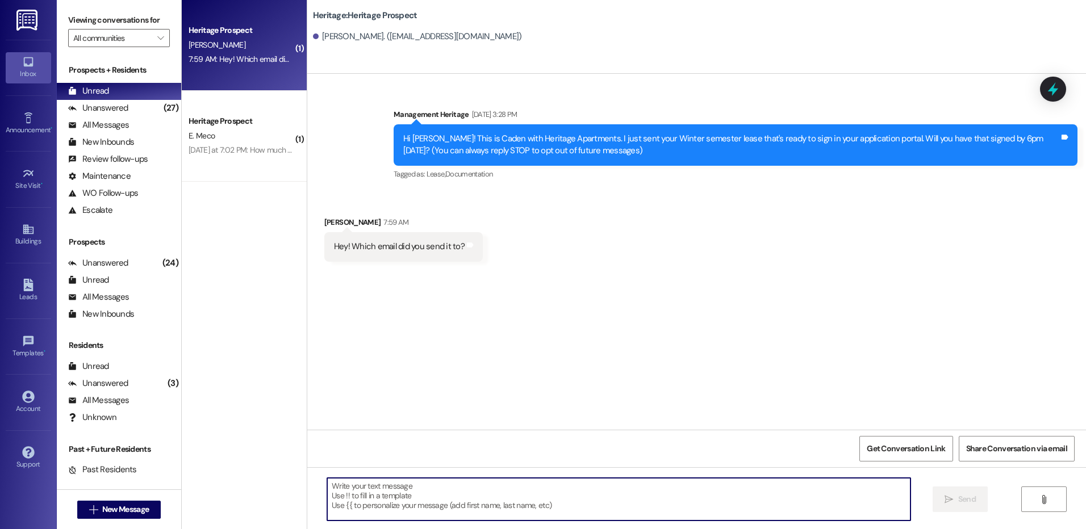
drag, startPoint x: 372, startPoint y: 507, endPoint x: 355, endPoint y: 495, distance: 20.0
click at [368, 503] on textarea at bounding box center [618, 499] width 583 height 43
paste textarea "Hello ___! I saw that your ___ semester lease hasn’t been signed yet. We will n…"
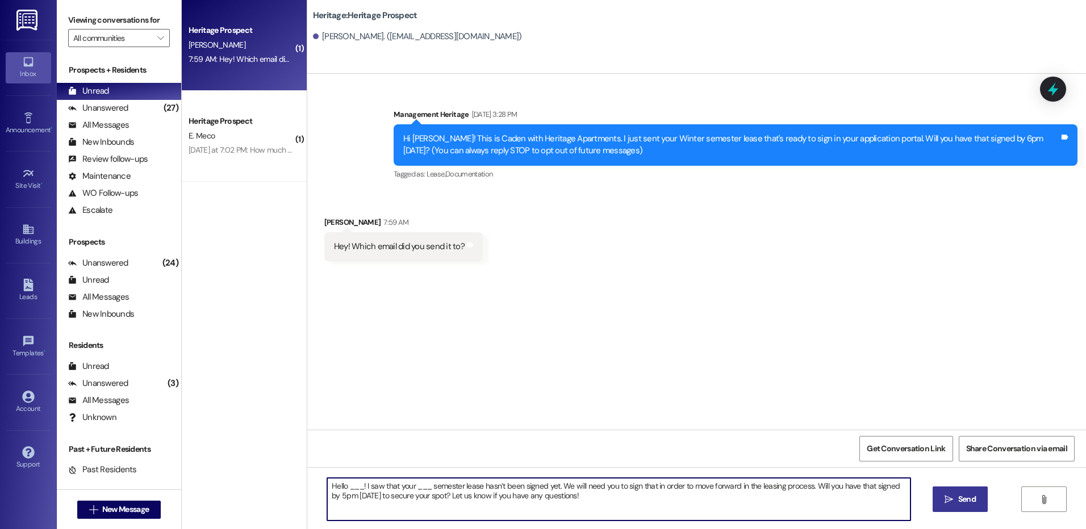
click at [345, 488] on textarea "Hello ___! I saw that your ___ semester lease hasn’t been signed yet. We will n…" at bounding box center [618, 499] width 583 height 43
click at [421, 486] on textarea "Hello [PERSON_NAME]! I saw that your ___ semester lease hasn’t been signed yet.…" at bounding box center [618, 499] width 583 height 43
click at [597, 488] on textarea "Hello [PERSON_NAME]! I saw that your Winter semester lease hasn’t been signed y…" at bounding box center [618, 499] width 583 height 43
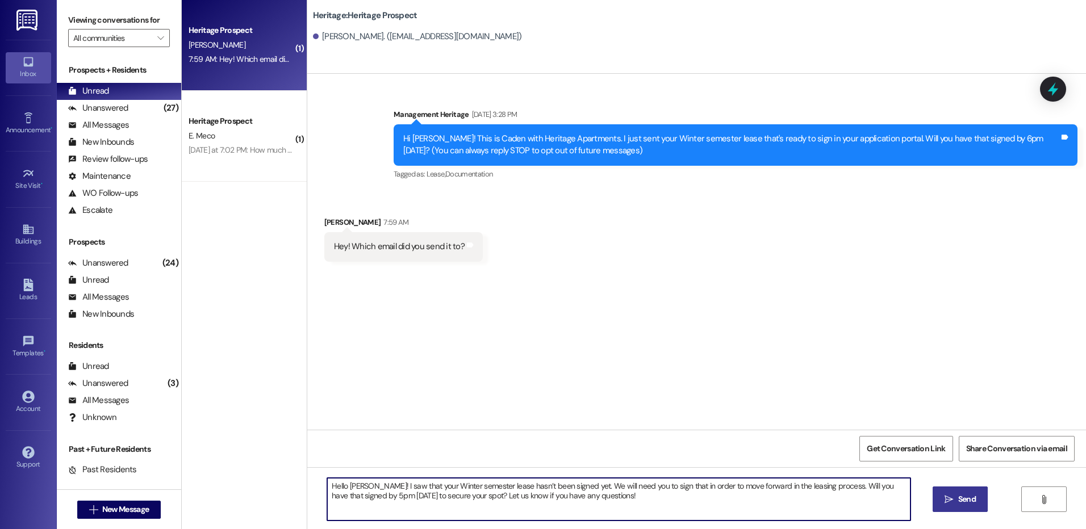
click at [597, 488] on textarea "Hello [PERSON_NAME]! I saw that your Winter semester lease hasn’t been signed y…" at bounding box center [618, 499] width 583 height 43
type textarea "Hello [PERSON_NAME]! I saw that your Winter semester lease hasn’t been signed y…"
click at [953, 514] on div "Hello [PERSON_NAME]! I saw that your Winter semester lease hasn’t been signed y…" at bounding box center [696, 509] width 779 height 85
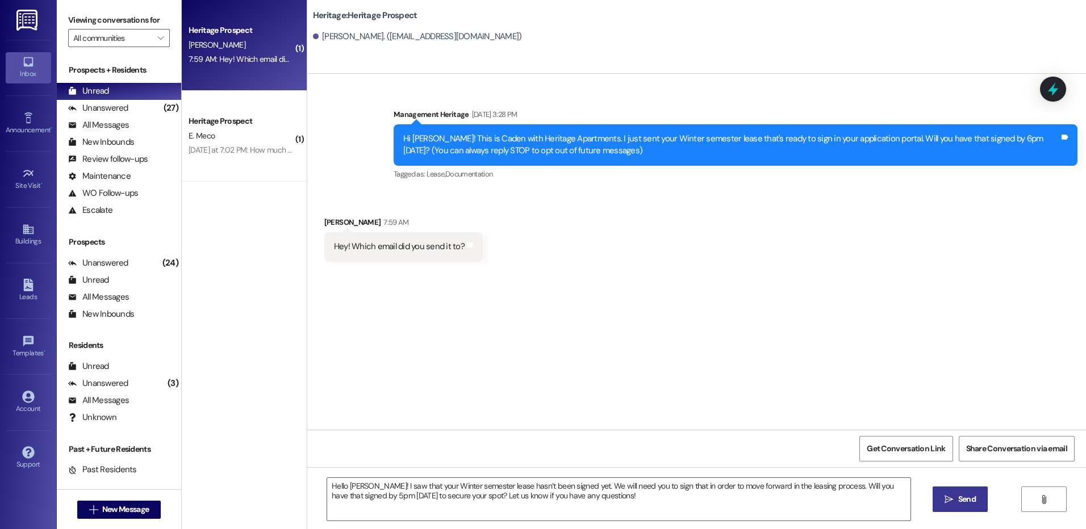
click at [953, 508] on button " Send" at bounding box center [959, 500] width 55 height 26
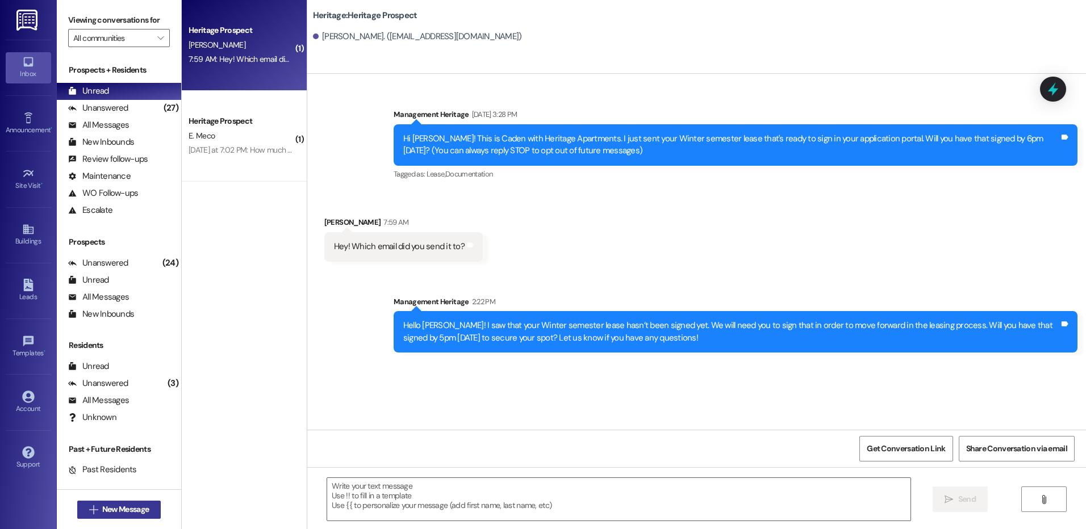
click at [87, 514] on span " New Message" at bounding box center [119, 510] width 65 height 12
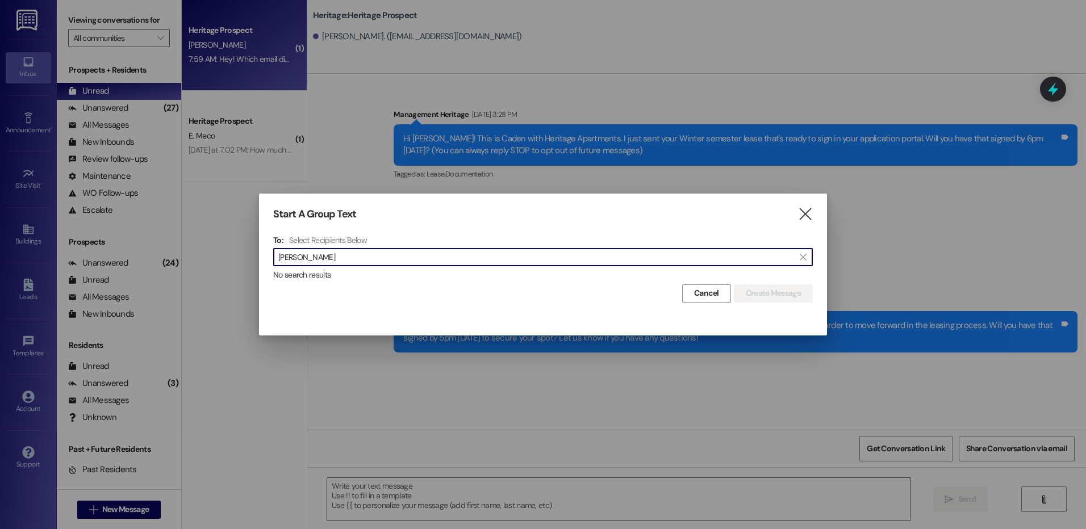
type input "[PERSON_NAME]"
click at [791, 215] on div "Start A Group Text " at bounding box center [542, 214] width 539 height 13
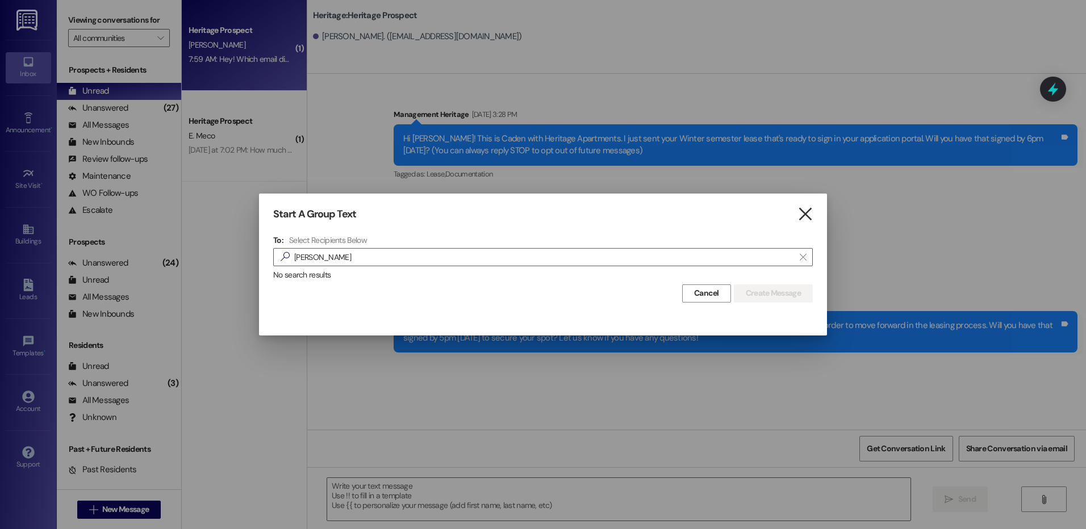
click at [805, 210] on icon "" at bounding box center [804, 214] width 15 height 12
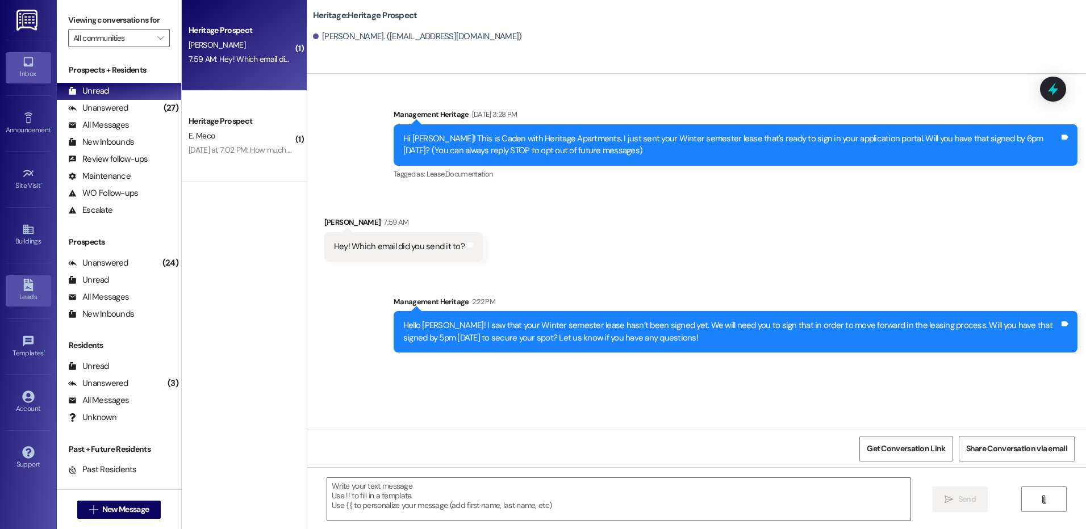
click at [24, 289] on icon at bounding box center [28, 285] width 10 height 12
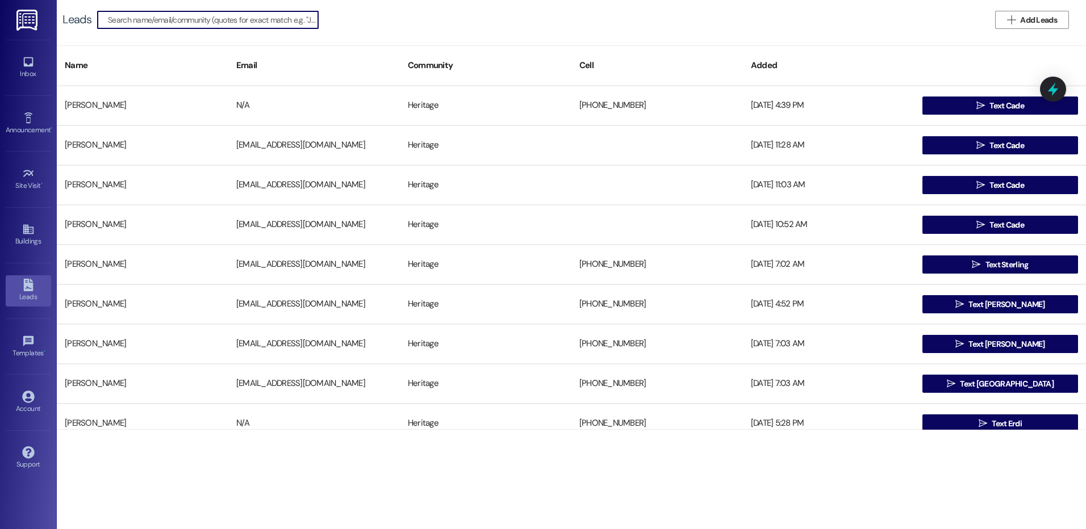
click at [1056, 22] on span "Add Leads" at bounding box center [1038, 20] width 37 height 12
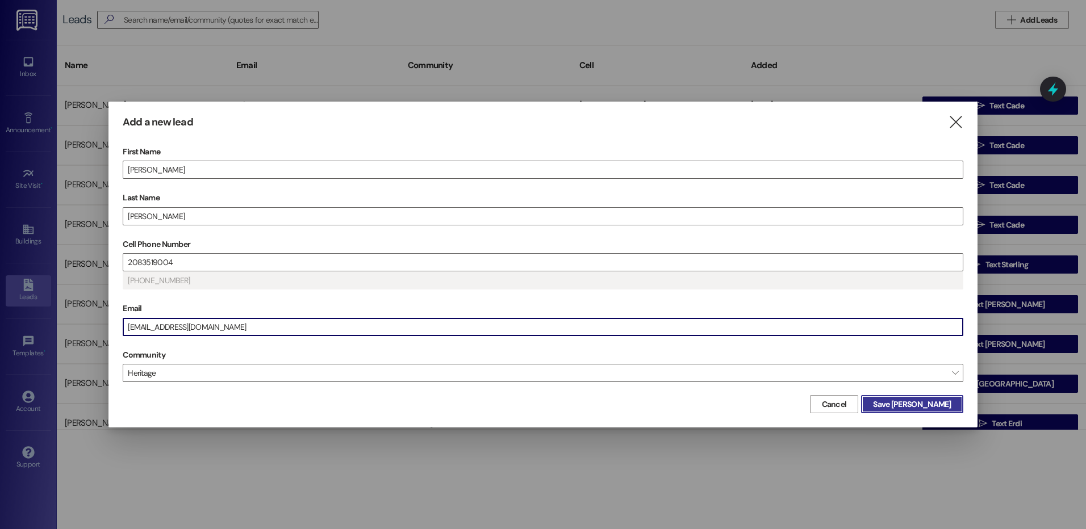
click at [928, 399] on span "Save [PERSON_NAME]" at bounding box center [912, 405] width 78 height 12
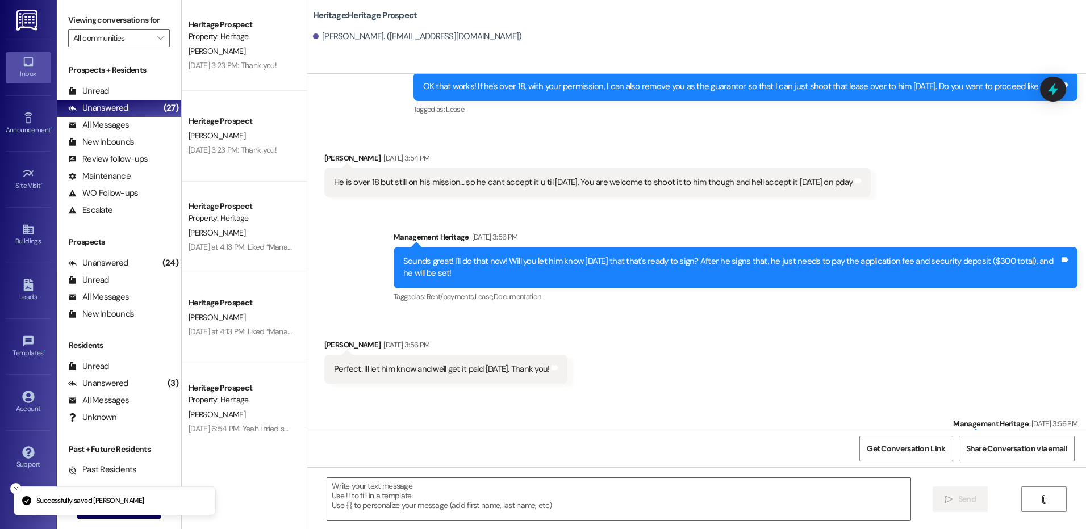
scroll to position [1093, 0]
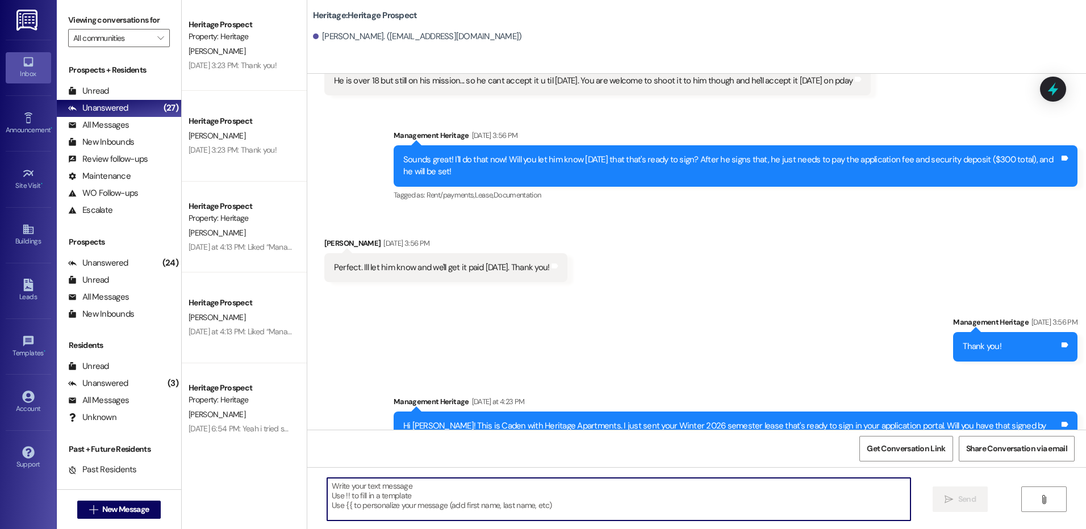
click at [404, 486] on textarea at bounding box center [618, 499] width 583 height 43
paste textarea "Hello ___! I saw that your ___ semester lease hasn’t been signed yet. We will n…"
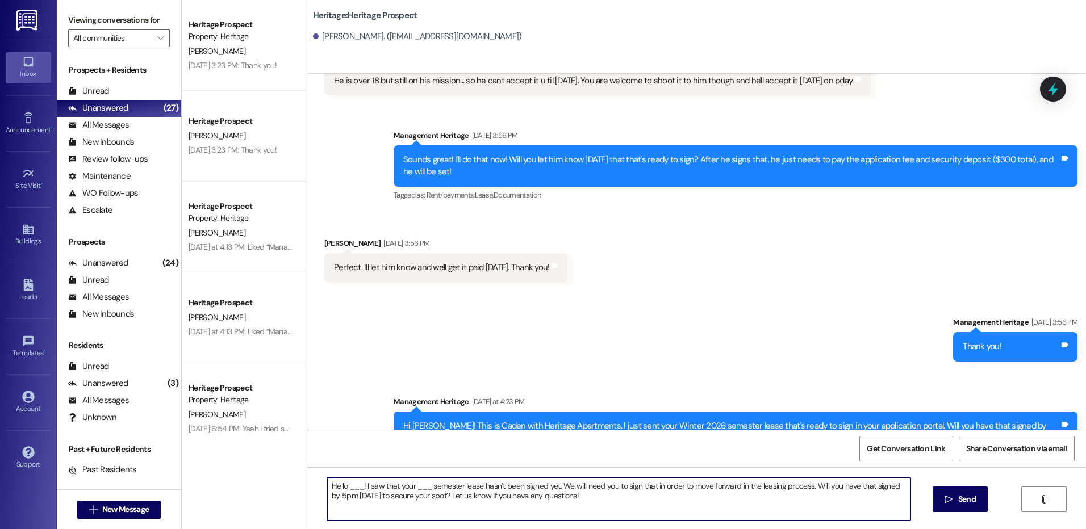
click at [344, 487] on textarea "Hello ___! I saw that your ___ semester lease hasn’t been signed yet. We will n…" at bounding box center [618, 499] width 583 height 43
click at [345, 487] on textarea "Hello ___! I saw that your ___ semester lease hasn’t been signed yet. We will n…" at bounding box center [618, 499] width 583 height 43
click at [421, 484] on textarea "Hello [PERSON_NAME]! I saw that your ___ semester lease hasn’t been signed yet.…" at bounding box center [618, 499] width 583 height 43
click at [421, 484] on textarea "Hello [PERSON_NAME]! I saw that your Winter semester lease hasn’t been signed y…" at bounding box center [618, 499] width 583 height 43
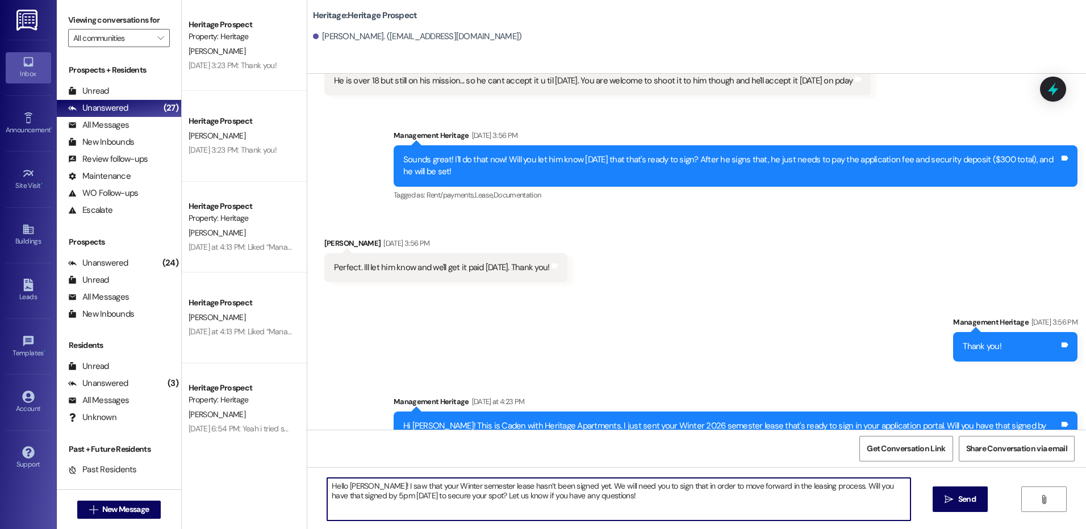
click at [421, 484] on textarea "Hello [PERSON_NAME]! I saw that your Winter semester lease hasn’t been signed y…" at bounding box center [618, 499] width 583 height 43
type textarea "Hello [PERSON_NAME]! I saw that your Winter semester lease hasn’t been signed y…"
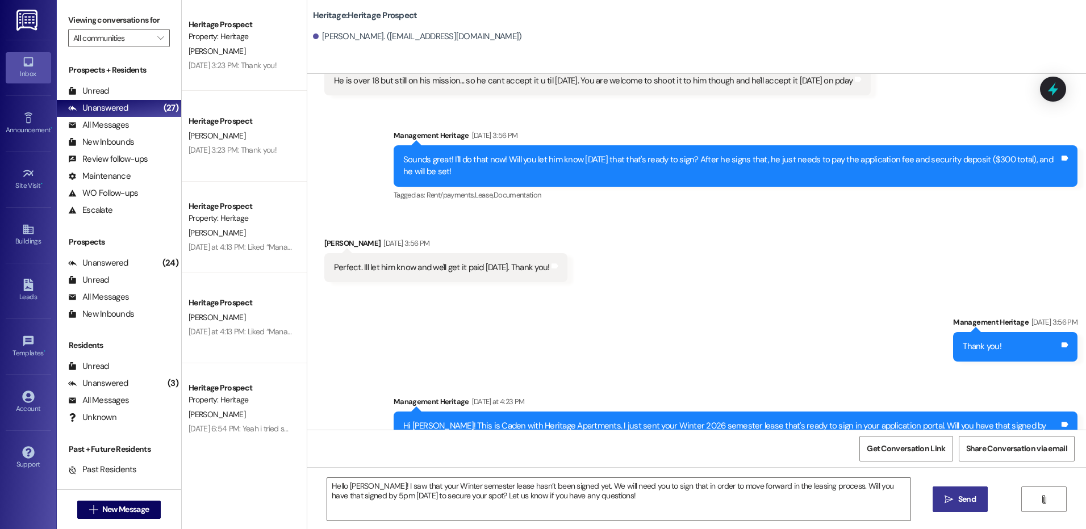
click at [952, 495] on span " Send" at bounding box center [960, 499] width 36 height 12
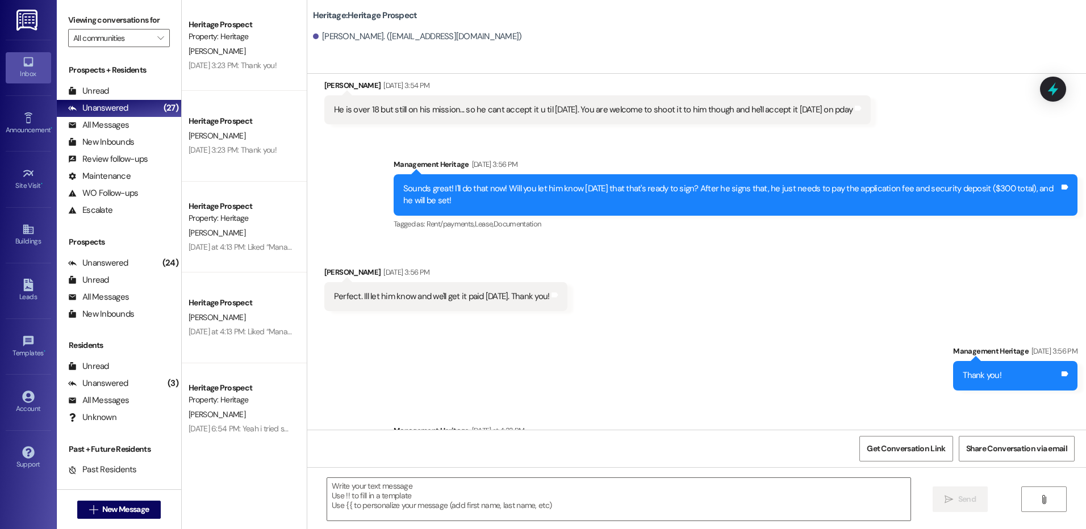
scroll to position [1184, 0]
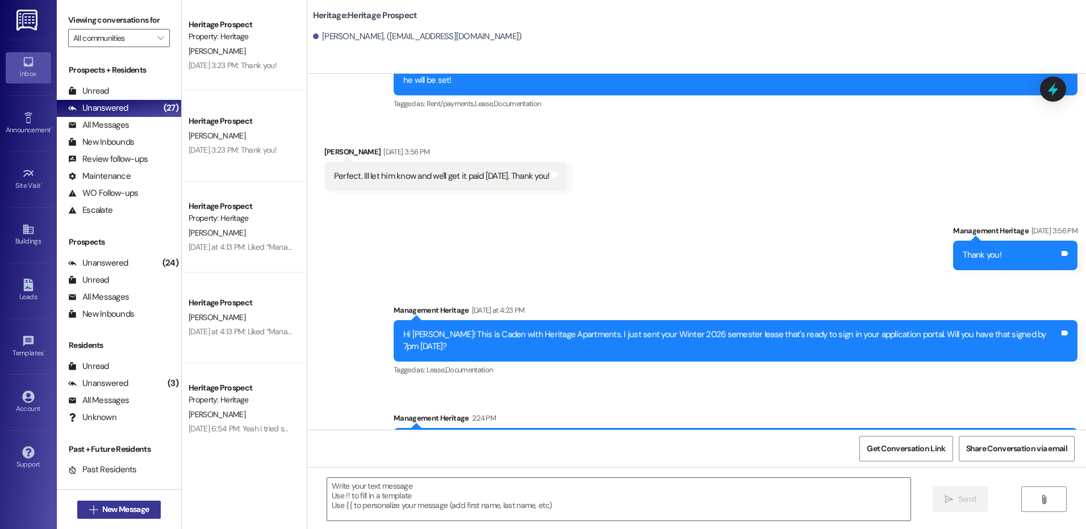
click at [113, 517] on button " New Message" at bounding box center [119, 510] width 84 height 18
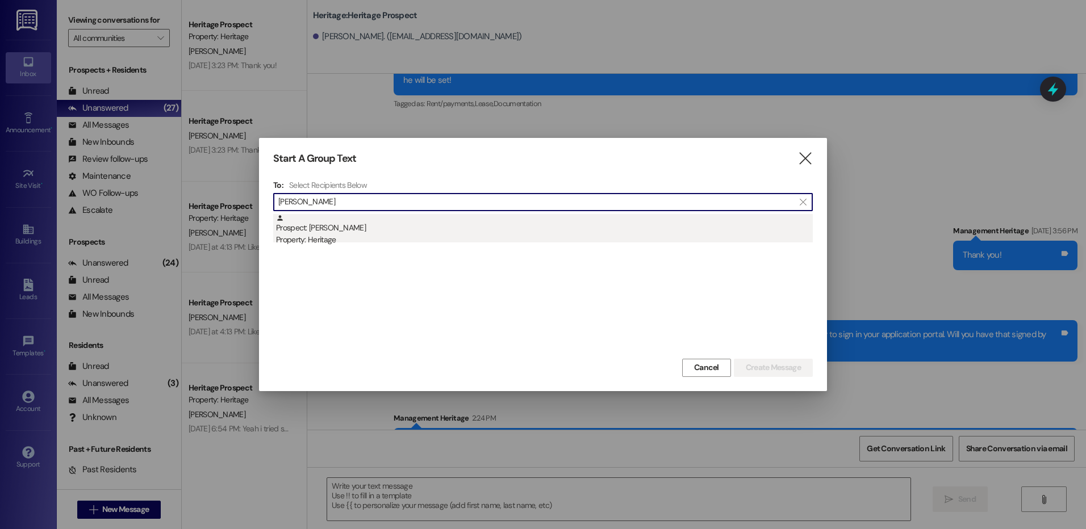
type input "[PERSON_NAME]"
click at [402, 236] on div "Property: Heritage" at bounding box center [544, 240] width 537 height 12
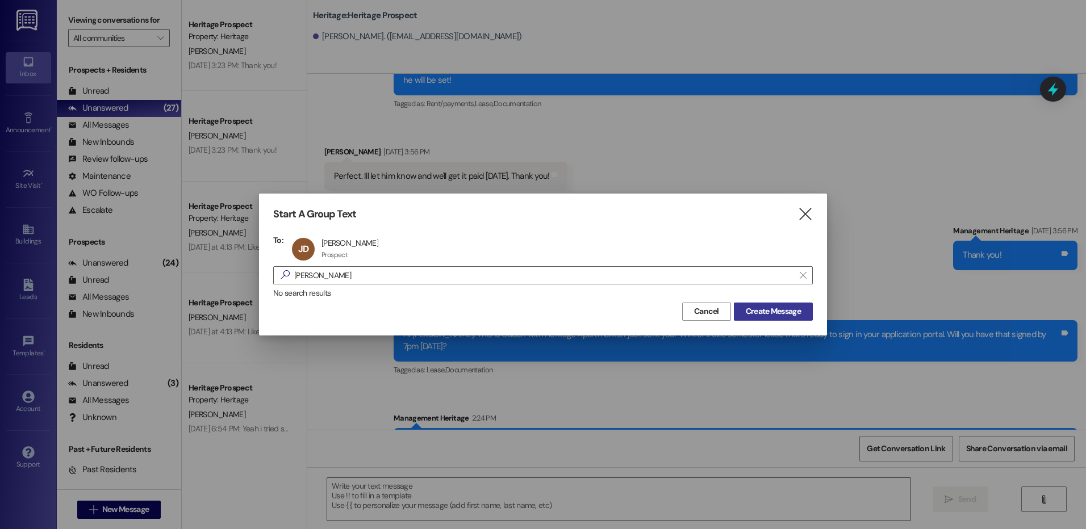
click at [764, 303] on button "Create Message" at bounding box center [773, 312] width 79 height 18
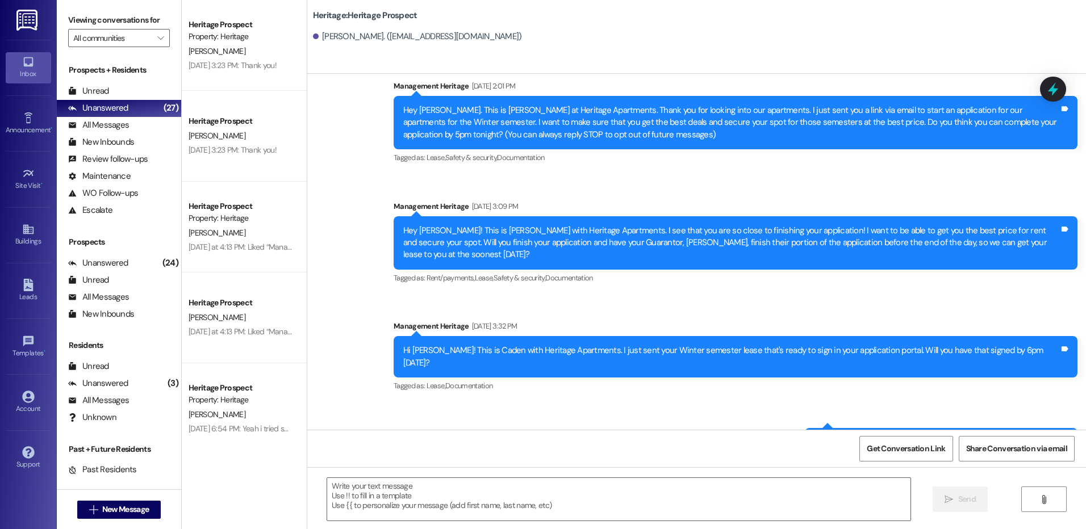
scroll to position [41, 0]
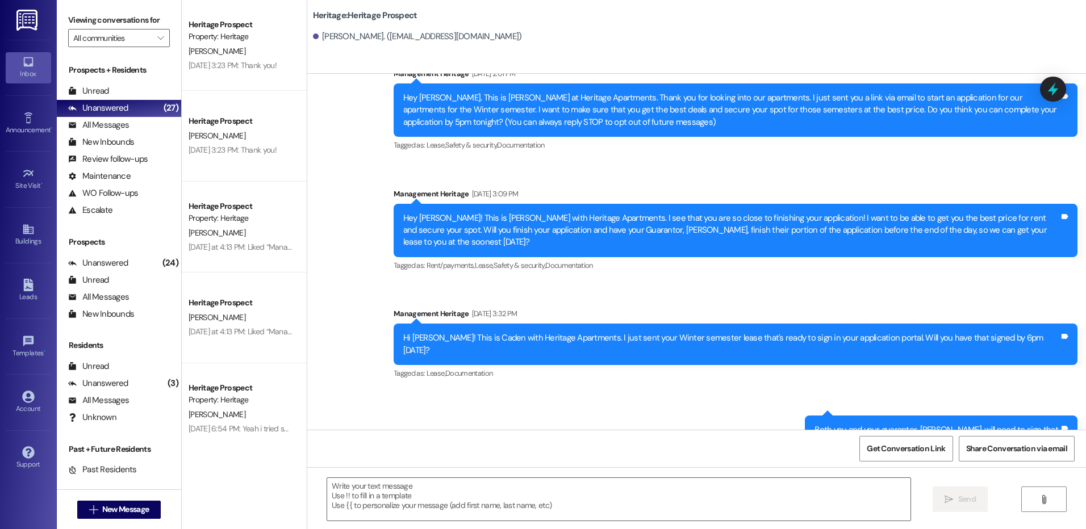
click at [471, 524] on div " Send " at bounding box center [696, 509] width 779 height 85
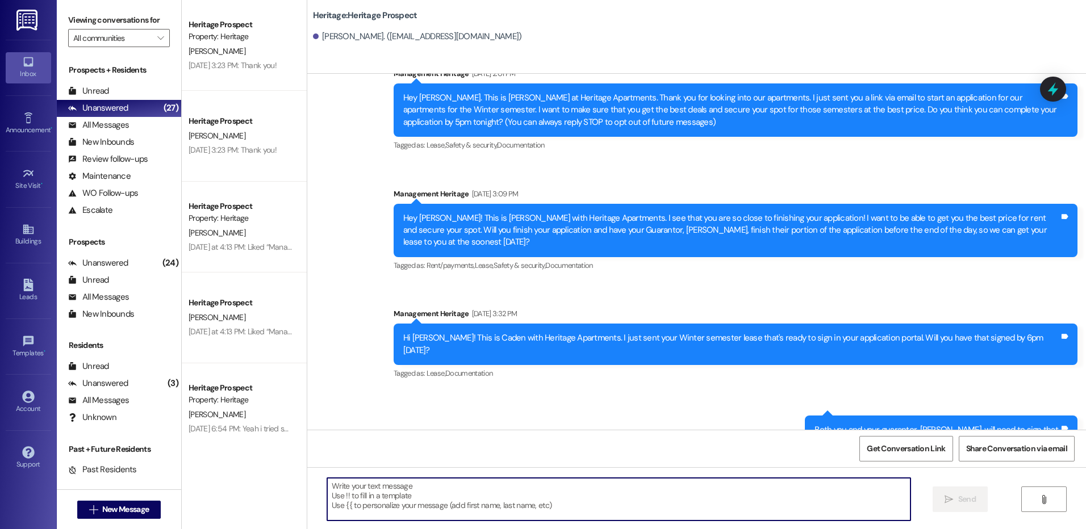
click at [560, 497] on textarea at bounding box center [618, 499] width 583 height 43
paste textarea "Hello [PERSON_NAME]! I saw that your Winter semester lease hasn’t been signed y…"
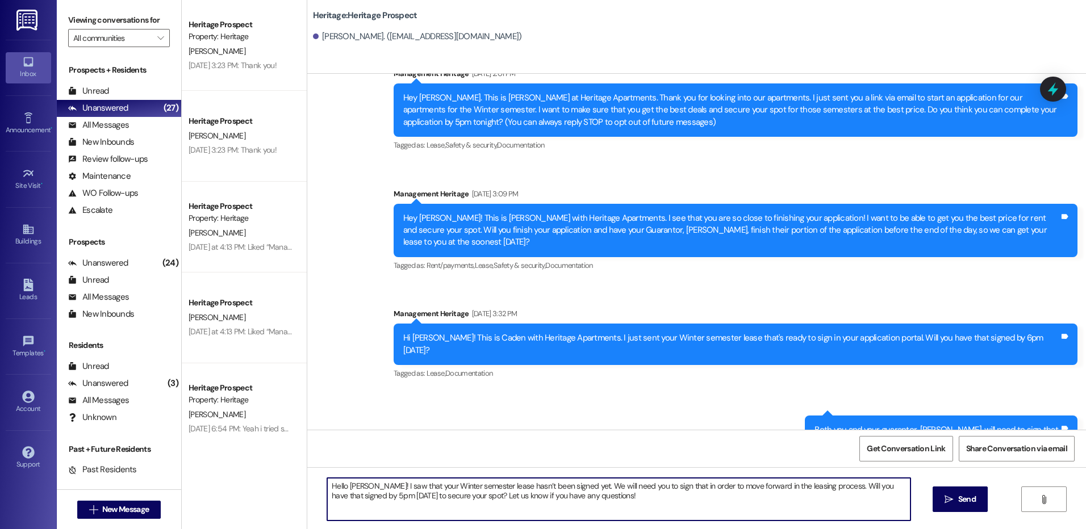
click at [354, 486] on textarea "Hello [PERSON_NAME]! I saw that your Winter semester lease hasn’t been signed y…" at bounding box center [618, 499] width 583 height 43
click at [353, 489] on textarea "Hello [PERSON_NAME]! I saw that your Winter semester lease hasn’t been signed y…" at bounding box center [618, 499] width 583 height 43
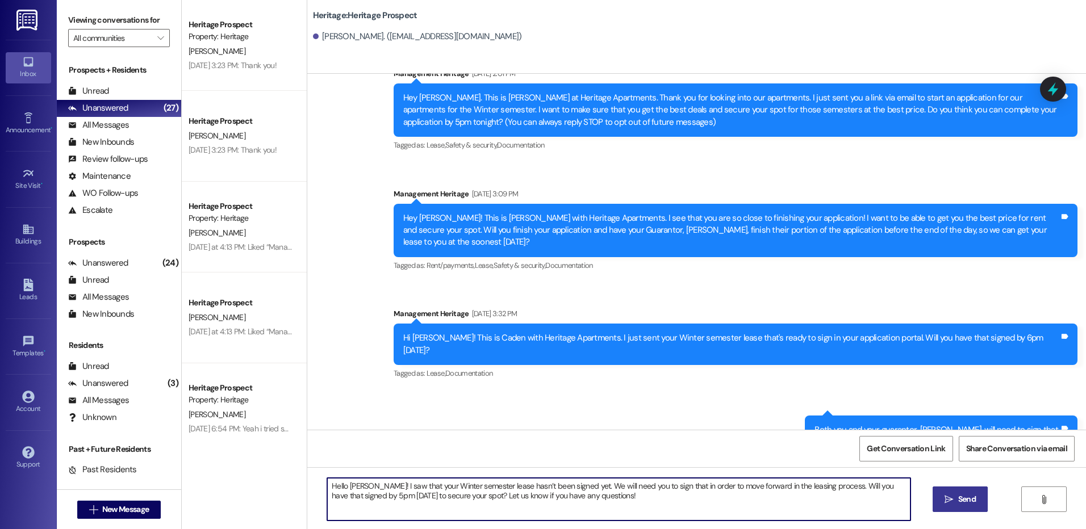
type textarea "Hello [PERSON_NAME]! I saw that your Winter semester lease hasn’t been signed y…"
click at [959, 499] on span "Send" at bounding box center [967, 499] width 18 height 12
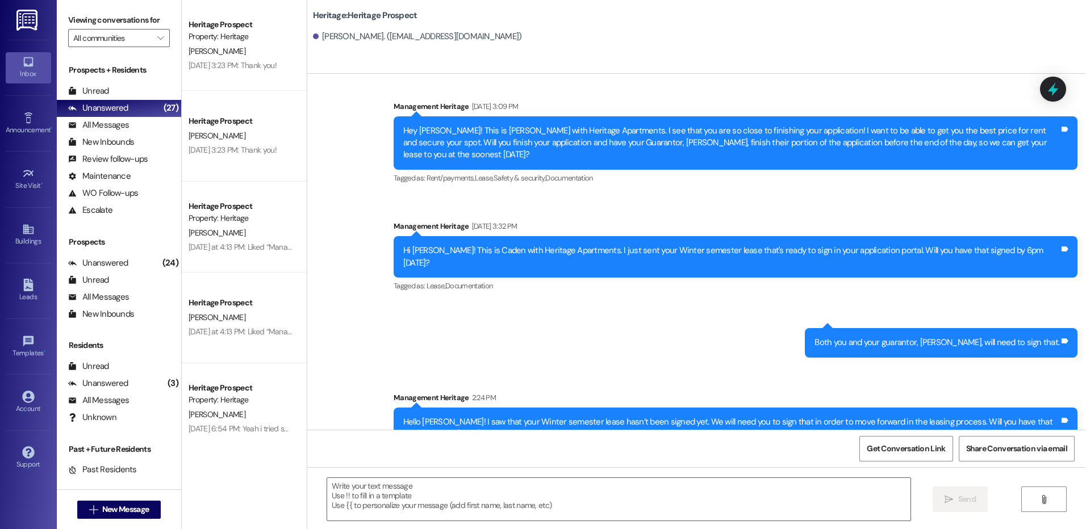
scroll to position [132, 0]
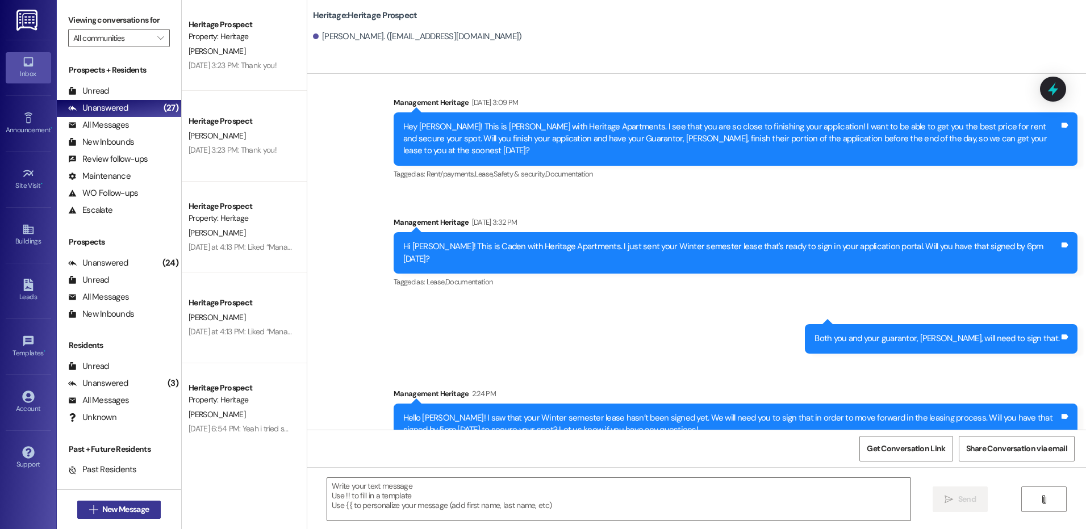
click at [129, 514] on span "New Message" at bounding box center [125, 510] width 47 height 12
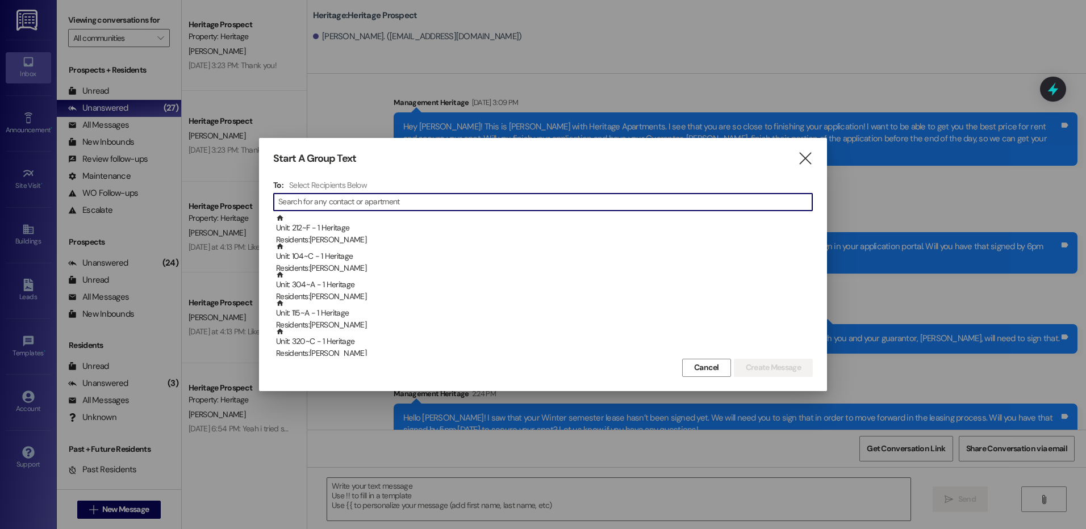
click at [453, 204] on input at bounding box center [545, 202] width 534 height 16
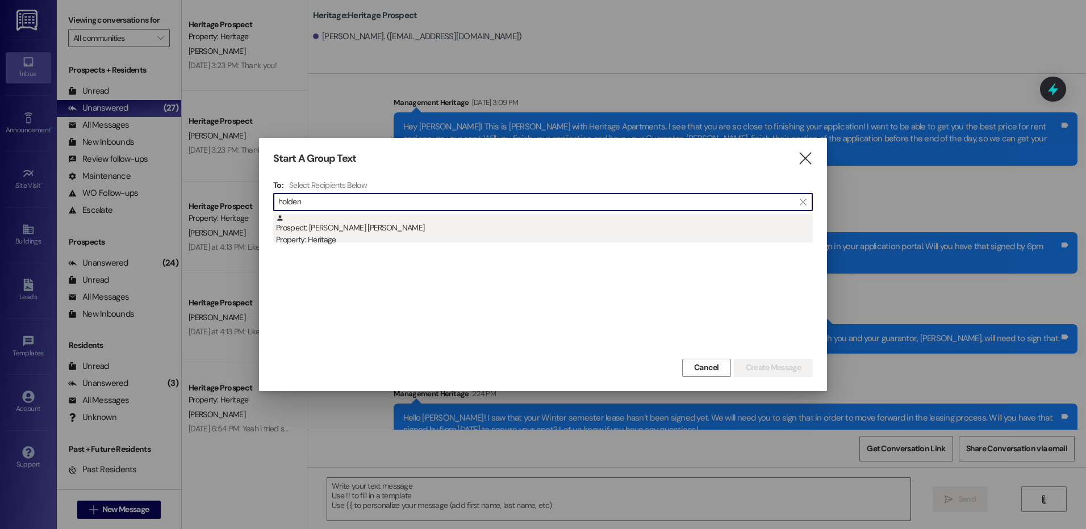
type input "holden"
click at [398, 226] on div "Prospect: Holden [PERSON_NAME] Property: Heritage" at bounding box center [544, 230] width 537 height 32
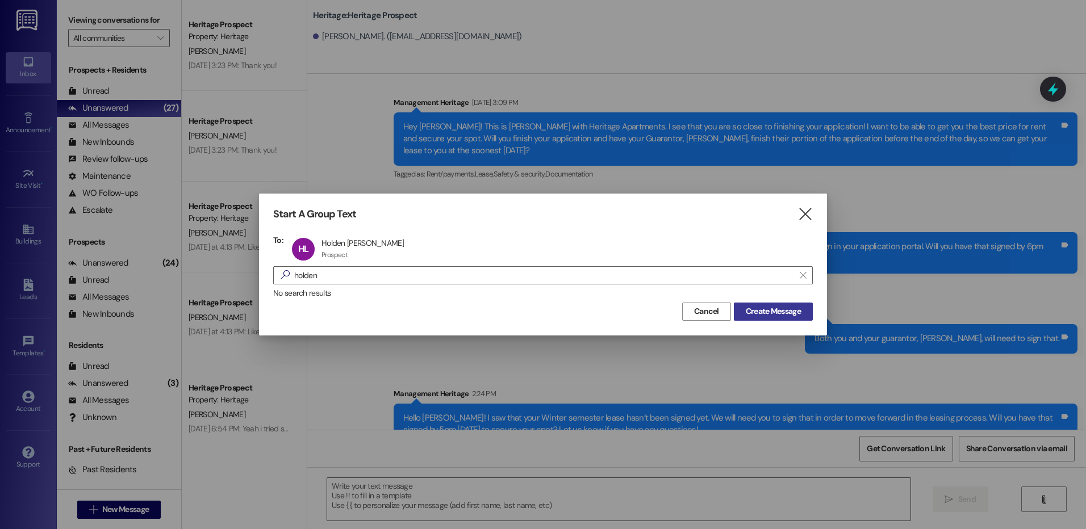
click at [781, 315] on span "Create Message" at bounding box center [773, 312] width 55 height 12
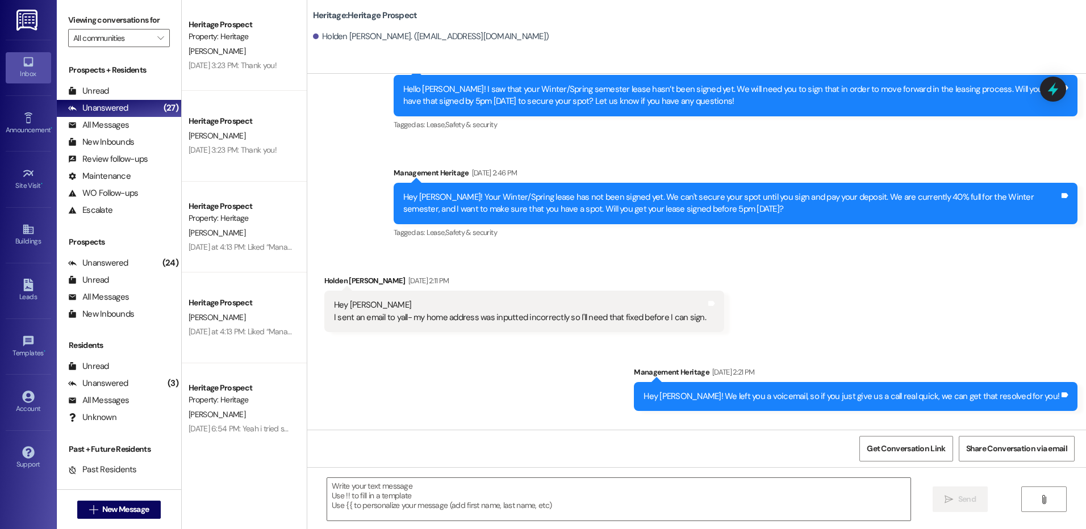
scroll to position [700, 0]
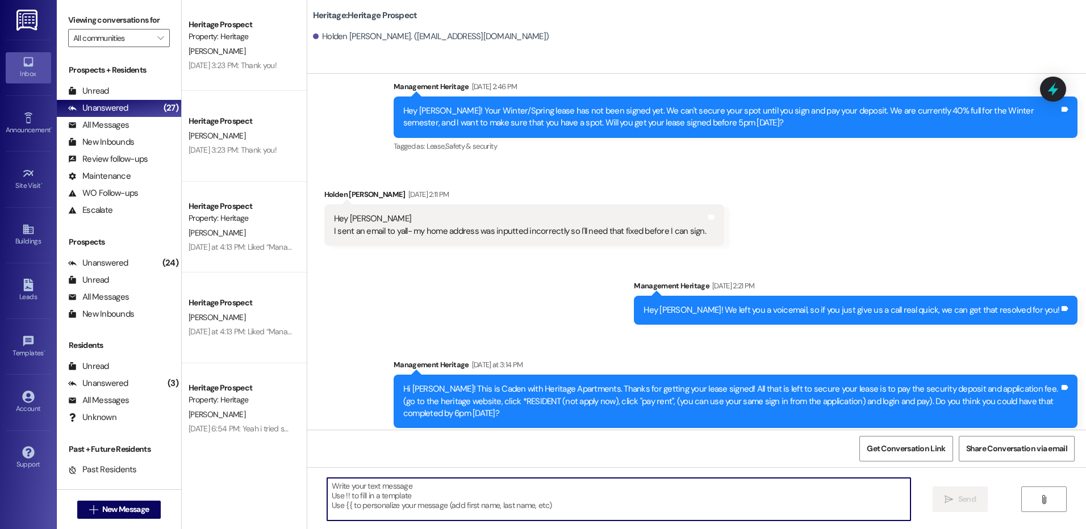
click at [345, 518] on textarea at bounding box center [618, 499] width 583 height 43
paste textarea "Hi ___! It's Paige with Heritage Apartments. I saw that you still haven't paid …"
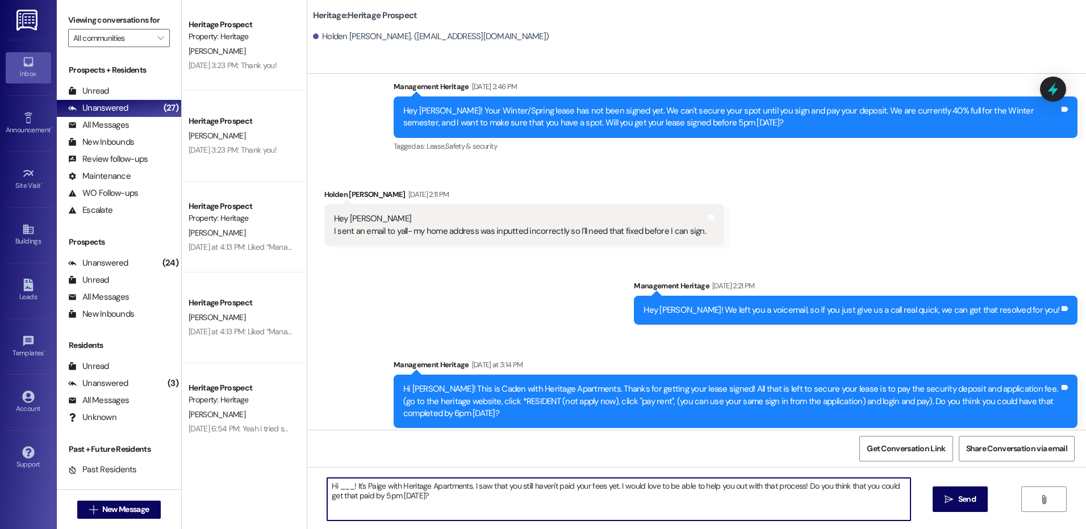
click at [336, 484] on textarea "Hi ___! It's Paige with Heritage Apartments. I saw that you still haven't paid …" at bounding box center [618, 499] width 583 height 43
click at [337, 484] on textarea "Hi [PERSON_NAME]! It's [PERSON_NAME] with Heritage Apartments. I saw that you s…" at bounding box center [618, 499] width 583 height 43
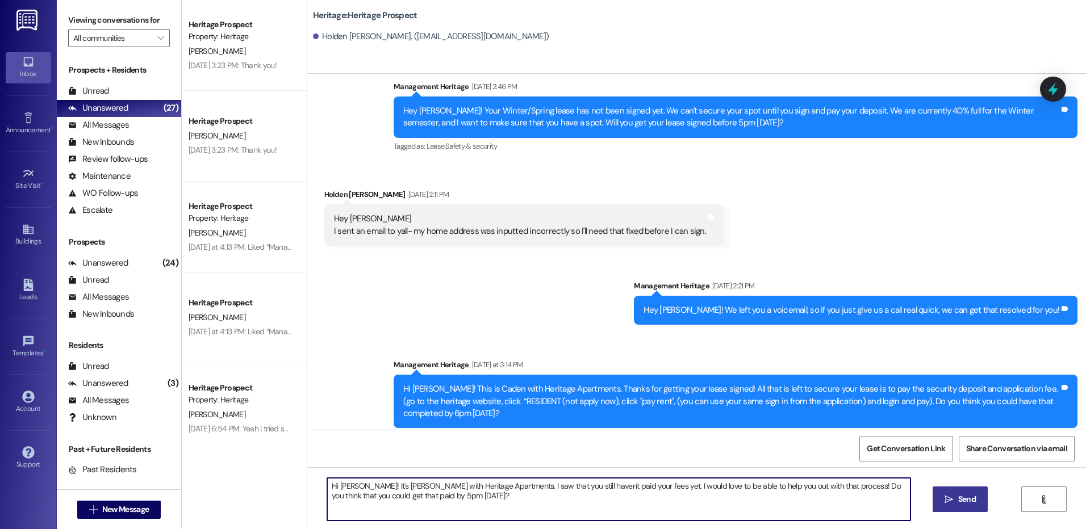
type textarea "Hi [PERSON_NAME]! It's [PERSON_NAME] with Heritage Apartments. I saw that you s…"
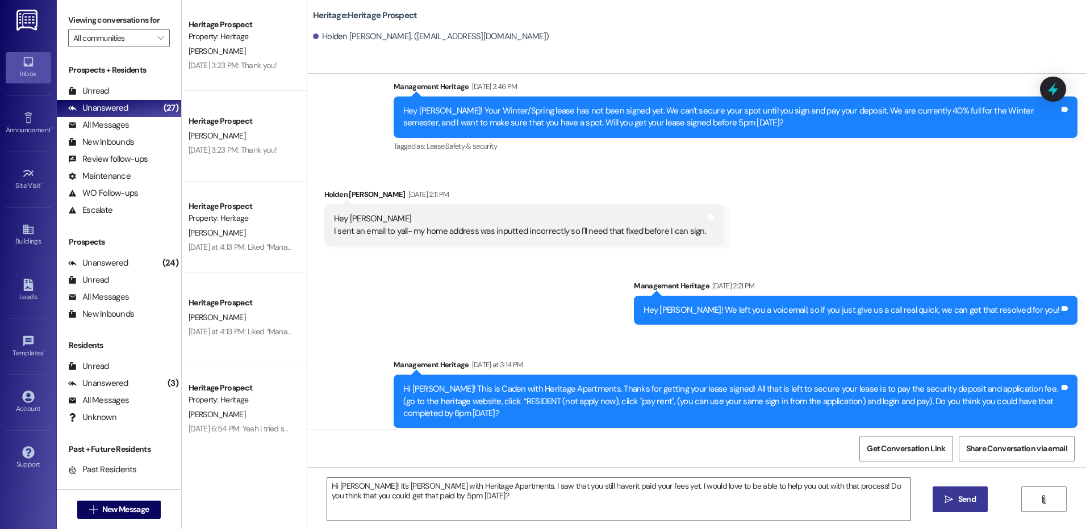
click at [958, 503] on span "Send" at bounding box center [967, 499] width 18 height 12
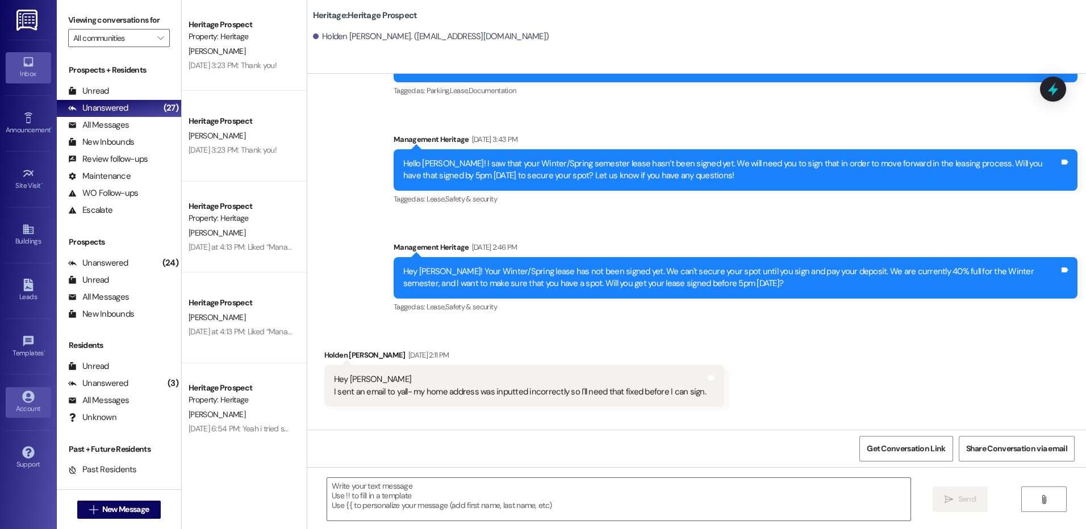
scroll to position [500, 0]
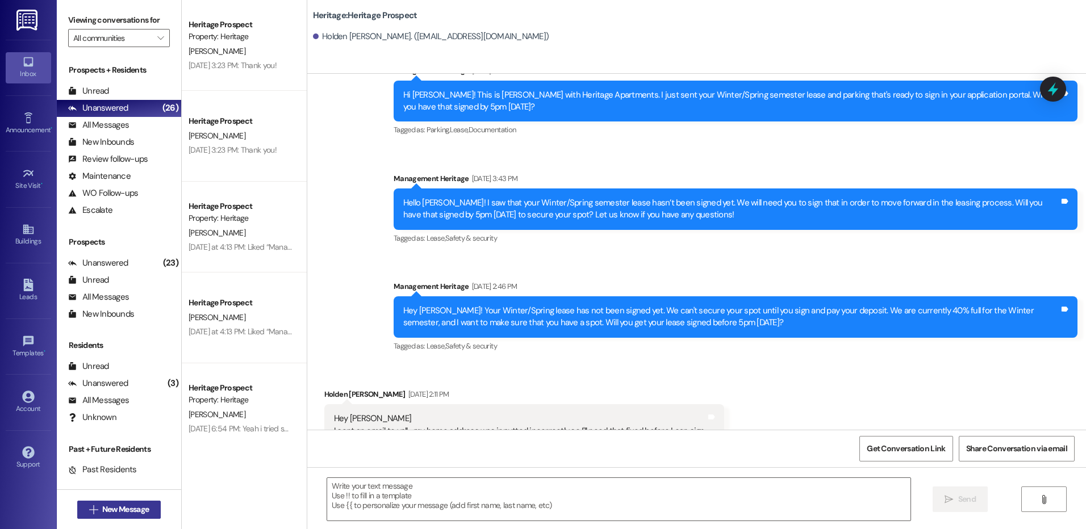
click at [102, 510] on span "New Message" at bounding box center [125, 510] width 47 height 12
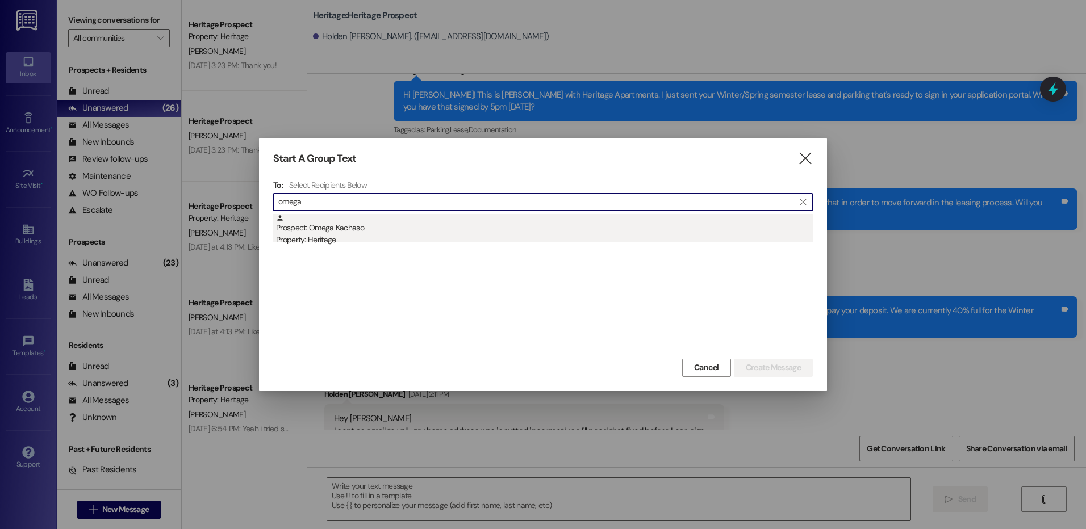
type input "omega"
click at [415, 230] on div "Prospect: Omega Kachaso Property: Heritage" at bounding box center [544, 230] width 537 height 32
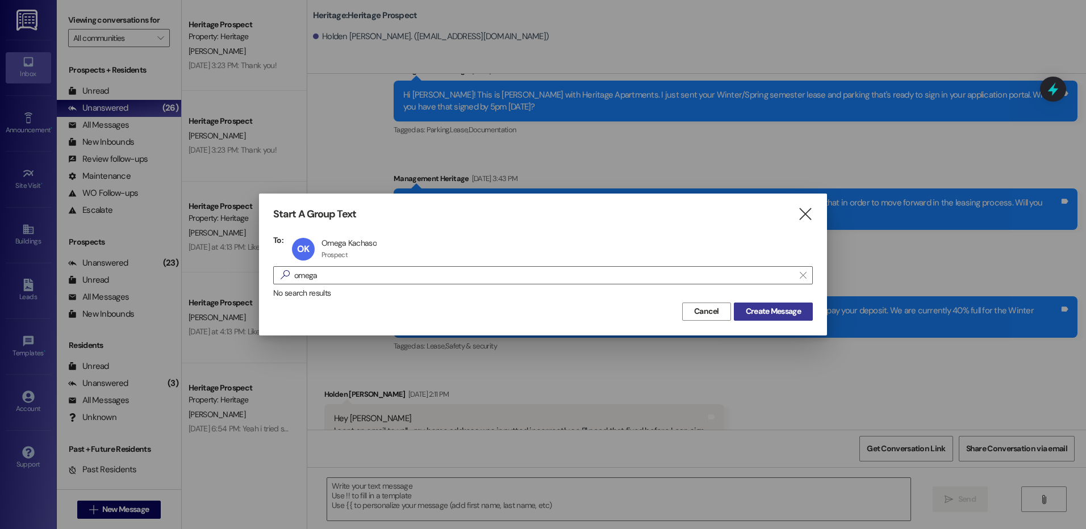
click at [753, 312] on span "Create Message" at bounding box center [773, 312] width 55 height 12
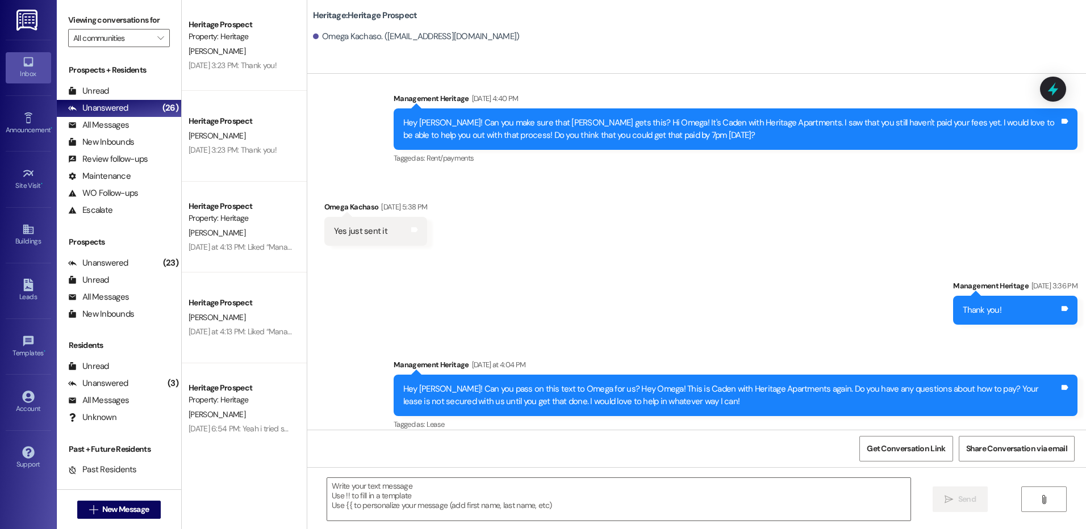
scroll to position [2664, 0]
click at [111, 93] on div "Unread (0)" at bounding box center [119, 91] width 124 height 17
